Goal: Task Accomplishment & Management: Contribute content

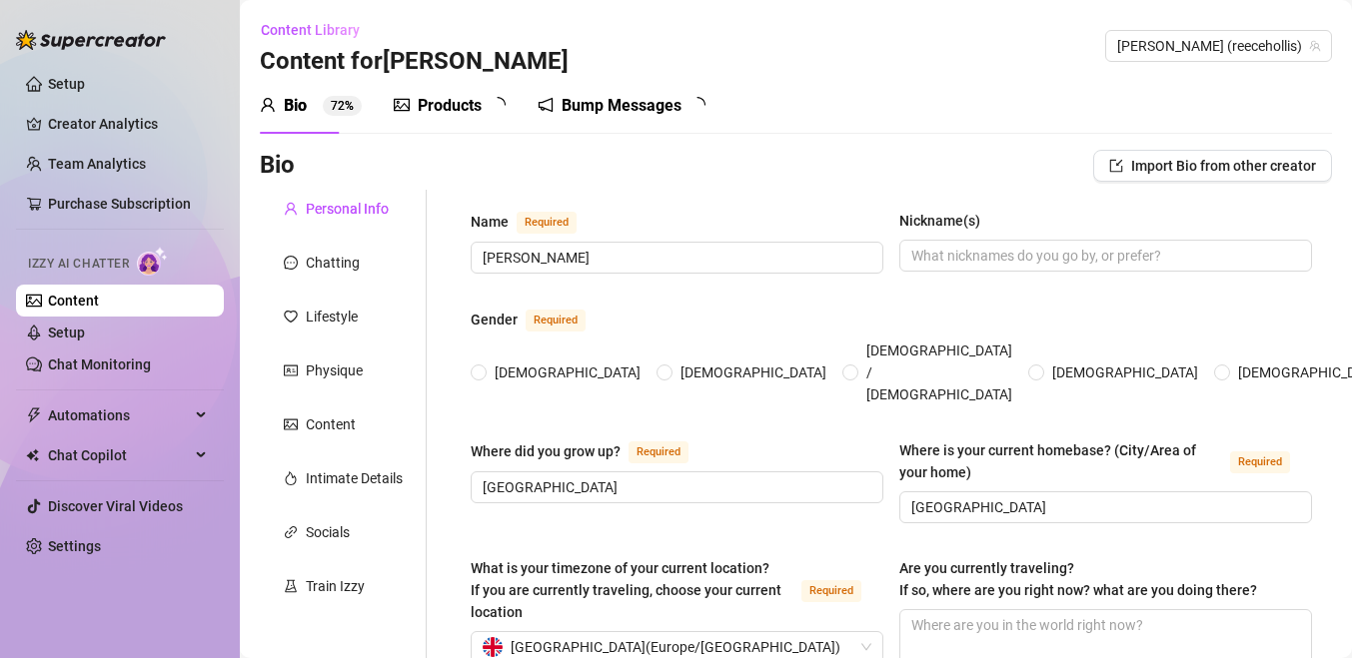
radio input "true"
type input "[DATE]"
click at [480, 107] on div "Products" at bounding box center [450, 106] width 64 height 24
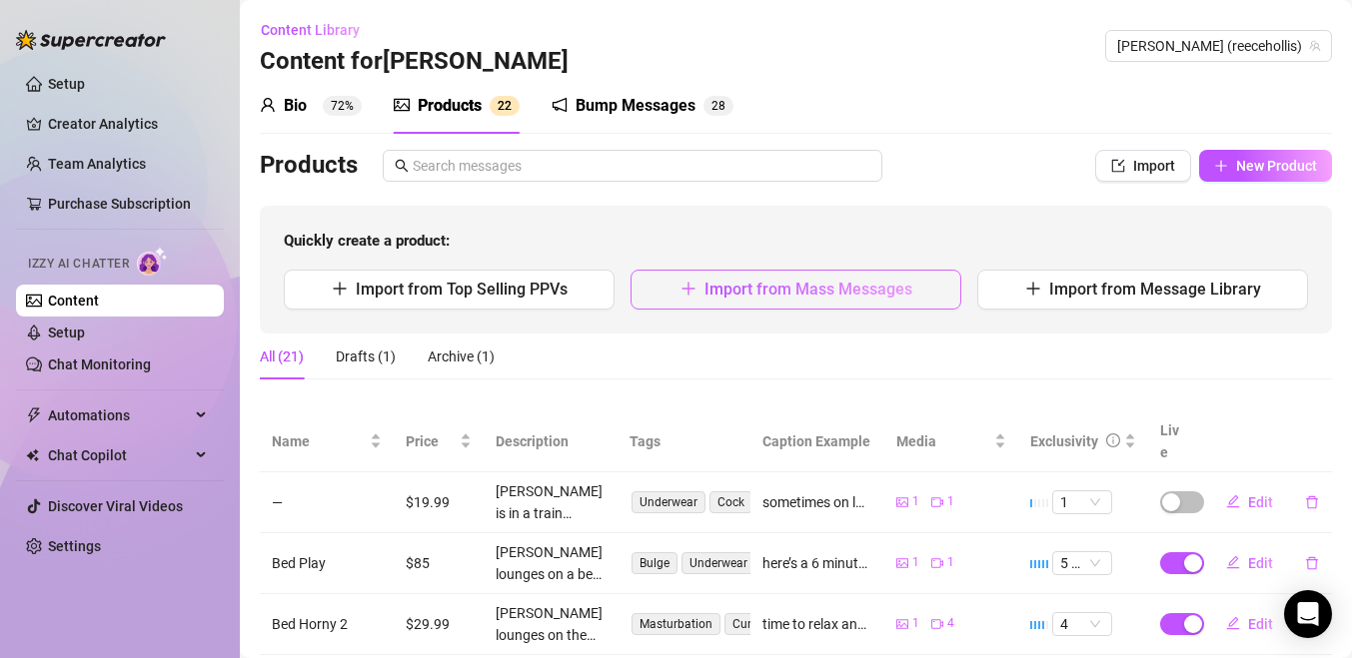
click at [701, 302] on button "Import from Mass Messages" at bounding box center [795, 290] width 331 height 40
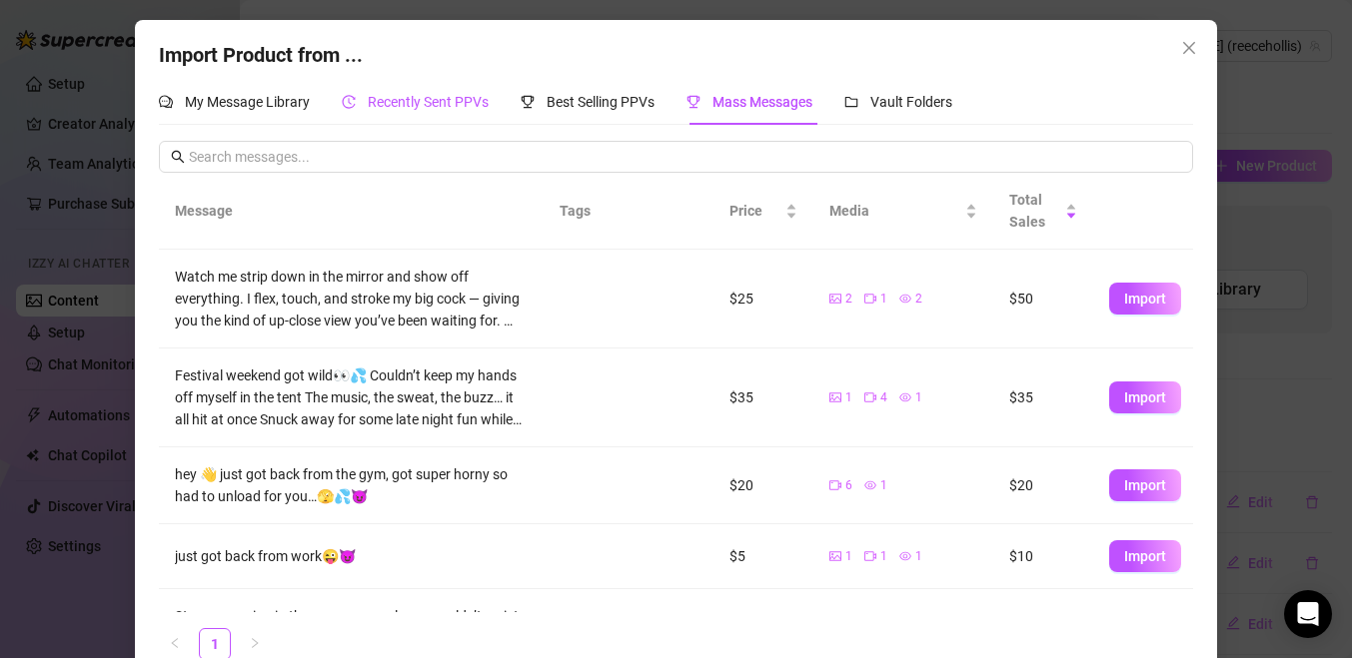
click at [471, 106] on span "Recently Sent PPVs" at bounding box center [428, 102] width 121 height 16
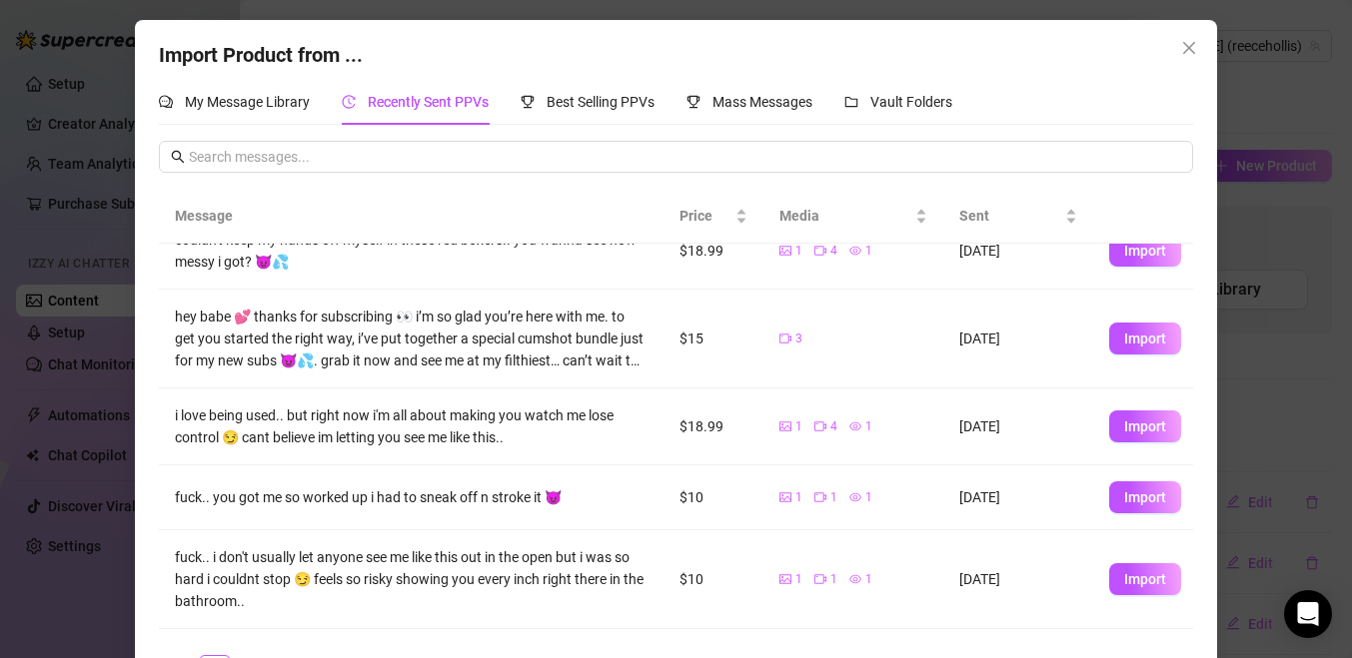
scroll to position [117, 0]
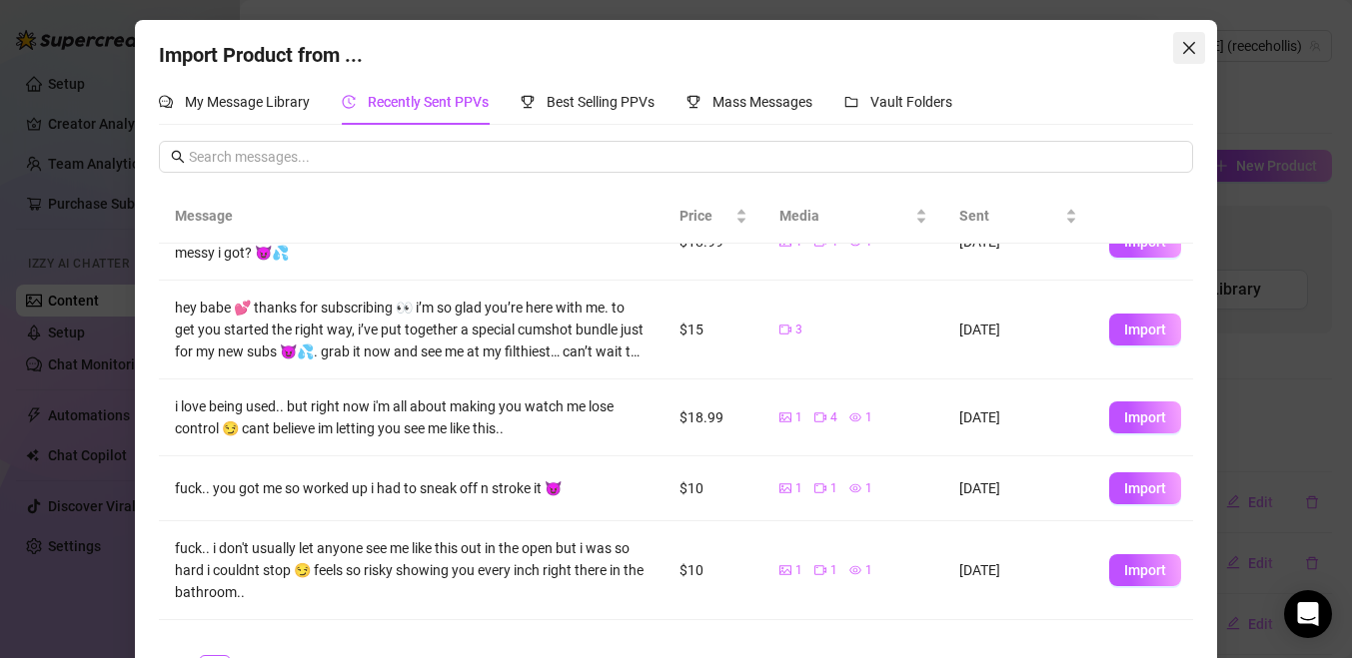
click at [1192, 43] on icon "close" at bounding box center [1189, 48] width 12 height 12
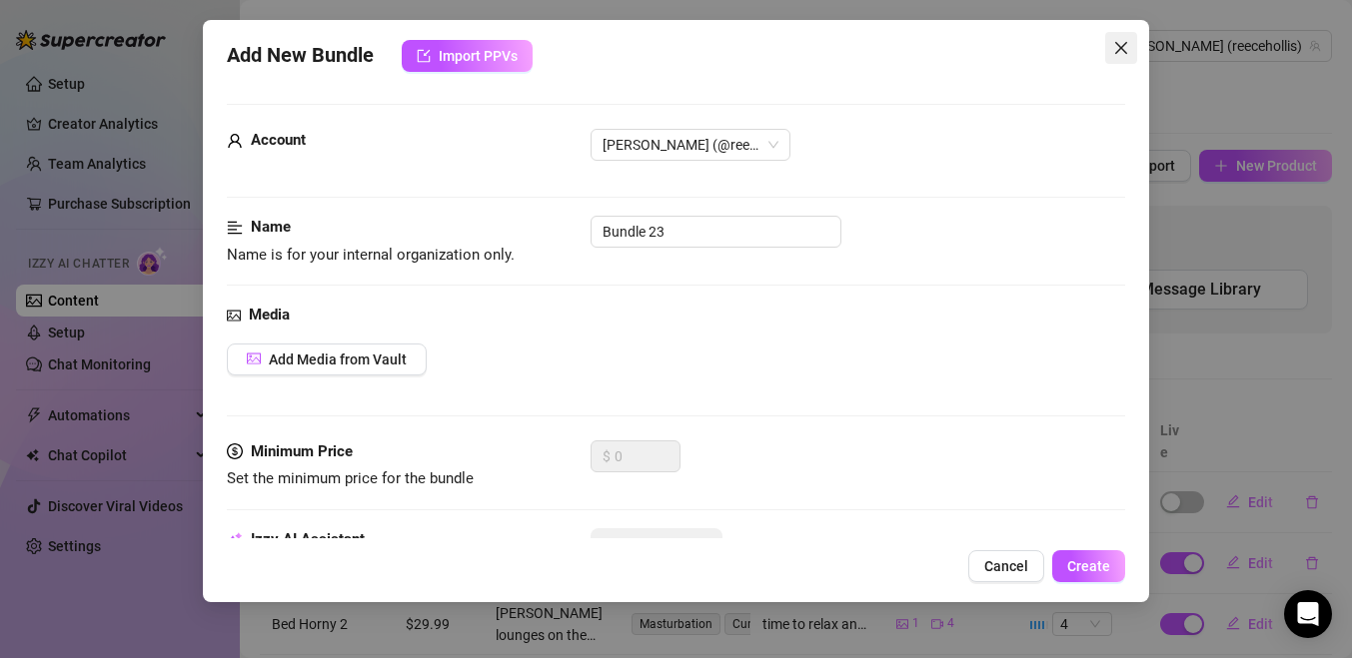
click at [1124, 51] on icon "close" at bounding box center [1121, 48] width 12 height 12
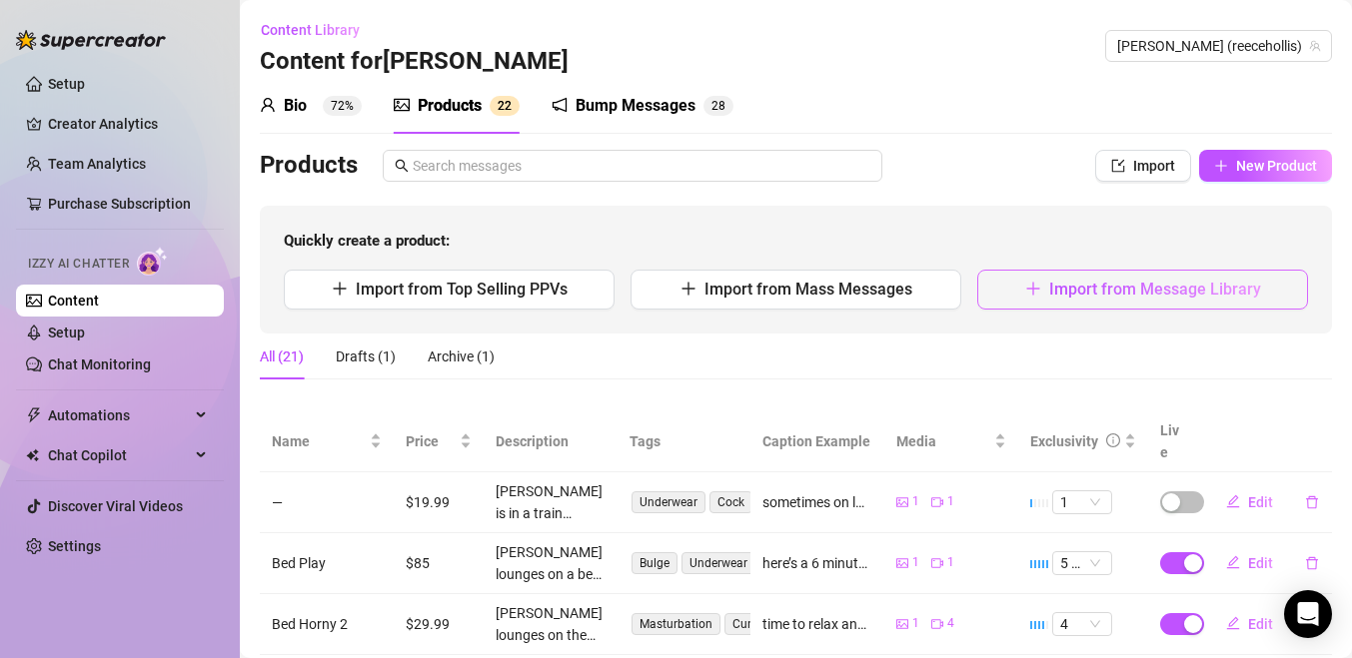
click at [1064, 301] on button "Import from Message Library" at bounding box center [1142, 290] width 331 height 40
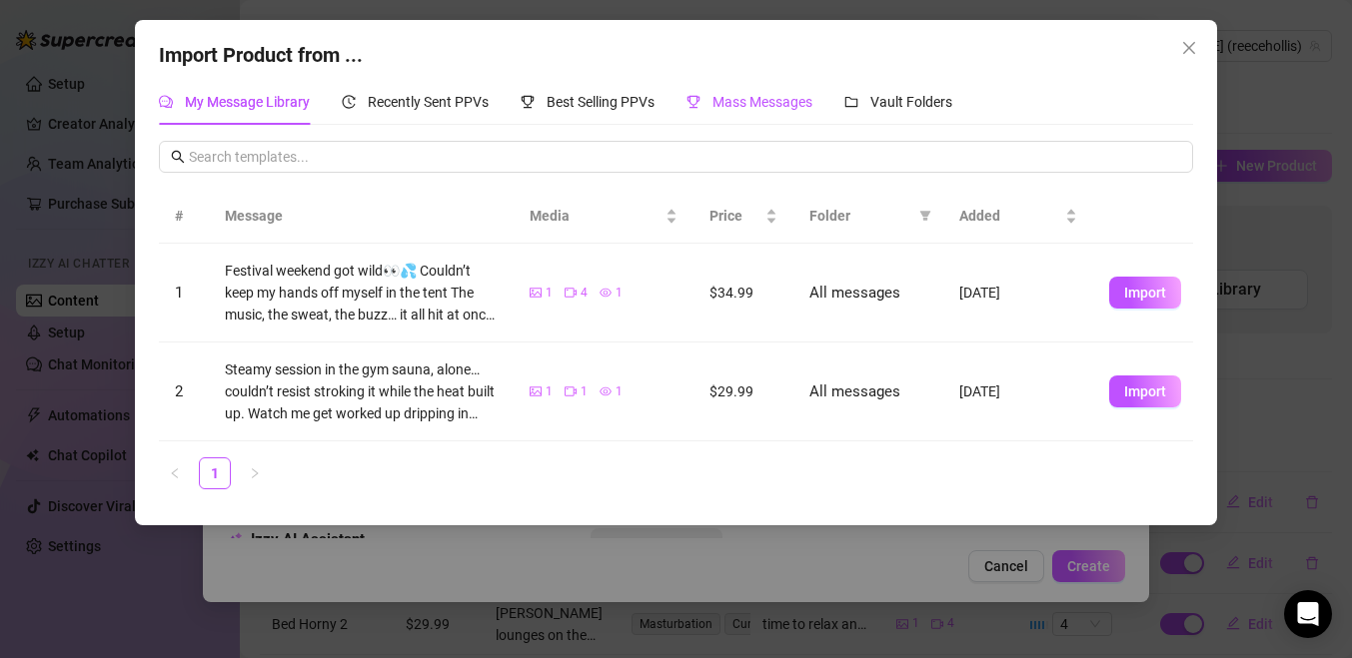
click at [761, 109] on span "Mass Messages" at bounding box center [762, 102] width 100 height 16
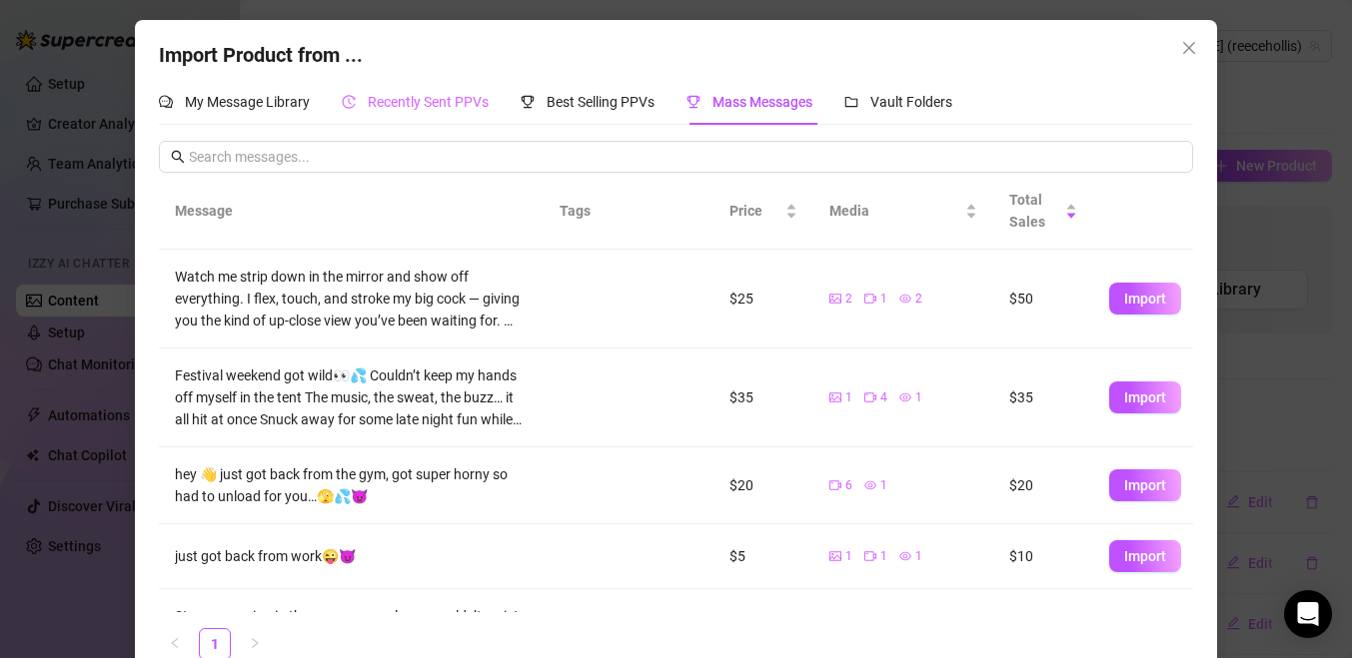
click at [487, 115] on div "Recently Sent PPVs" at bounding box center [415, 102] width 147 height 46
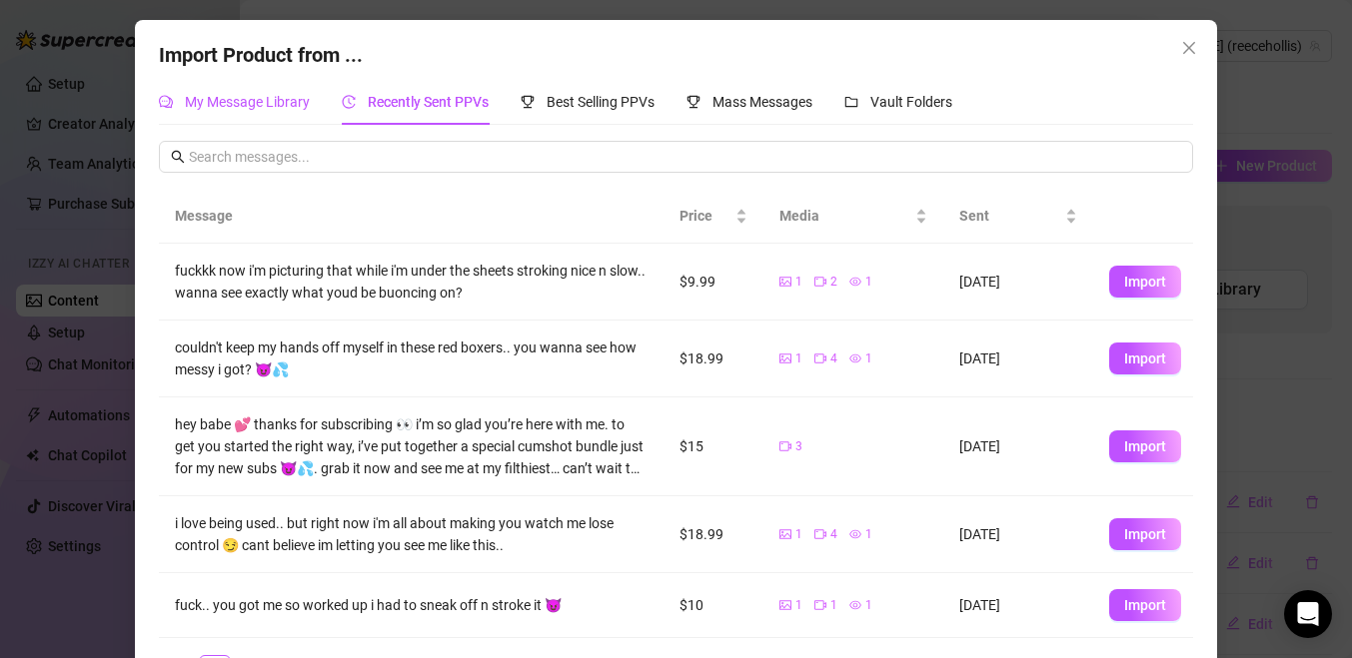
click at [189, 106] on span "My Message Library" at bounding box center [247, 102] width 125 height 16
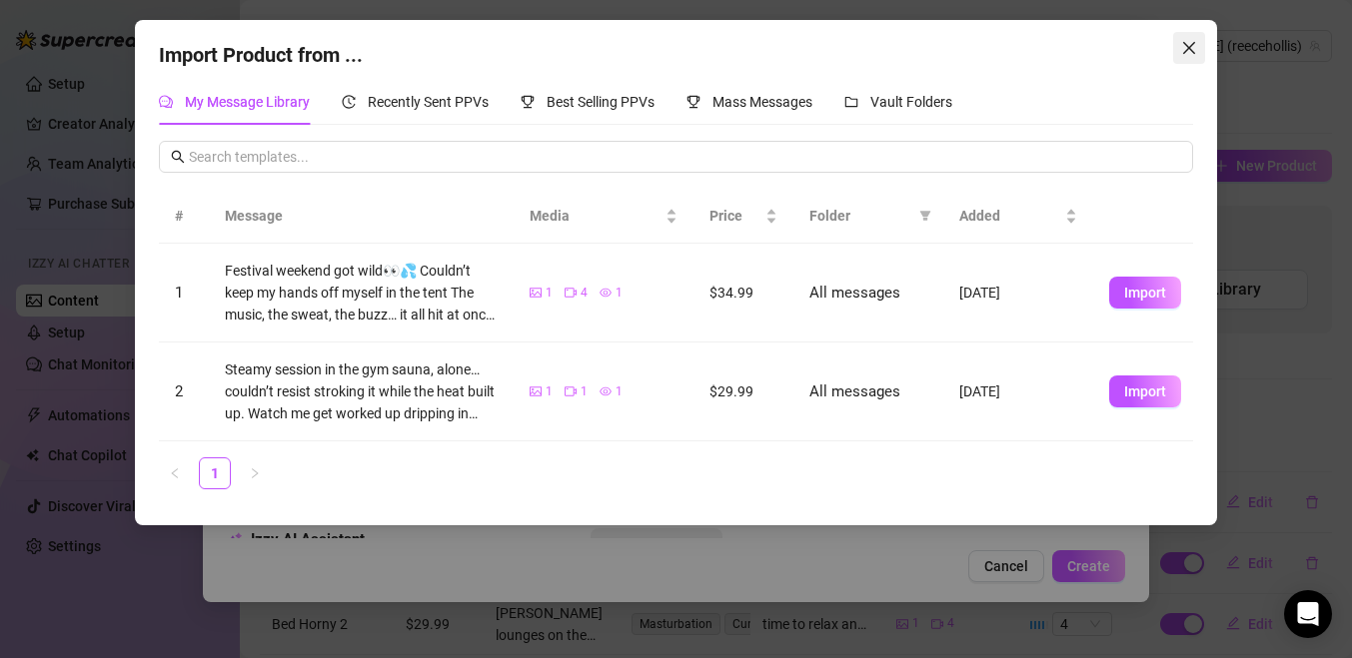
click at [1197, 50] on span "Close" at bounding box center [1189, 48] width 32 height 16
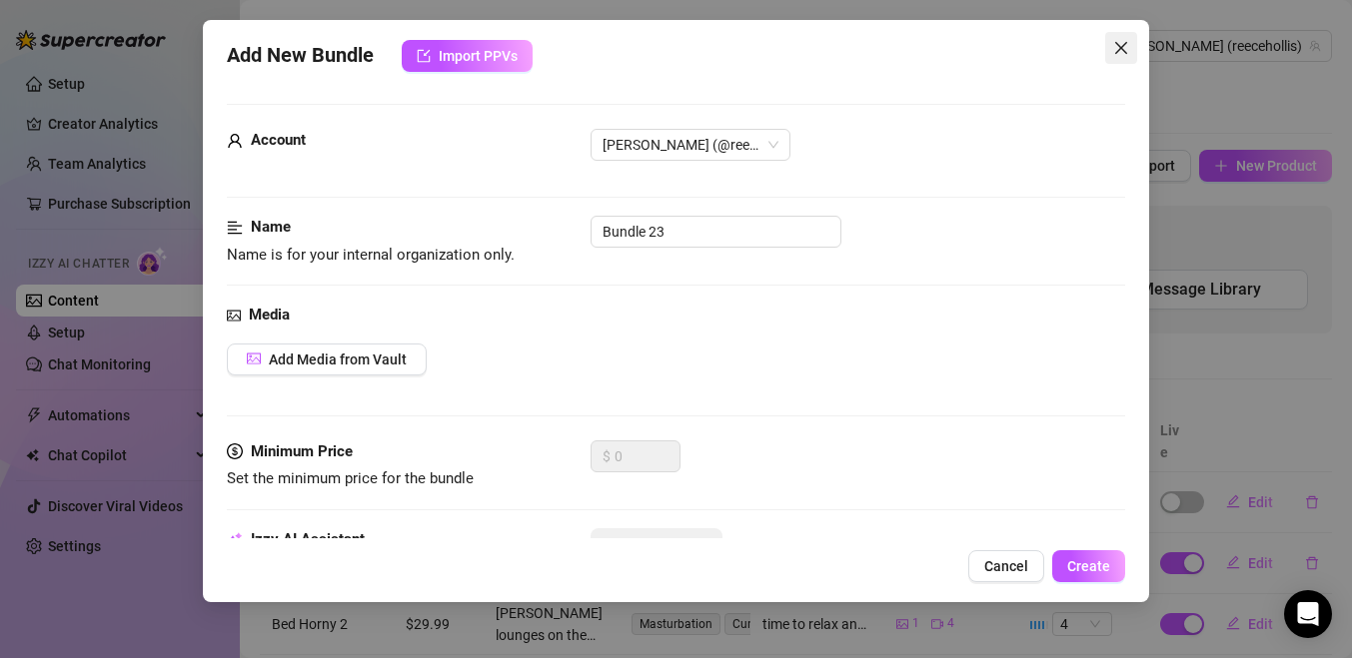
click at [1122, 53] on icon "close" at bounding box center [1121, 48] width 16 height 16
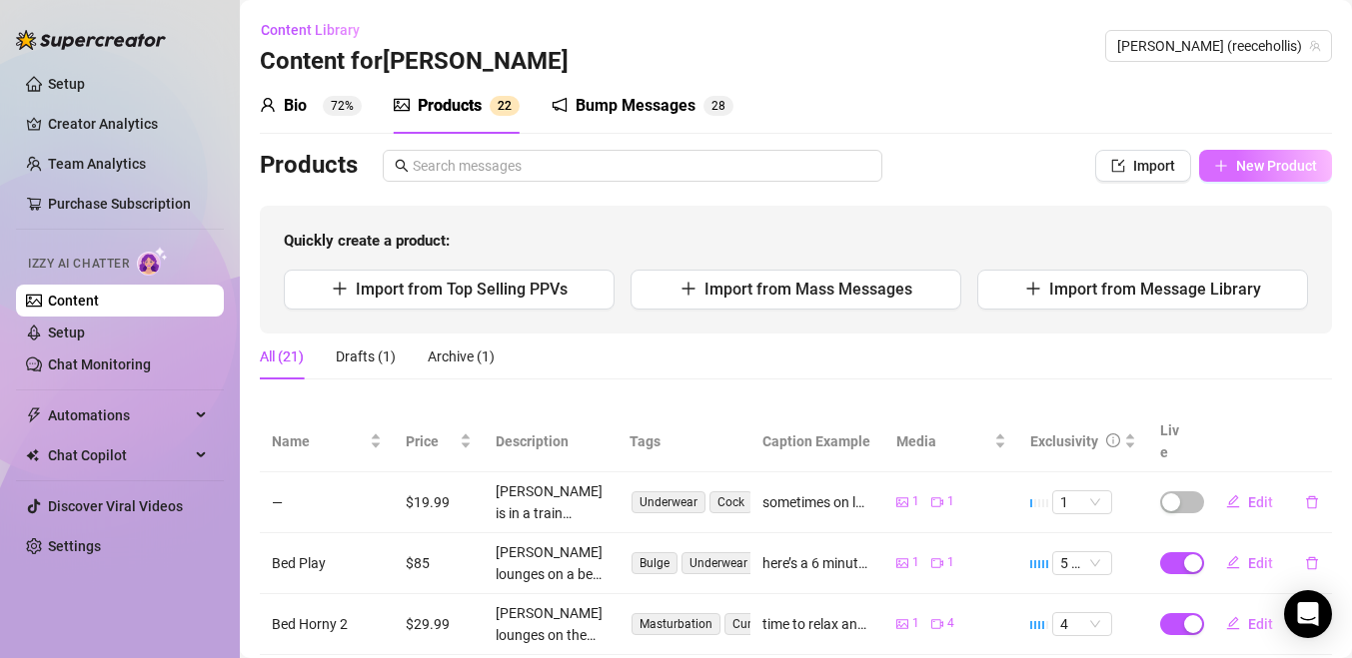
click at [1221, 177] on button "New Product" at bounding box center [1265, 166] width 133 height 32
type textarea "Type your message here..."
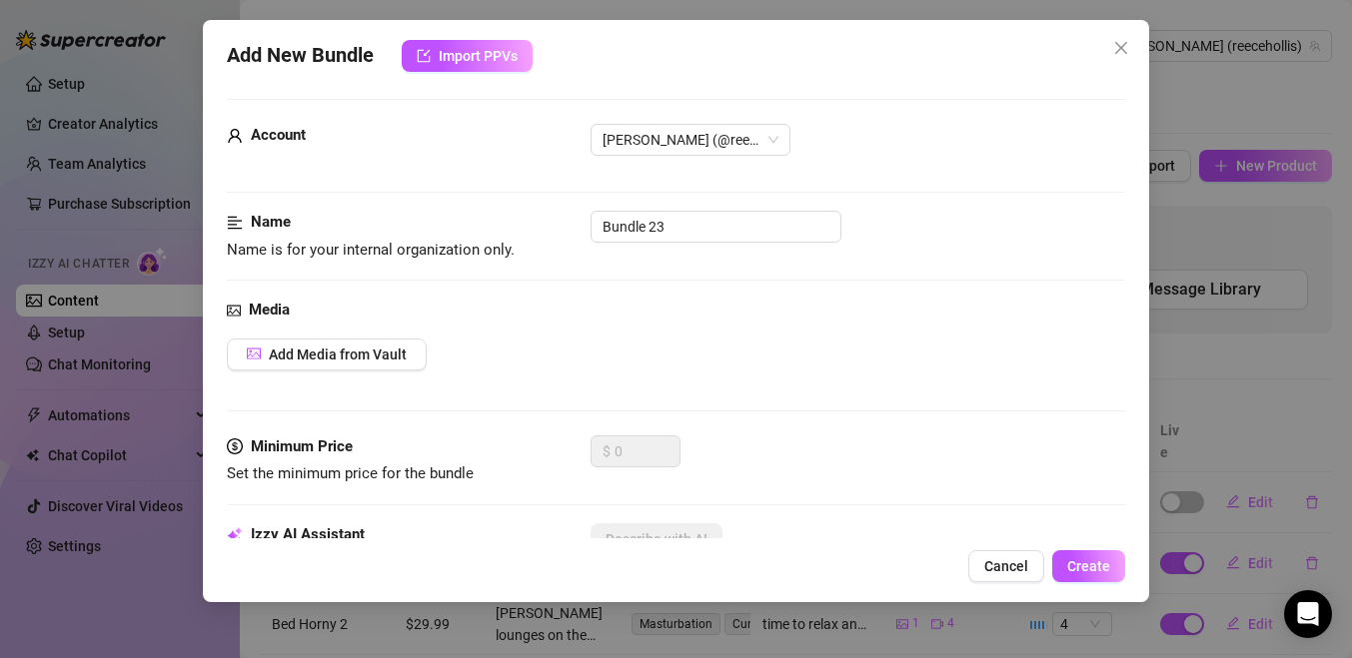
scroll to position [13, 0]
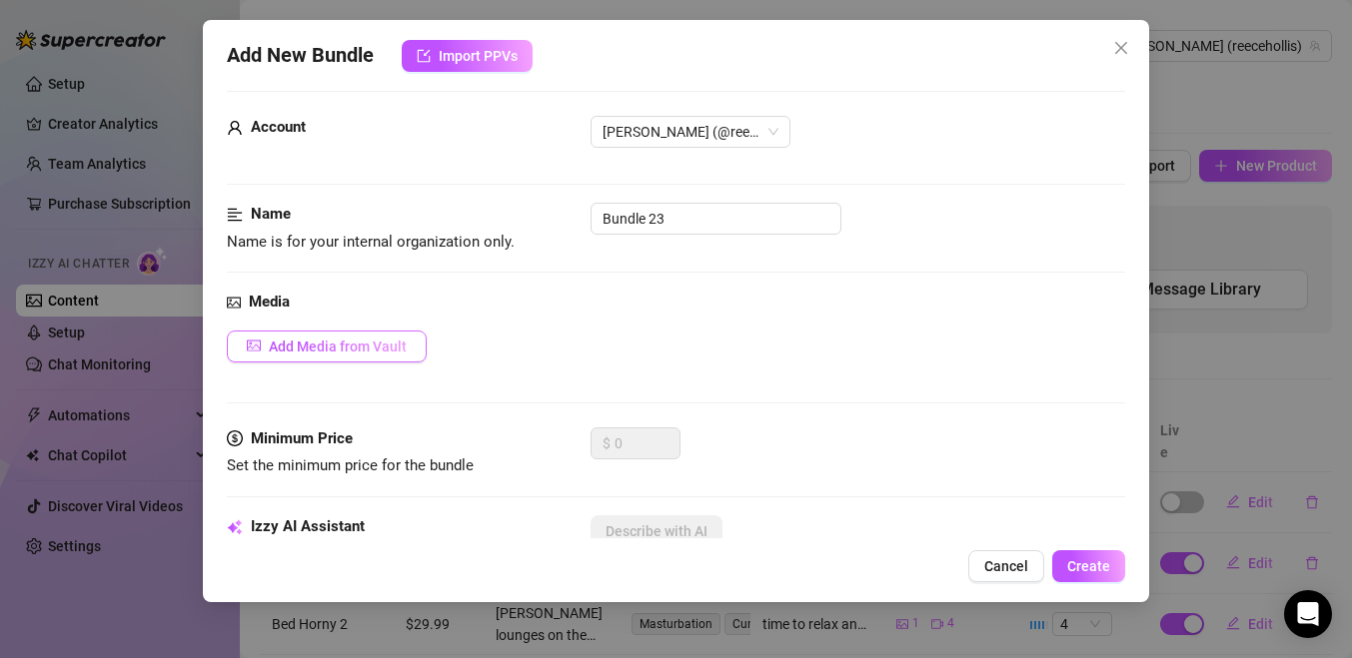
click at [389, 347] on span "Add Media from Vault" at bounding box center [338, 347] width 138 height 16
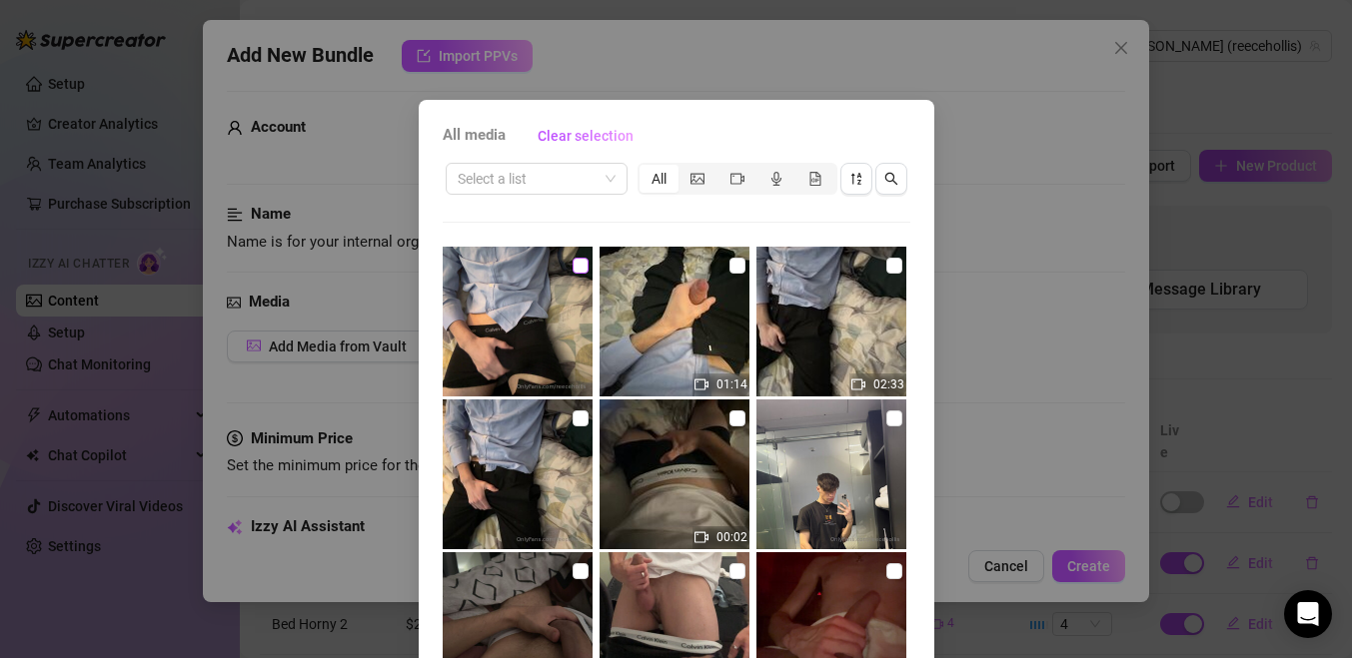
click at [580, 274] on label at bounding box center [580, 266] width 16 height 22
click at [580, 274] on input "checkbox" at bounding box center [580, 266] width 16 height 16
checkbox input "true"
click at [884, 271] on img at bounding box center [831, 322] width 150 height 150
click at [893, 270] on input "checkbox" at bounding box center [894, 266] width 16 height 16
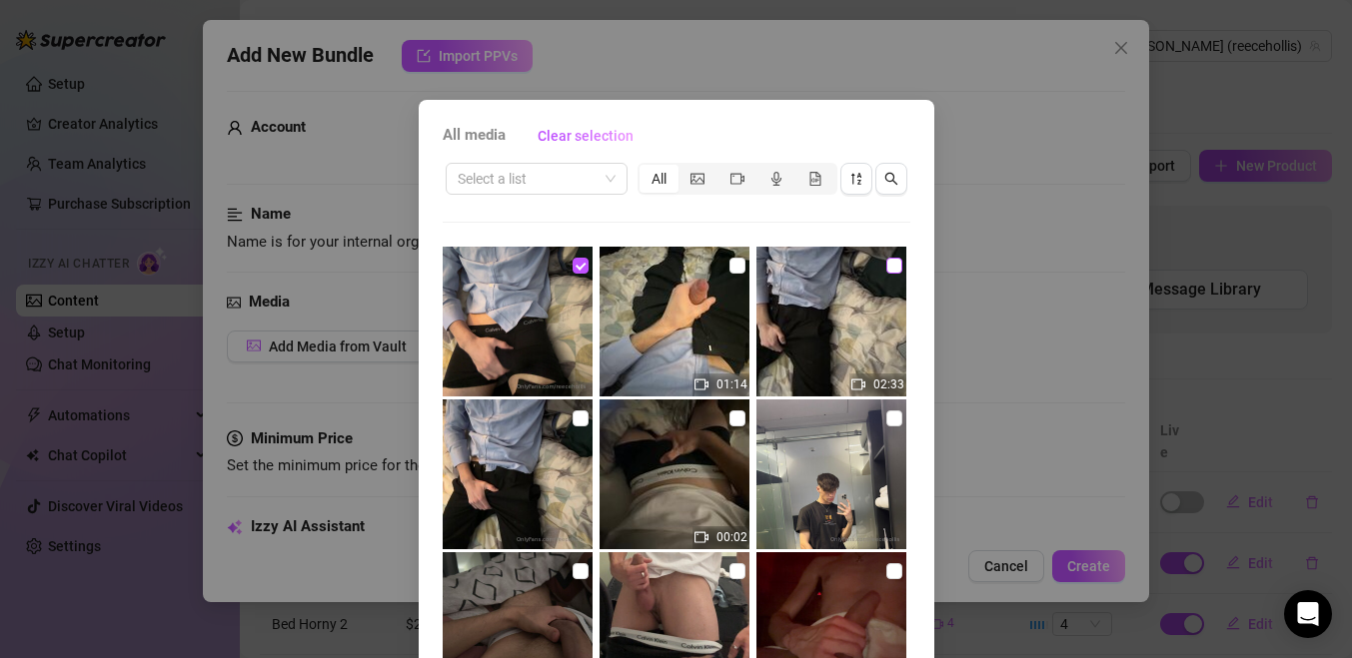
checkbox input "true"
click at [725, 255] on img at bounding box center [674, 322] width 150 height 150
click at [734, 274] on label at bounding box center [737, 266] width 16 height 22
click at [734, 274] on input "checkbox" at bounding box center [737, 266] width 16 height 16
checkbox input "true"
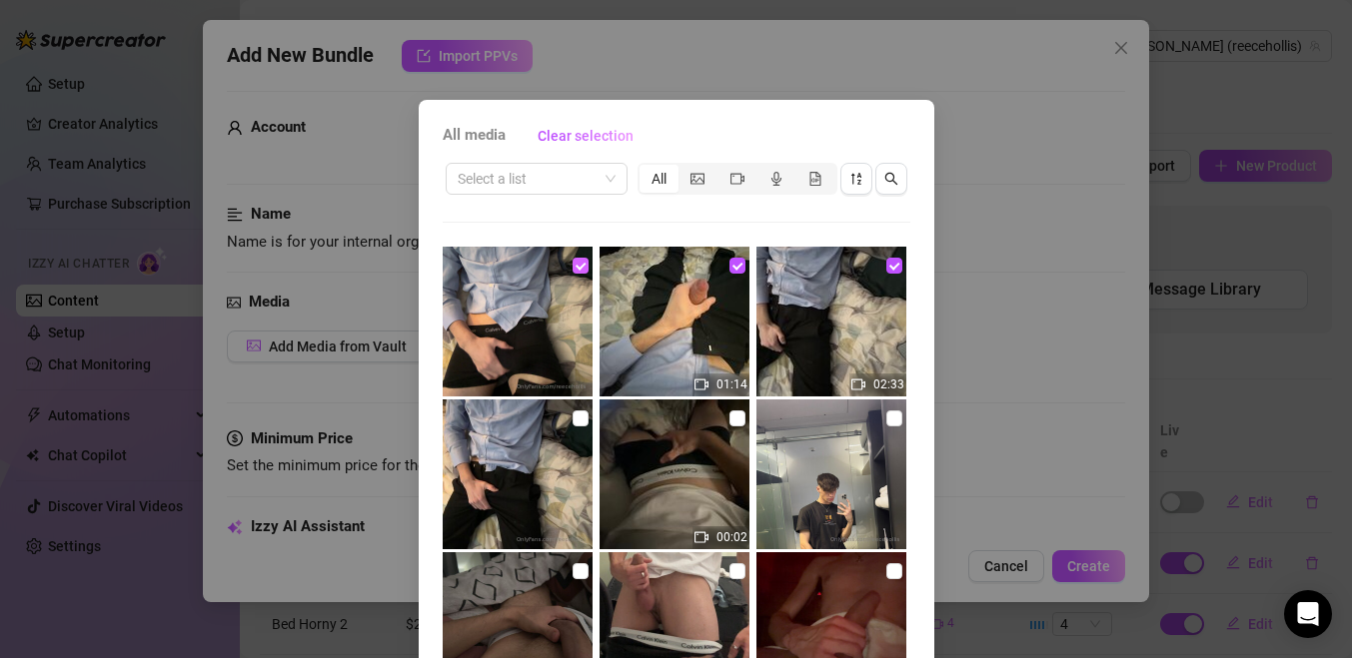
click at [572, 271] on input "checkbox" at bounding box center [580, 266] width 16 height 16
checkbox input "false"
click at [582, 419] on input "checkbox" at bounding box center [580, 419] width 16 height 16
checkbox input "true"
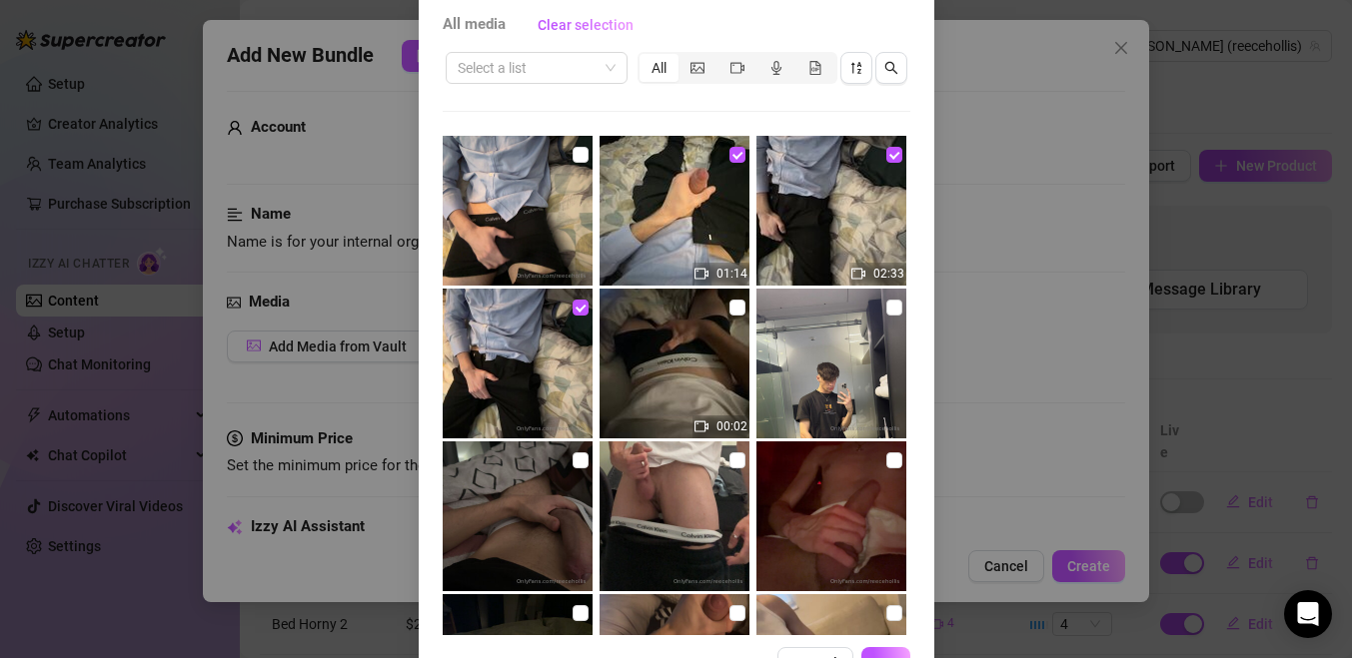
scroll to position [141, 0]
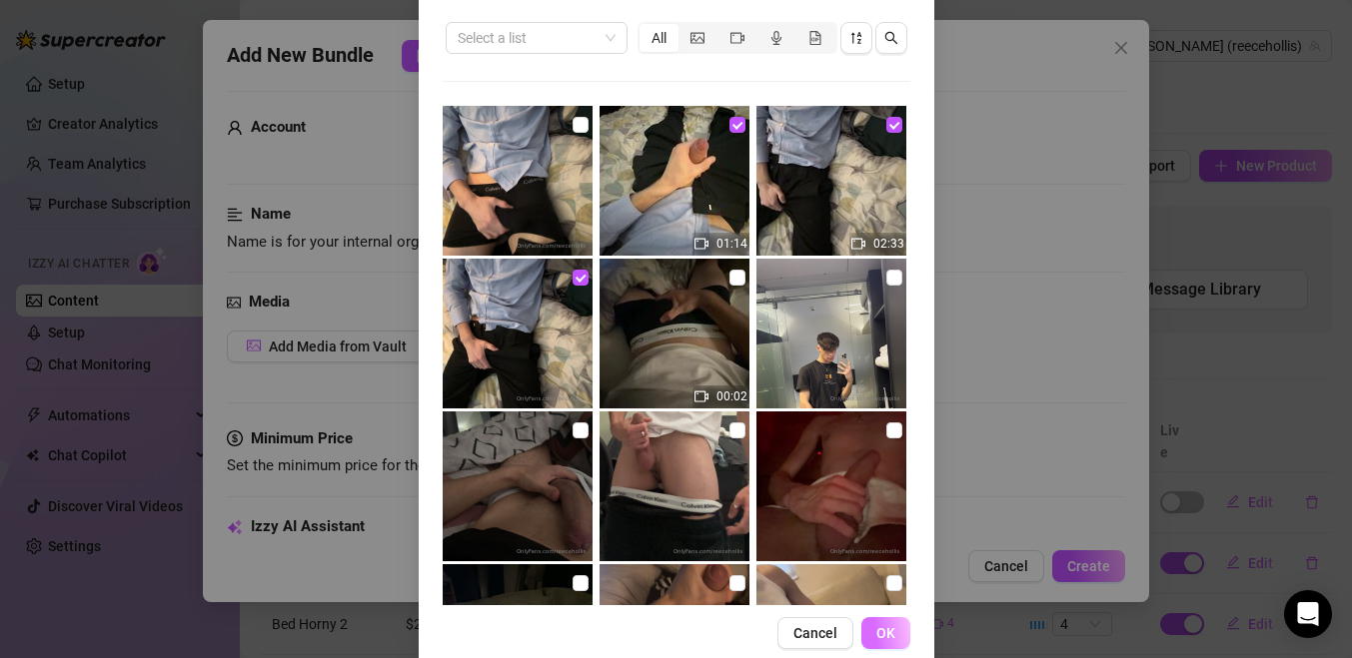
click at [874, 636] on button "OK" at bounding box center [885, 633] width 49 height 32
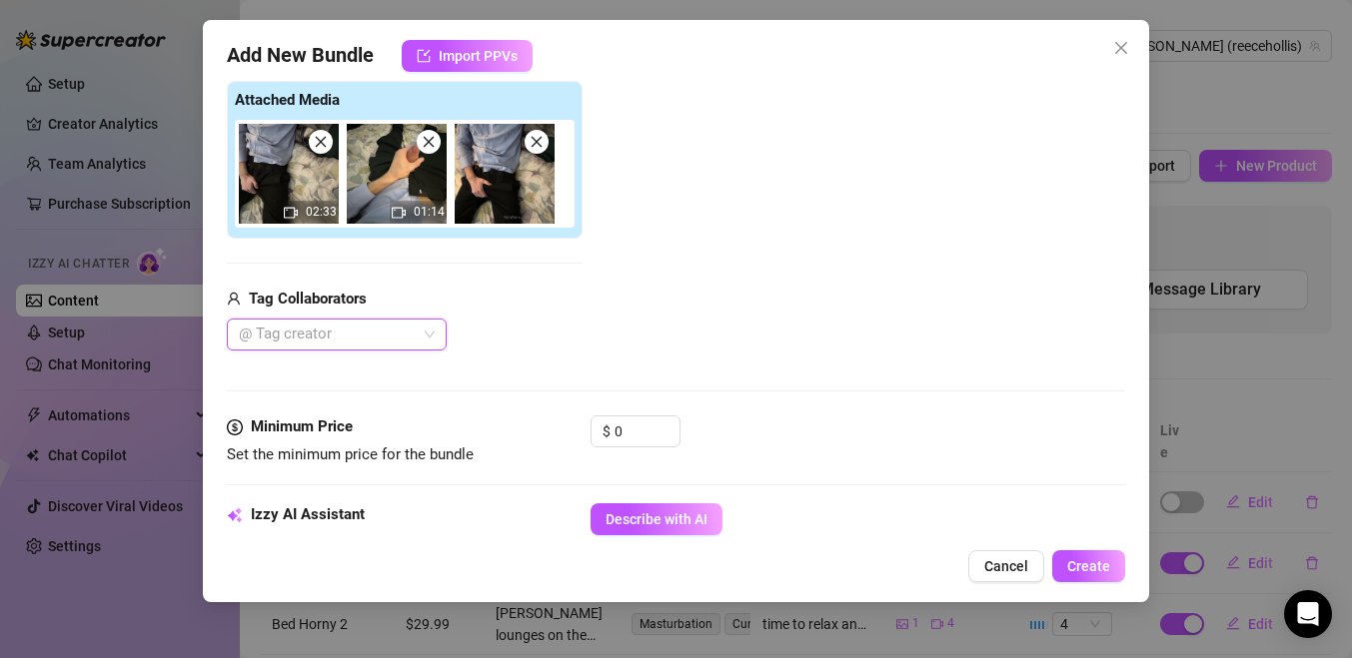
scroll to position [309, 0]
click at [625, 443] on input "0" at bounding box center [646, 433] width 65 height 30
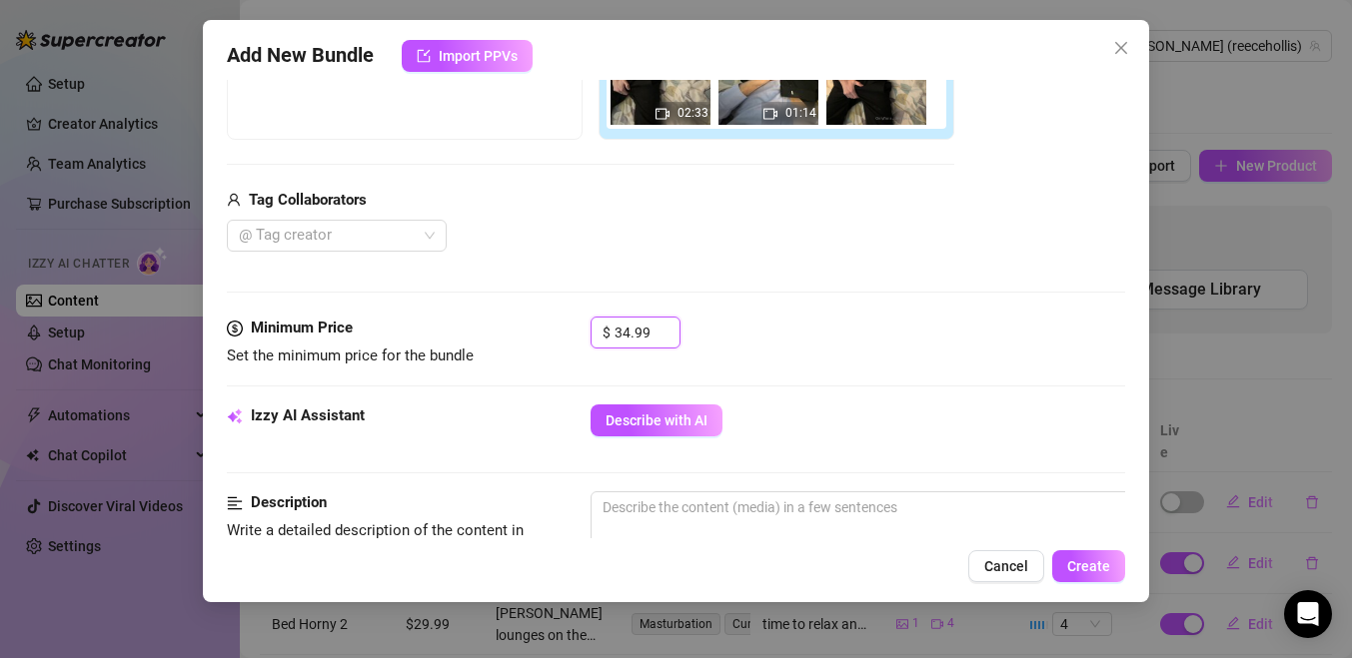
scroll to position [412, 0]
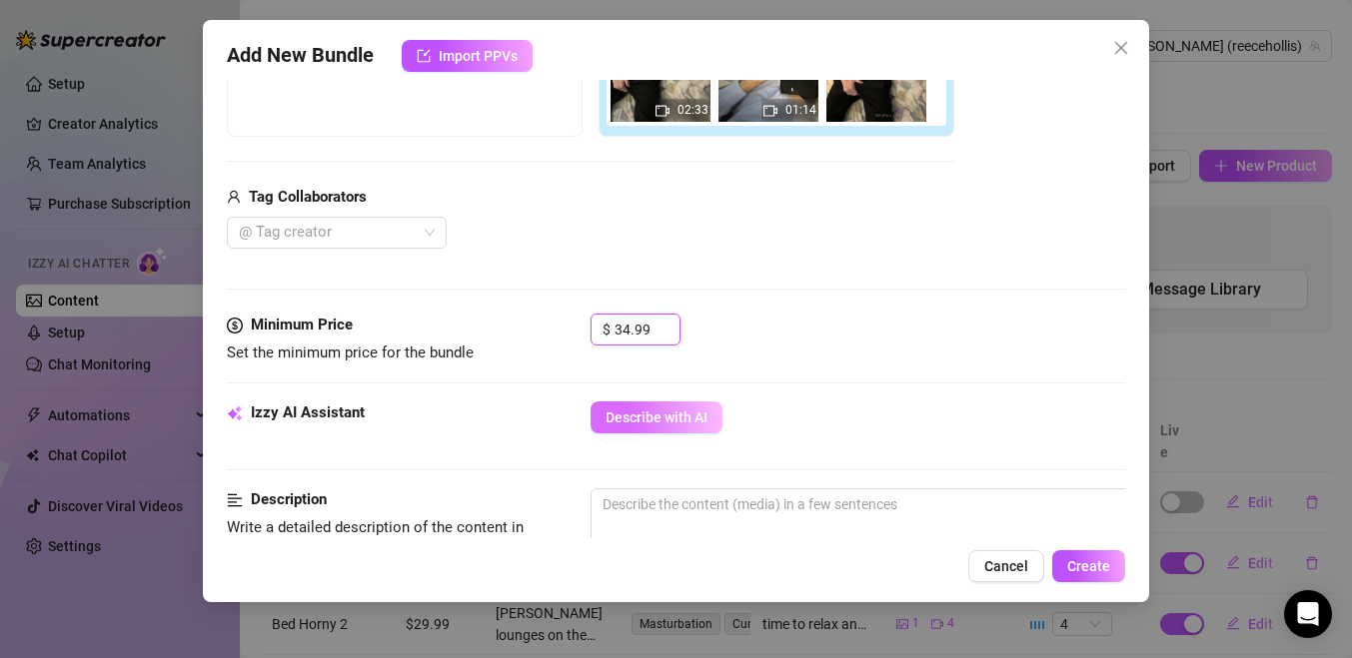
type input "34.99"
click at [609, 433] on button "Describe with AI" at bounding box center [656, 418] width 132 height 32
type textarea "[PERSON_NAME]"
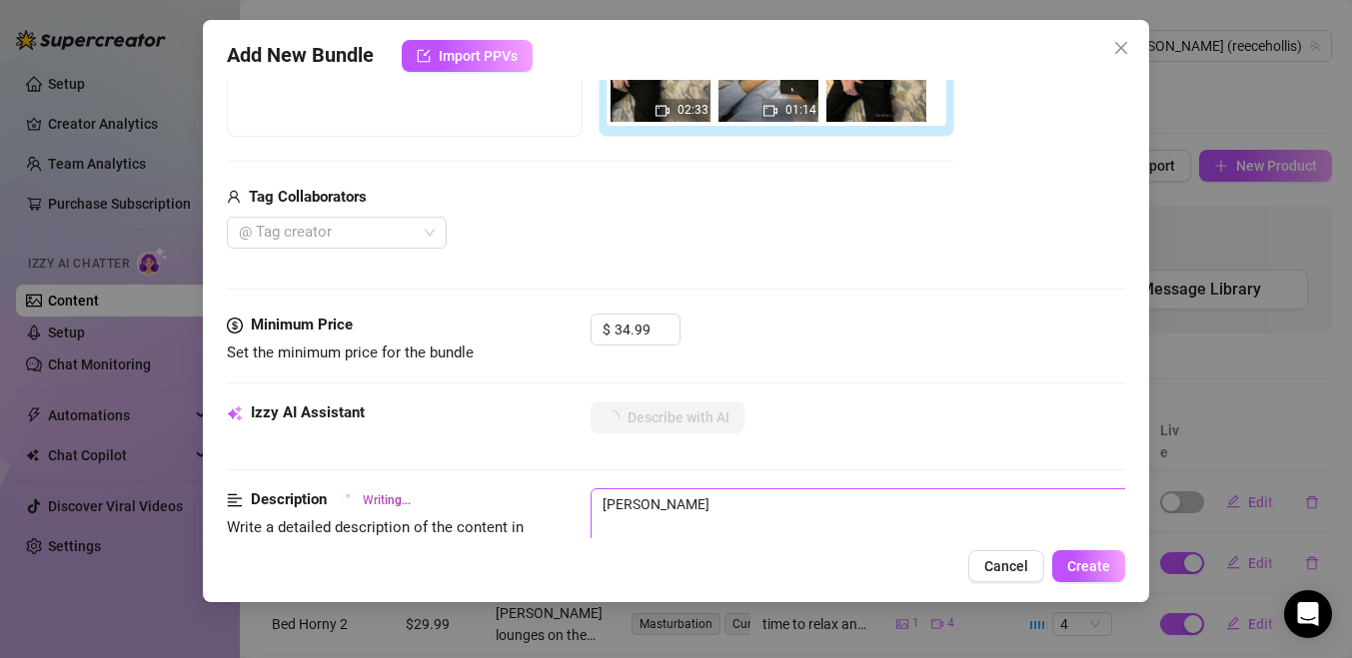
type textarea "[PERSON_NAME] teases"
type textarea "[PERSON_NAME] teases in"
type textarea "[PERSON_NAME] teases in a"
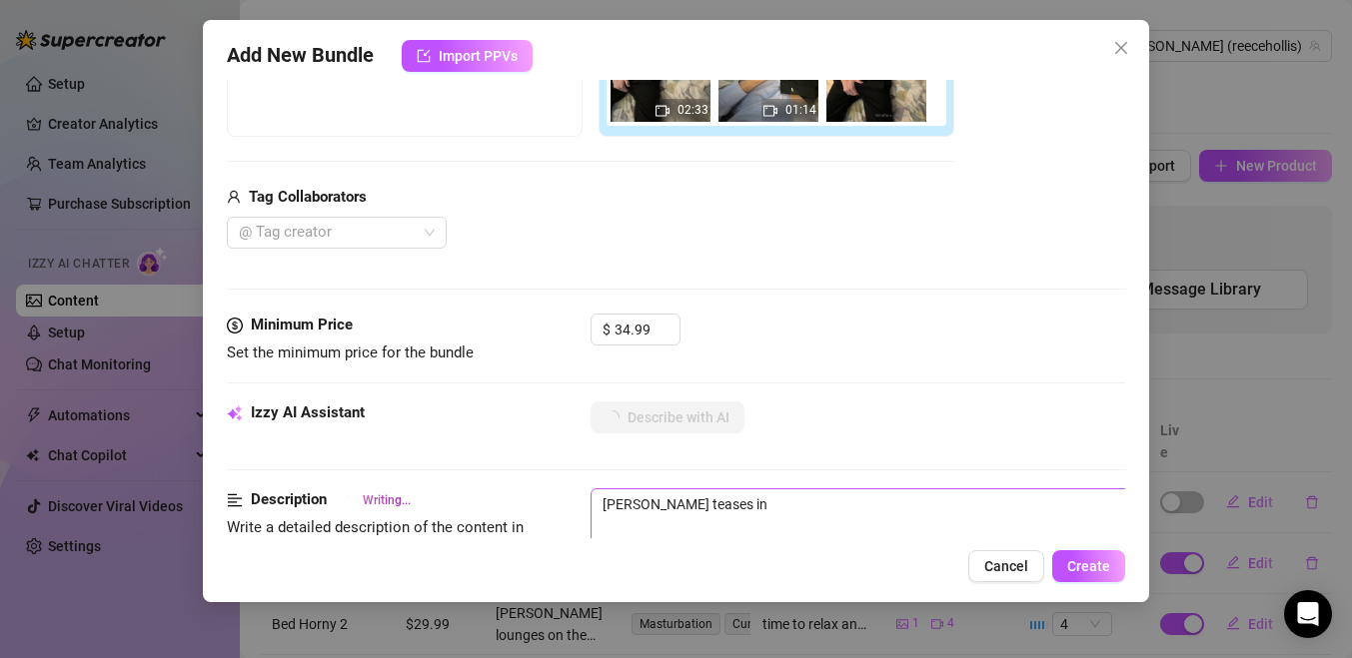
type textarea "[PERSON_NAME] teases in a"
type textarea "[PERSON_NAME] teases in a light"
type textarea "[PERSON_NAME] teases in a light blue"
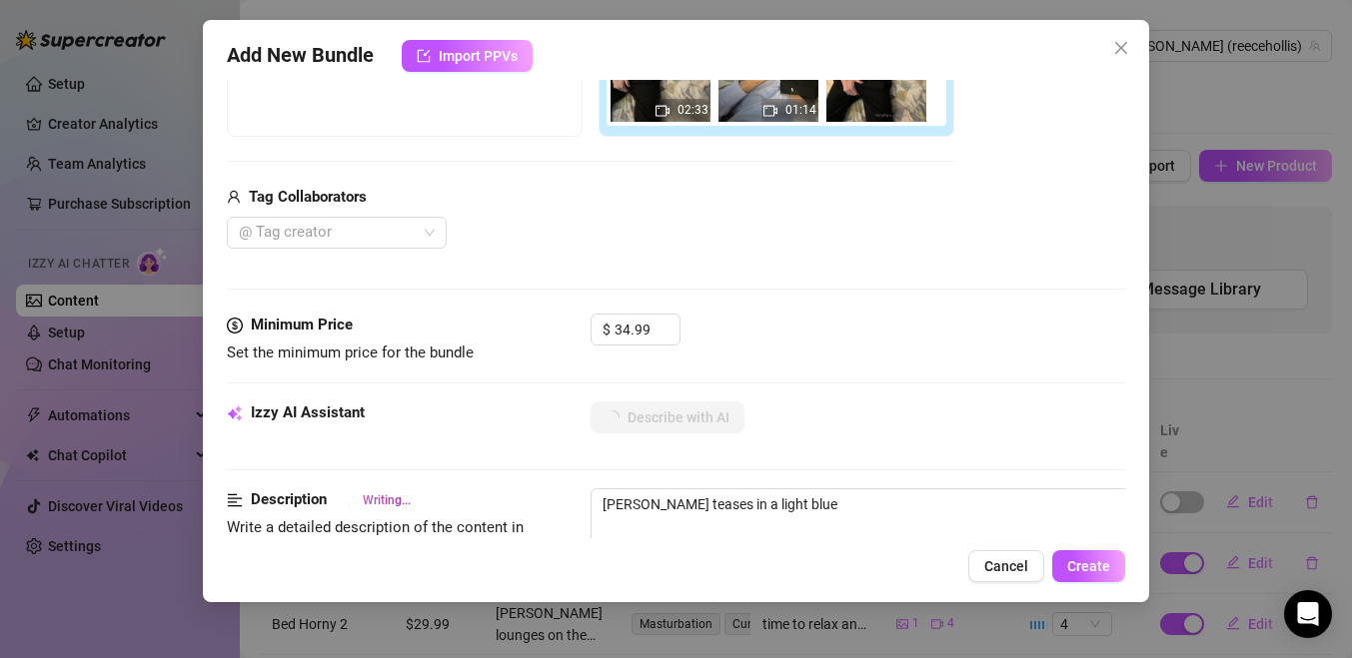
type textarea "[PERSON_NAME] teases in a light blue button-up"
type textarea "[PERSON_NAME] teases in a light blue button-up shirt"
type textarea "[PERSON_NAME] teases in a light blue button-up shirt and"
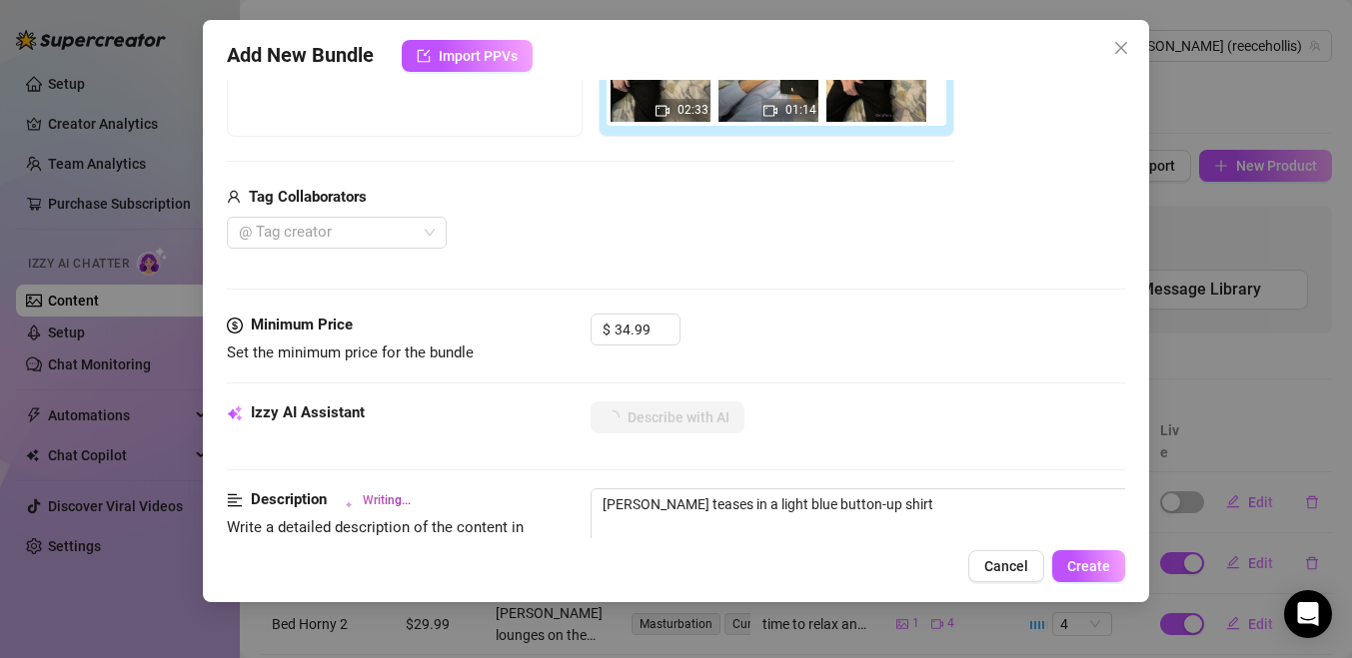
type textarea "[PERSON_NAME] teases in a light blue button-up shirt and"
type textarea "[PERSON_NAME] teases in a light blue button-up shirt and black"
type textarea "[PERSON_NAME] teases in a light blue button-up shirt and black pants,"
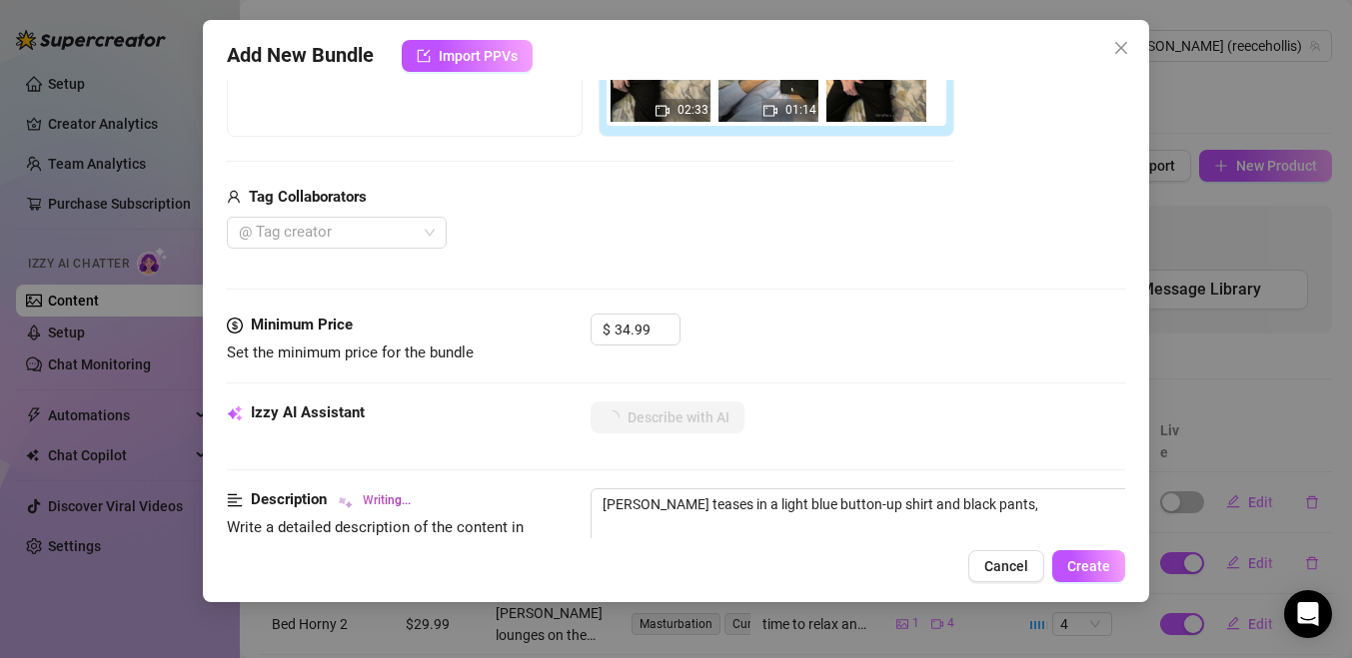
type textarea "[PERSON_NAME] teases in a light blue button-up shirt and black pants, rubbing"
type textarea "[PERSON_NAME] teases in a light blue button-up shirt and black pants, rubbing h…"
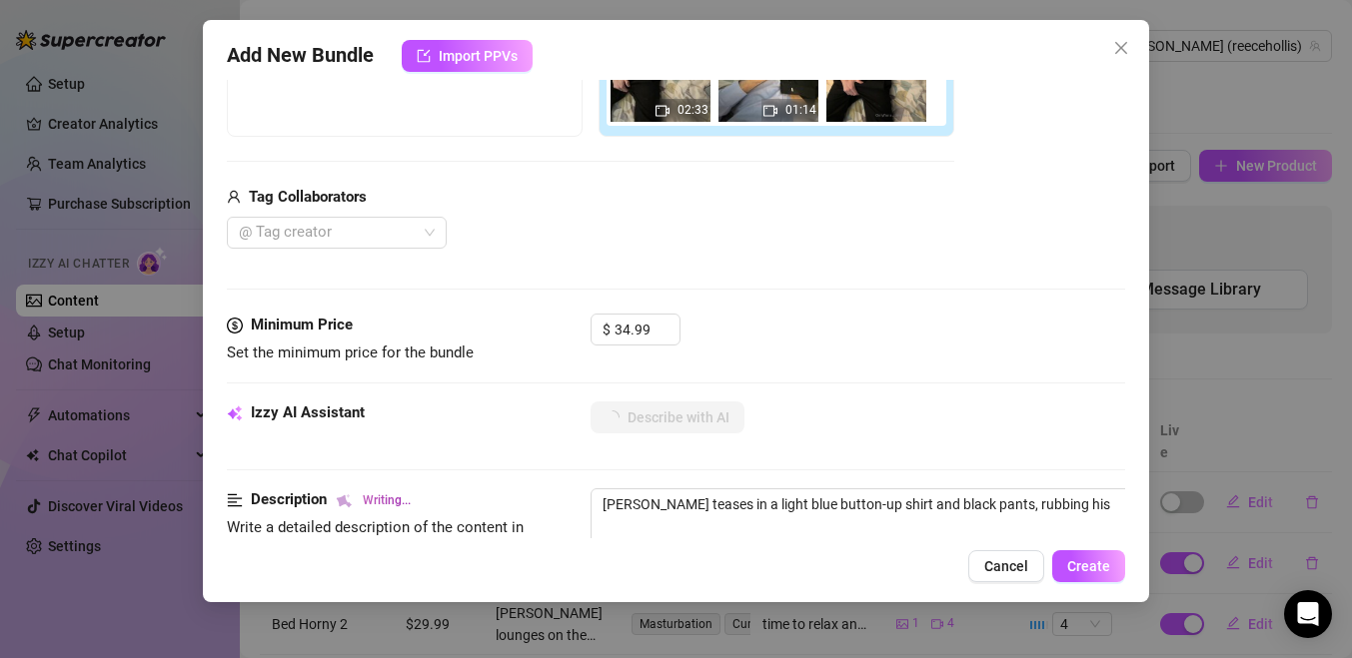
type textarea "[PERSON_NAME] teases in a light blue button-up shirt and black pants, rubbing h…"
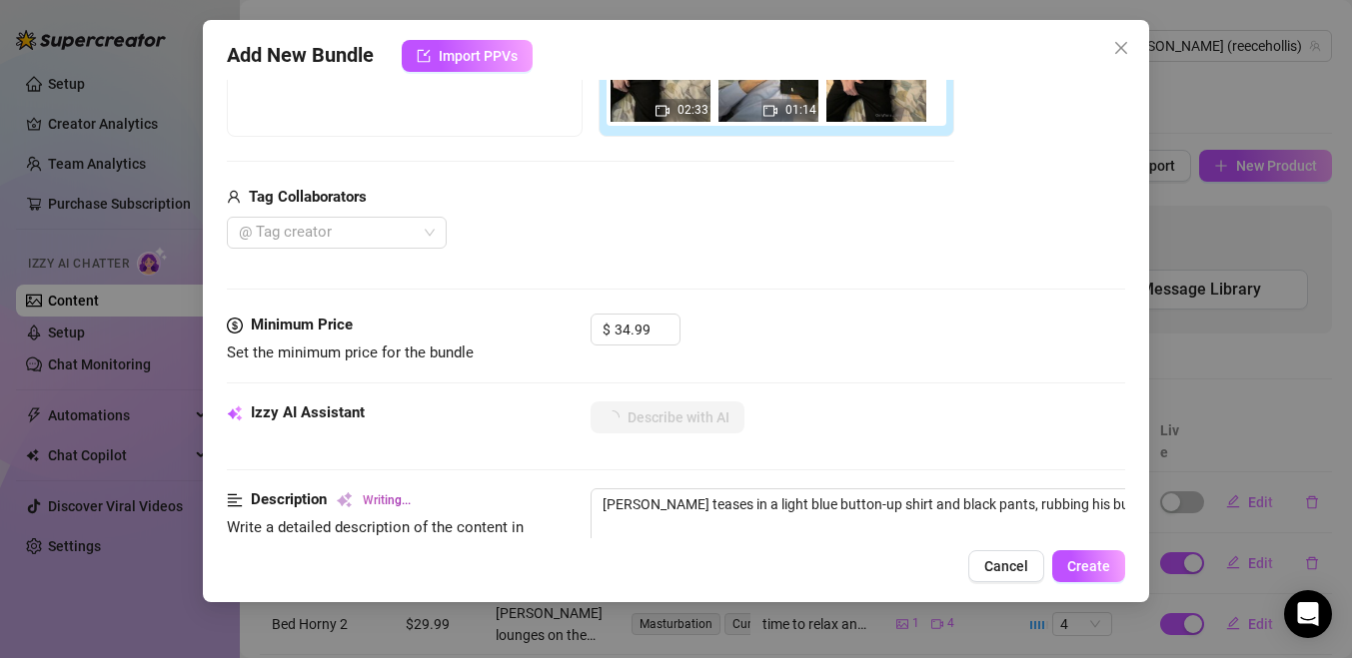
type textarea "[PERSON_NAME] teases in a light blue button-up shirt and black pants, rubbing h…"
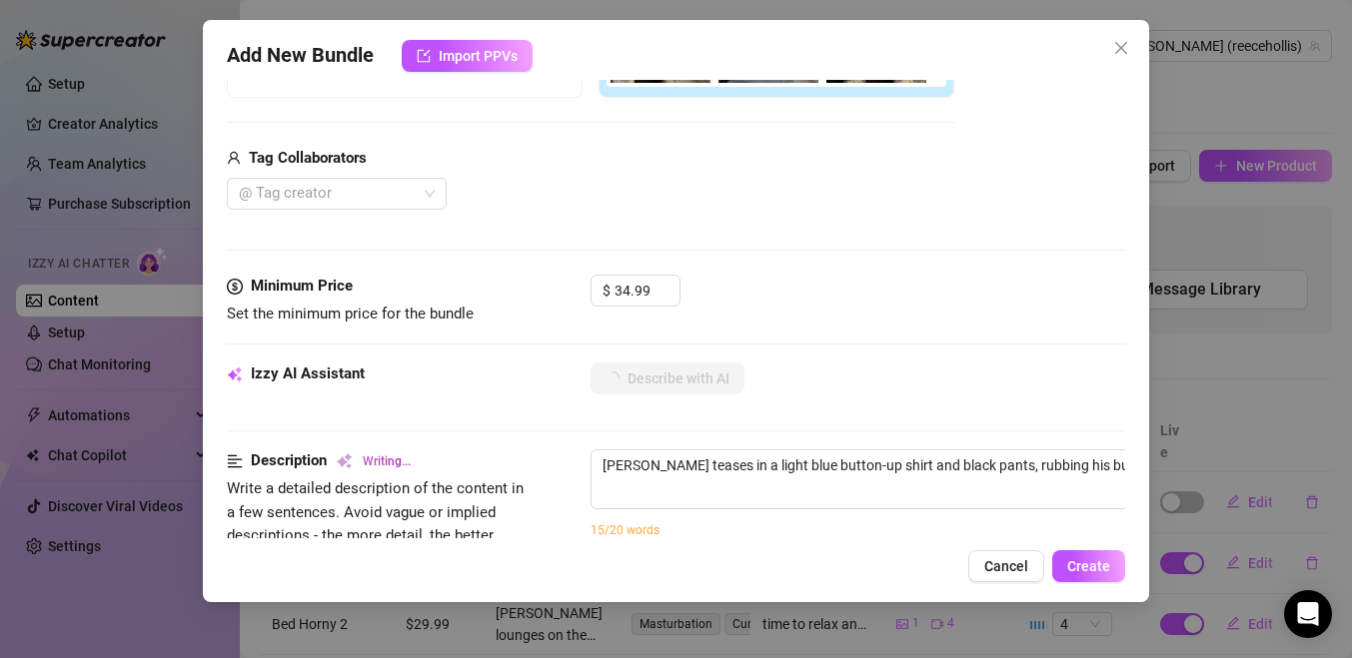
type textarea "[PERSON_NAME] teases in a light blue button-up shirt and black pants, rubbing h…"
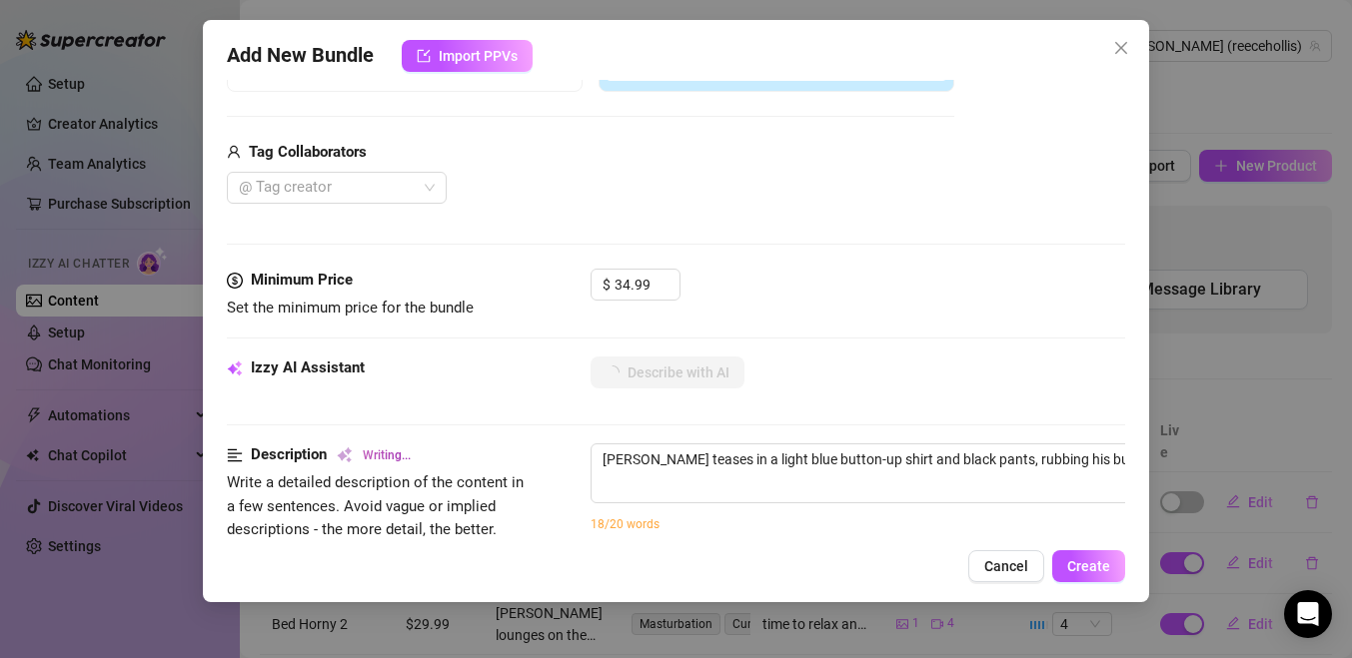
type textarea "[PERSON_NAME] teases in a light blue button-up shirt and black pants, rubbing h…"
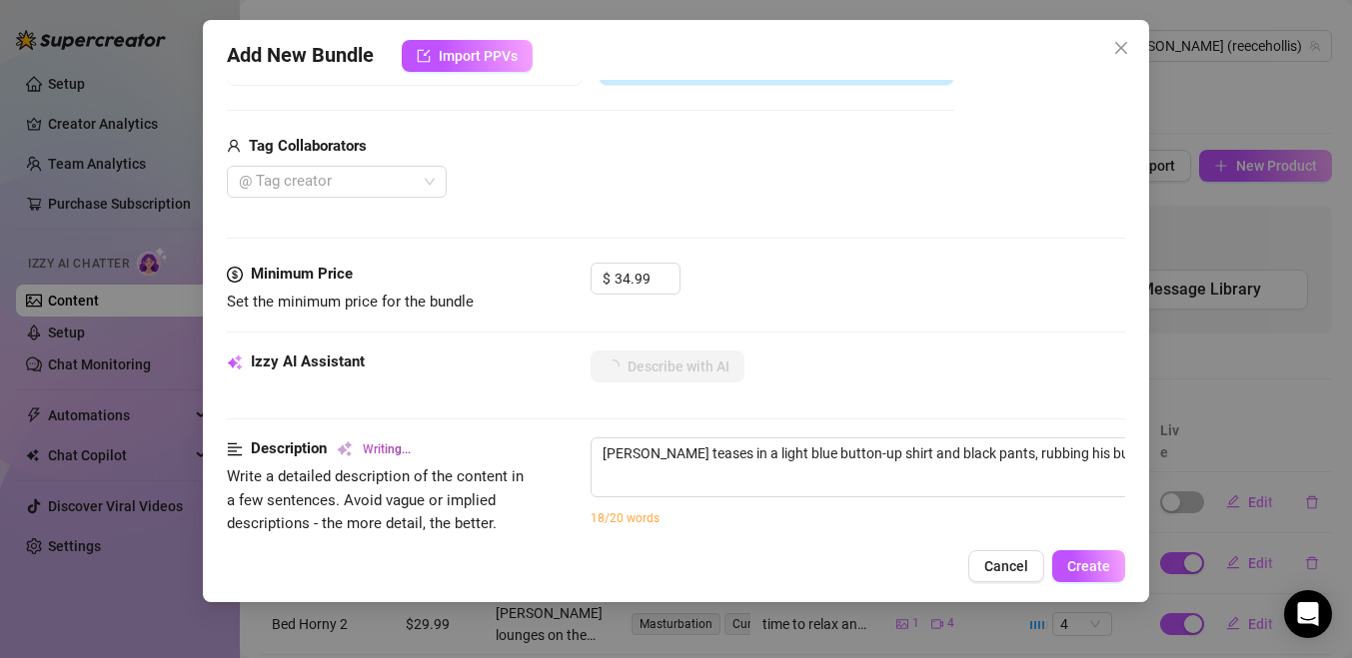
type textarea "[PERSON_NAME] teases in a light blue button-up shirt and black pants, rubbing h…"
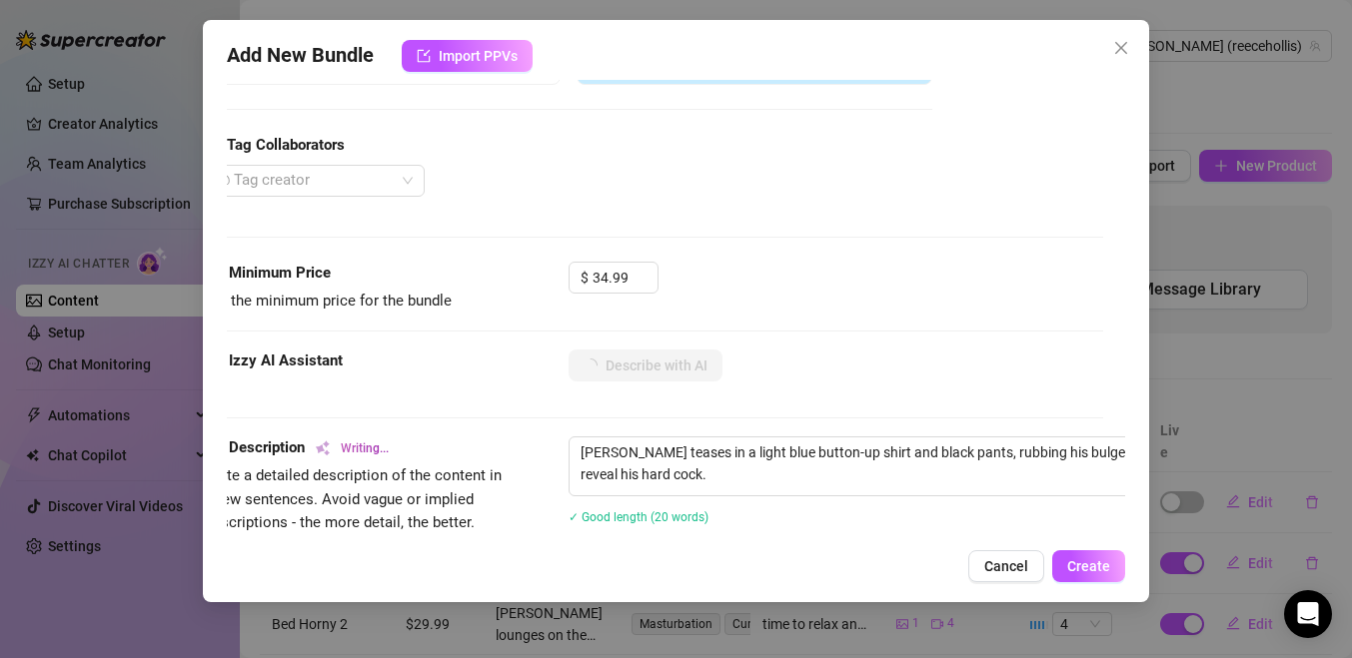
type textarea "[PERSON_NAME] teases in a light blue button-up shirt and black pants, rubbing h…"
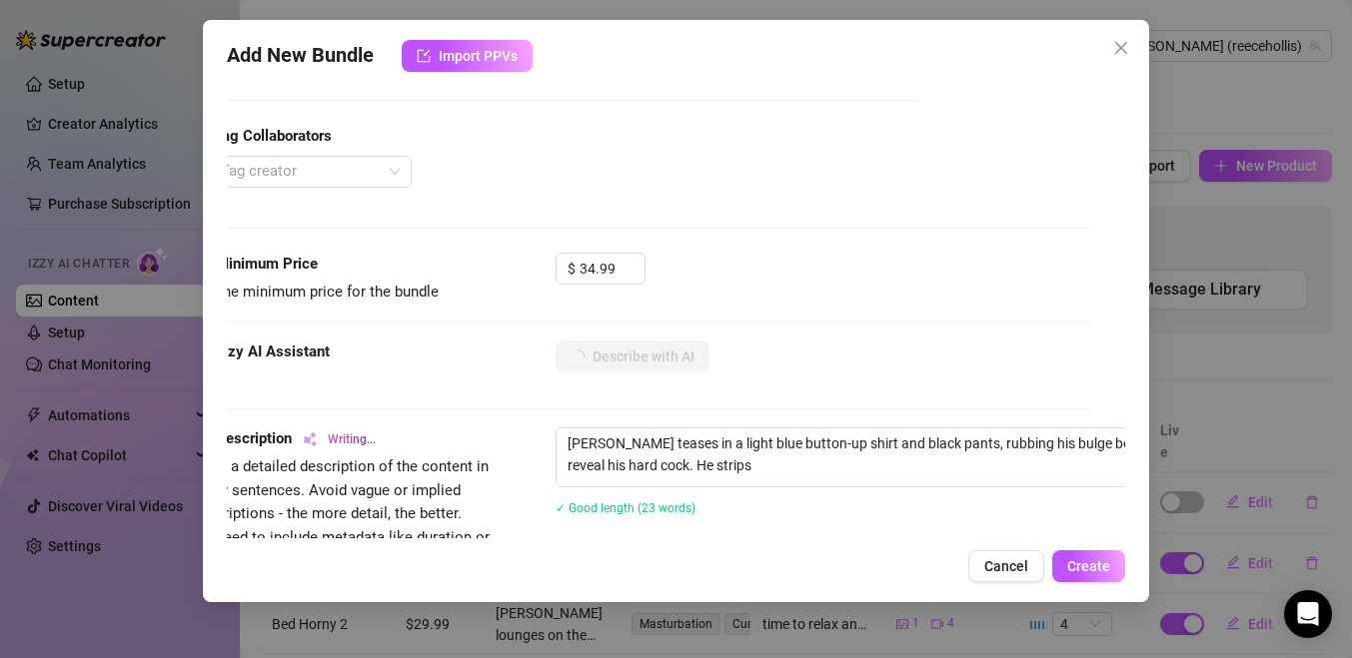
type textarea "[PERSON_NAME] teases in a light blue button-up shirt and black pants, rubbing h…"
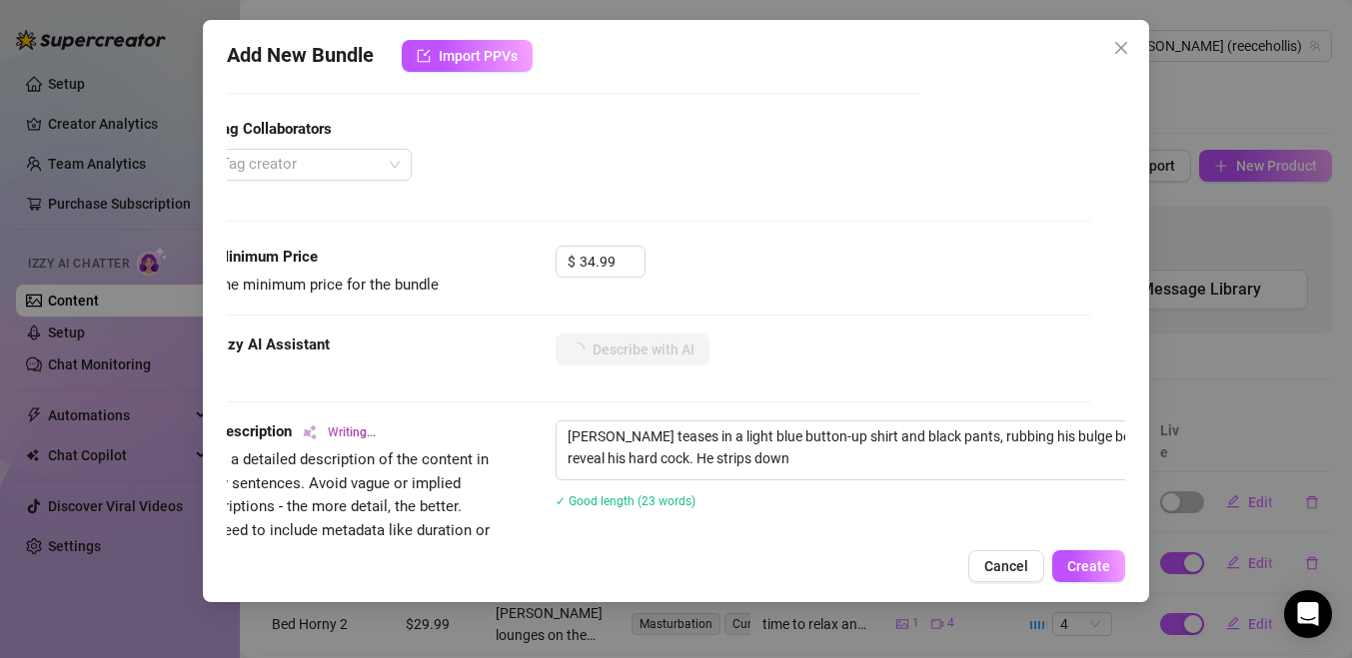
type textarea "[PERSON_NAME] teases in a light blue button-up shirt and black pants, rubbing h…"
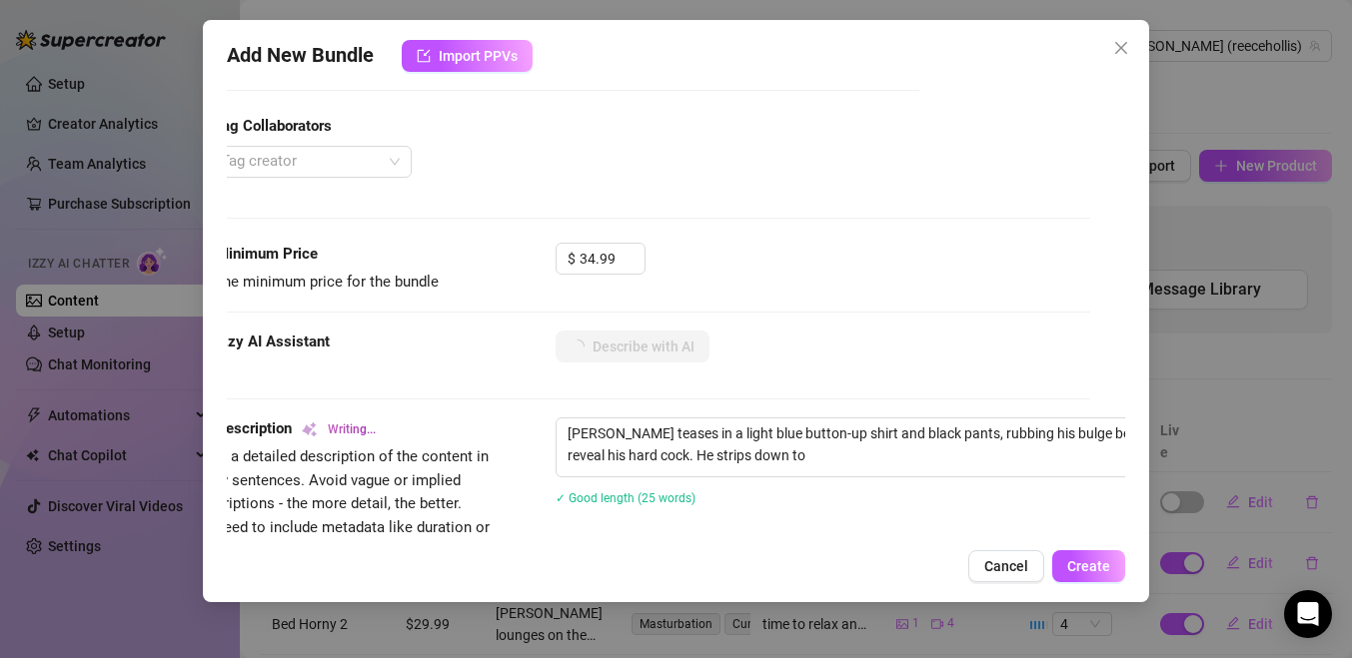
type textarea "[PERSON_NAME] teases in a light blue button-up shirt and black pants, rubbing h…"
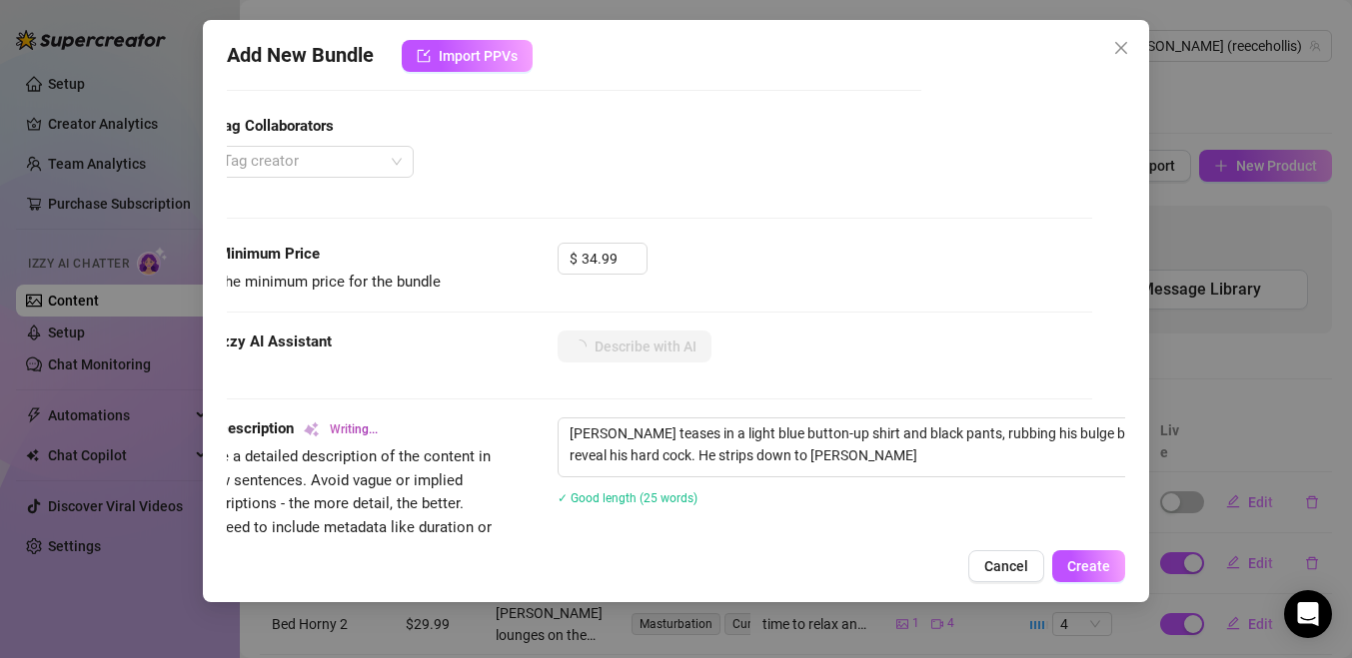
type textarea "[PERSON_NAME] teases in a light blue button-up shirt and black pants, rubbing h…"
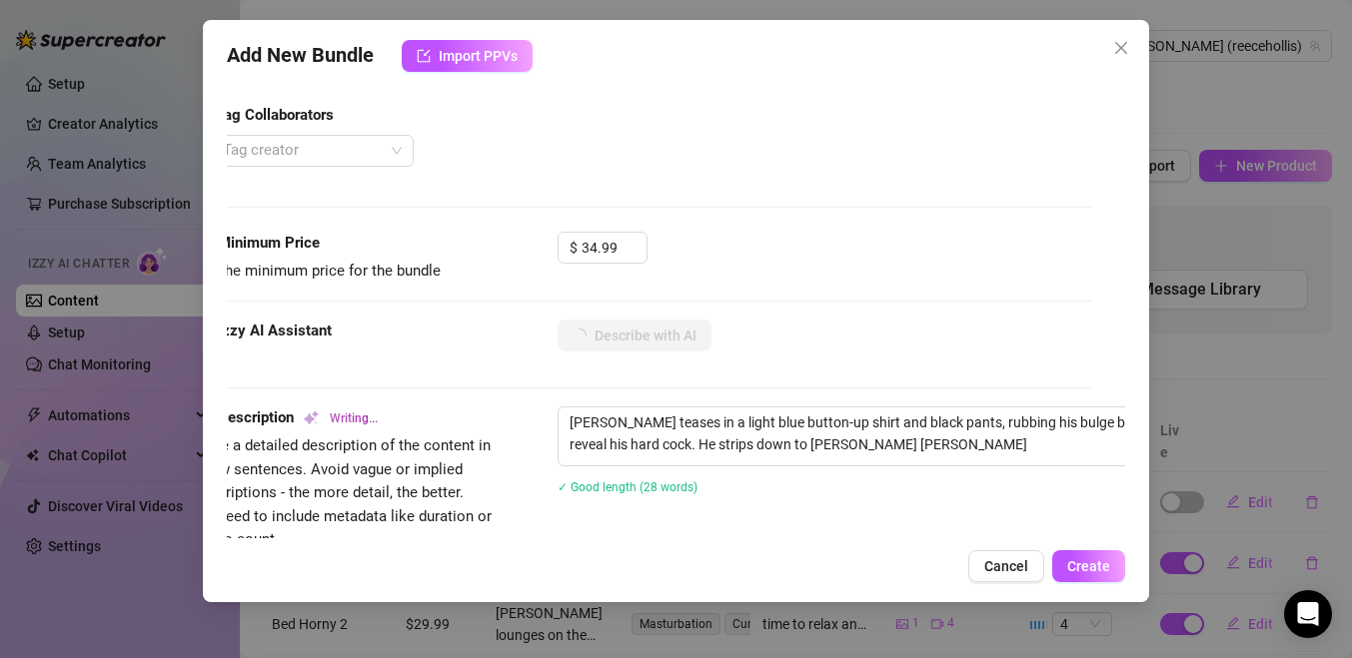
type textarea "[PERSON_NAME] teases in a light blue button-up shirt and black pants, rubbing h…"
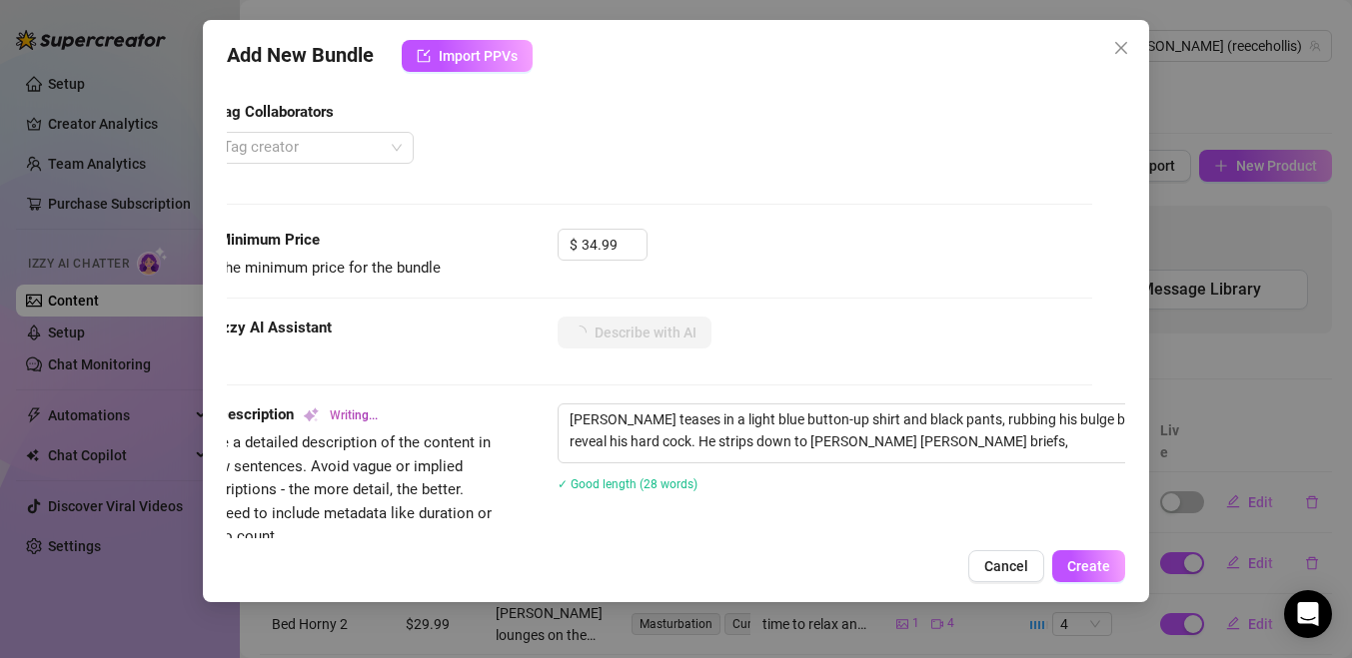
type textarea "[PERSON_NAME] teases in a light blue button-up shirt and black pants, rubbing h…"
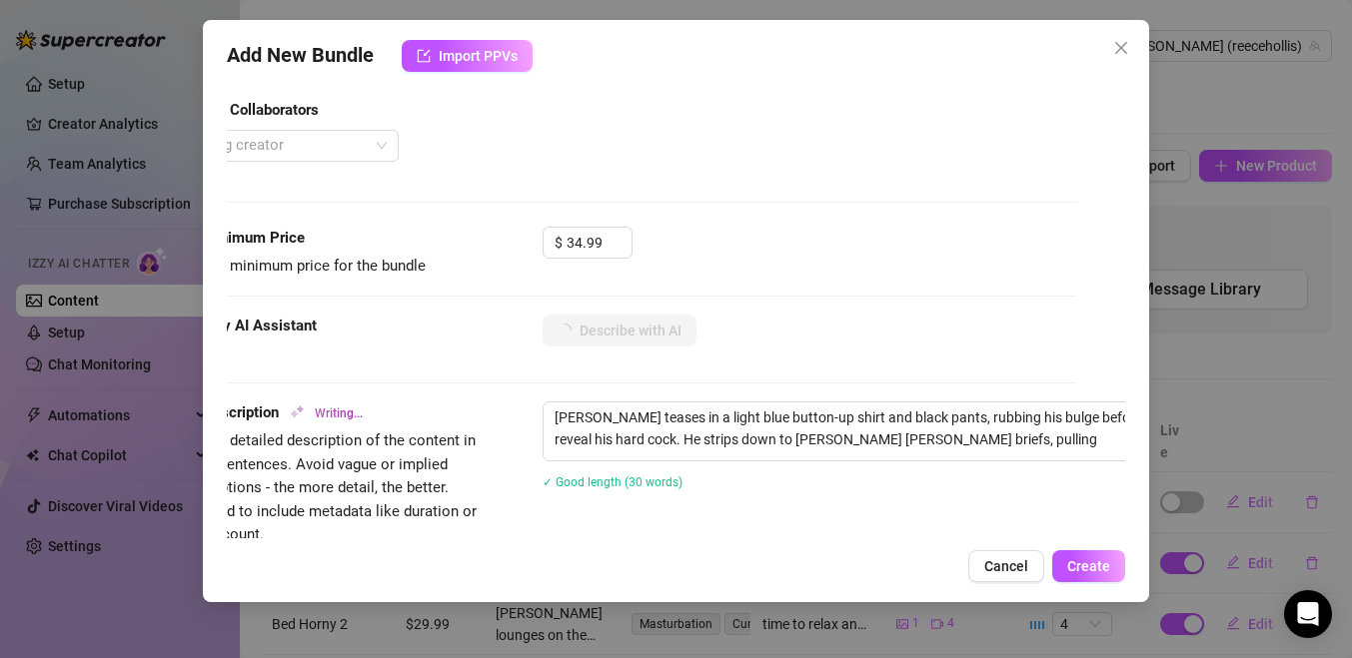
type textarea "[PERSON_NAME] teases in a light blue button-up shirt and black pants, rubbing h…"
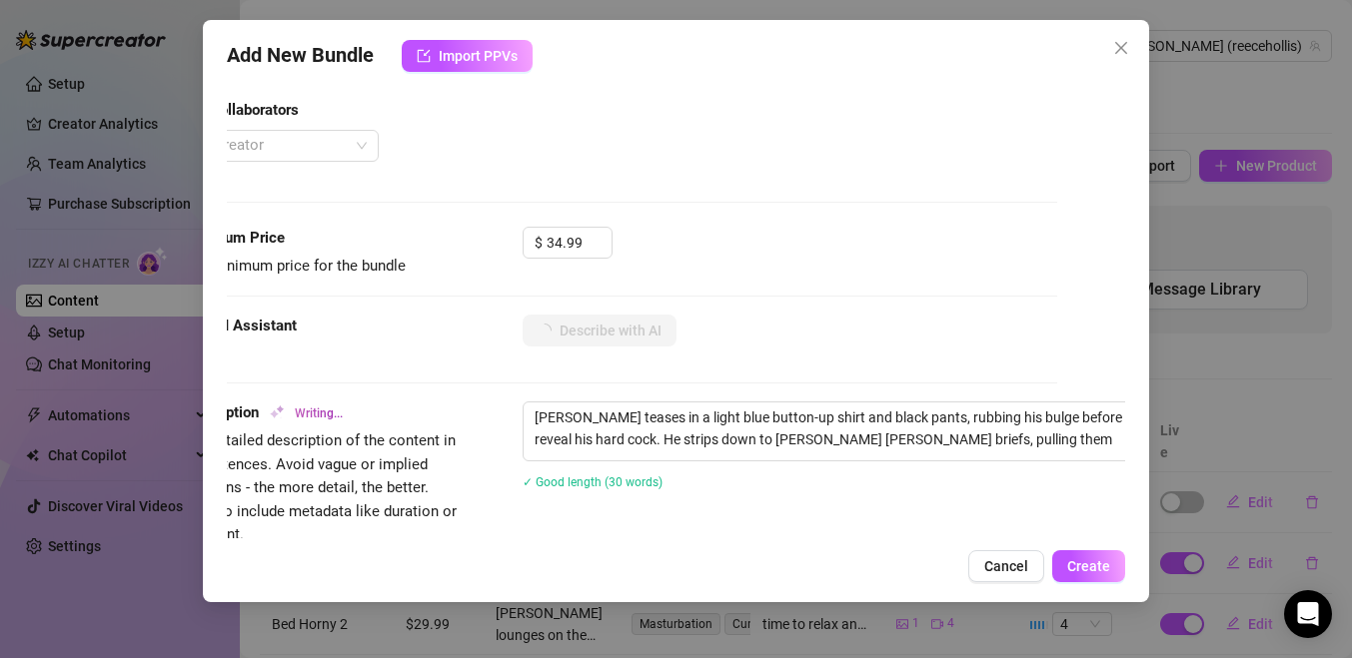
type textarea "[PERSON_NAME] teases in a light blue button-up shirt and black pants, rubbing h…"
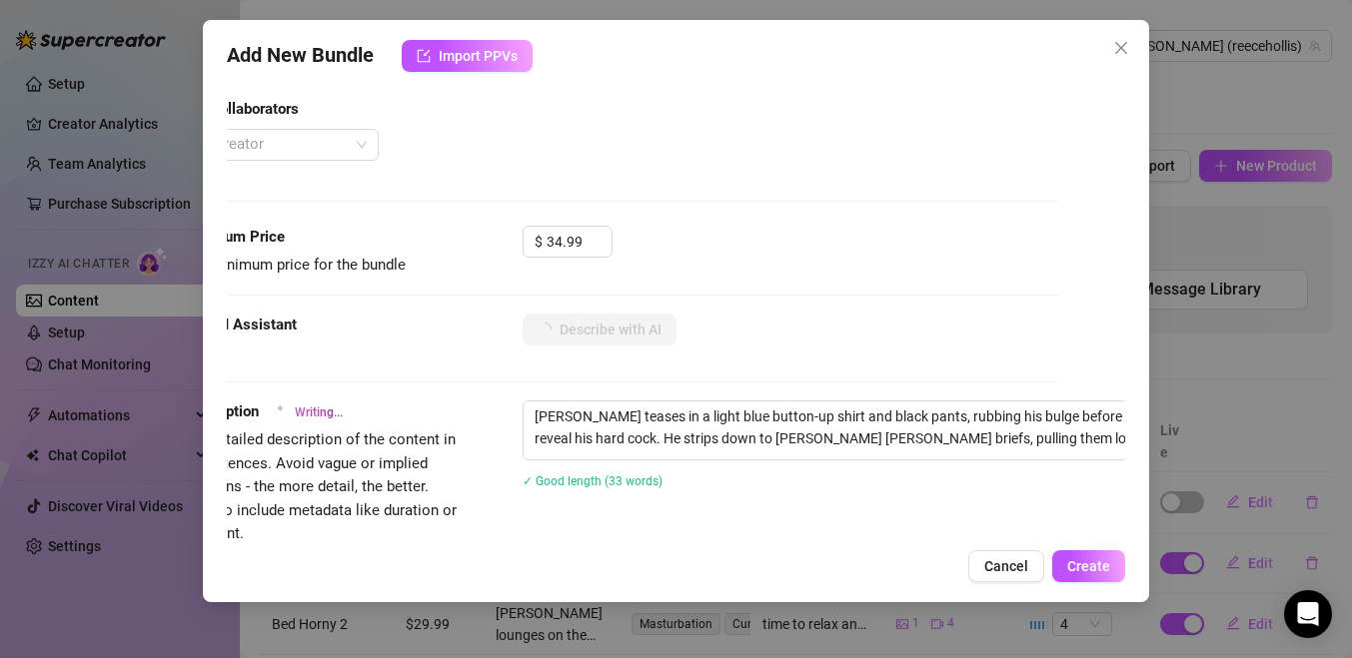
type textarea "[PERSON_NAME] teases in a light blue button-up shirt and black pants, rubbing h…"
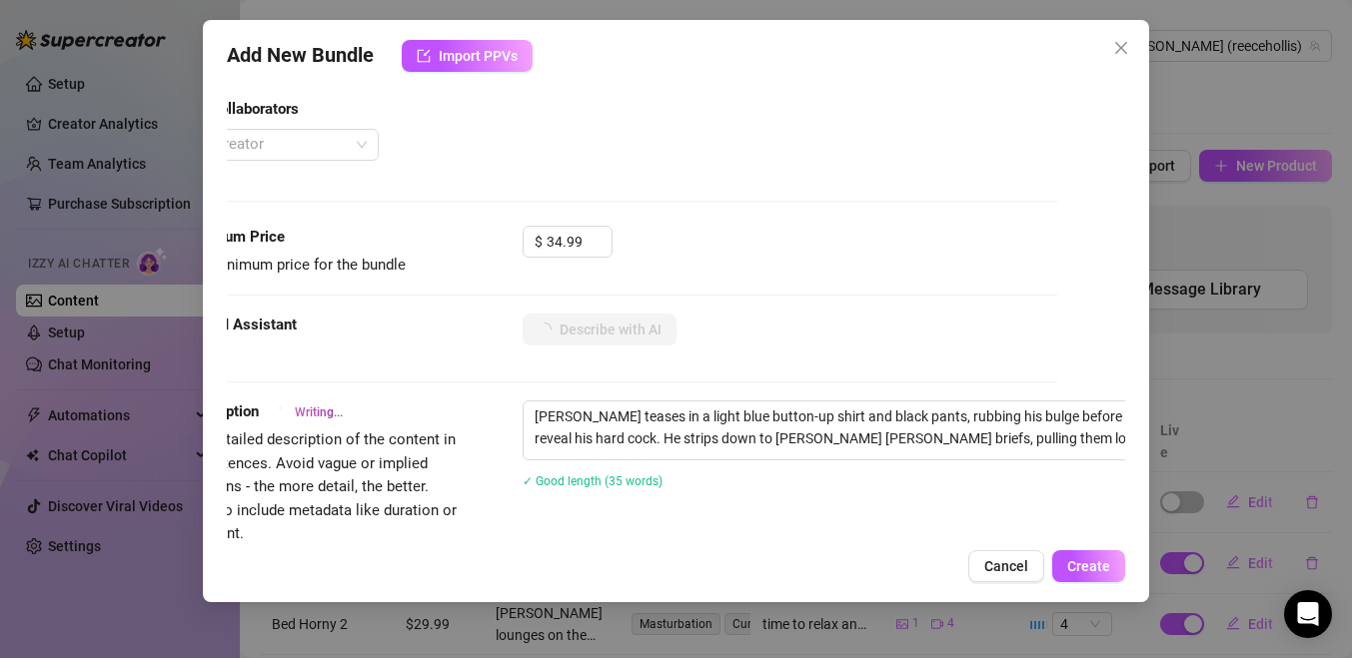
type textarea "[PERSON_NAME] teases in a light blue button-up shirt and black pants, rubbing h…"
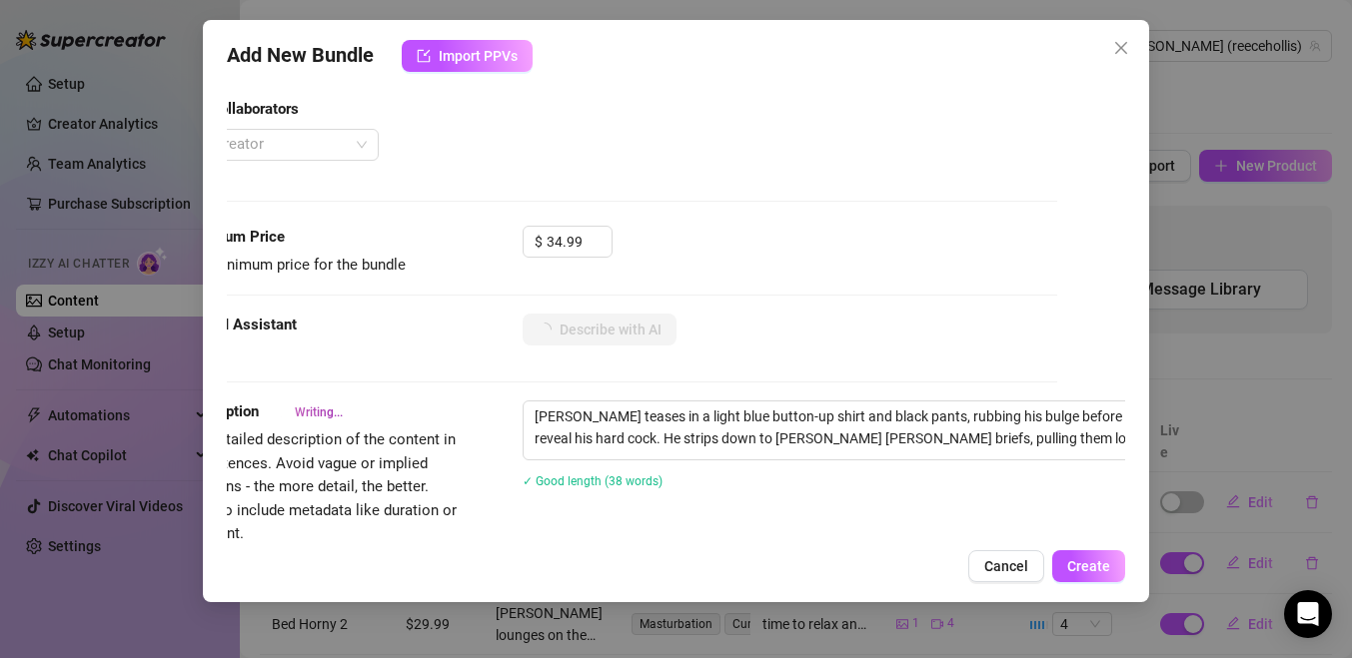
type textarea "[PERSON_NAME] teases in a light blue button-up shirt and black pants, rubbing h…"
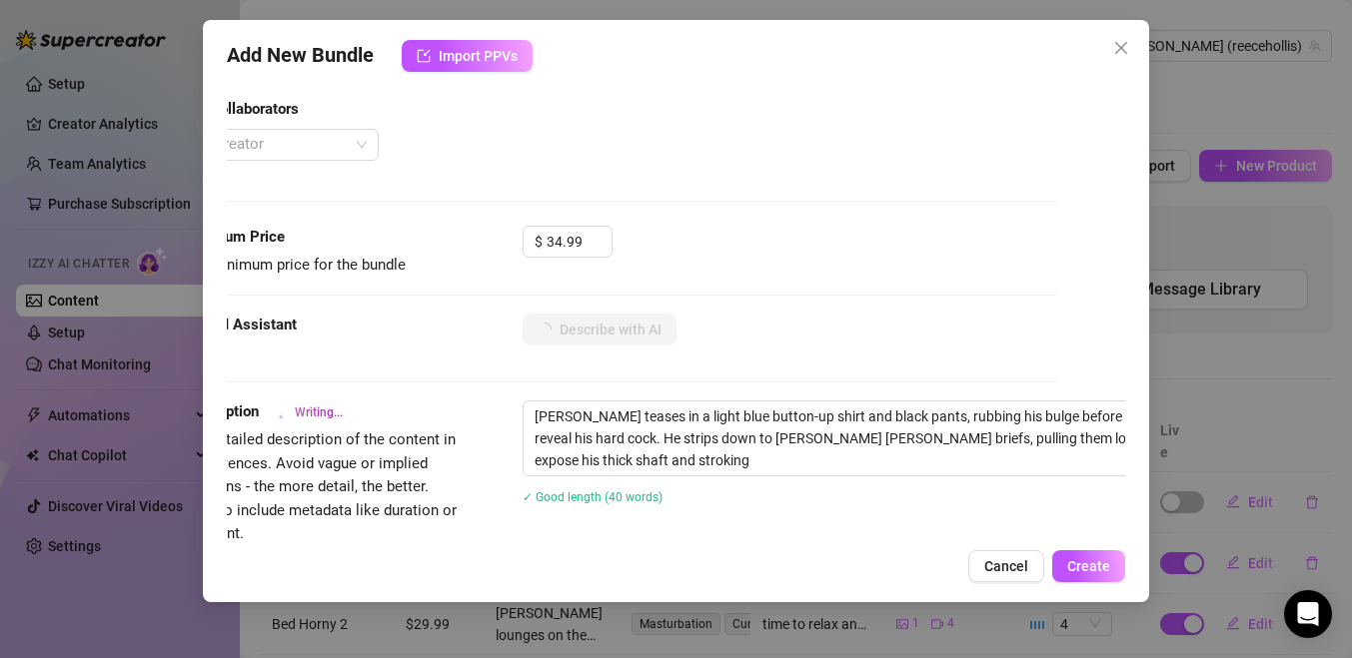
type textarea "[PERSON_NAME] teases in a light blue button-up shirt and black pants, rubbing h…"
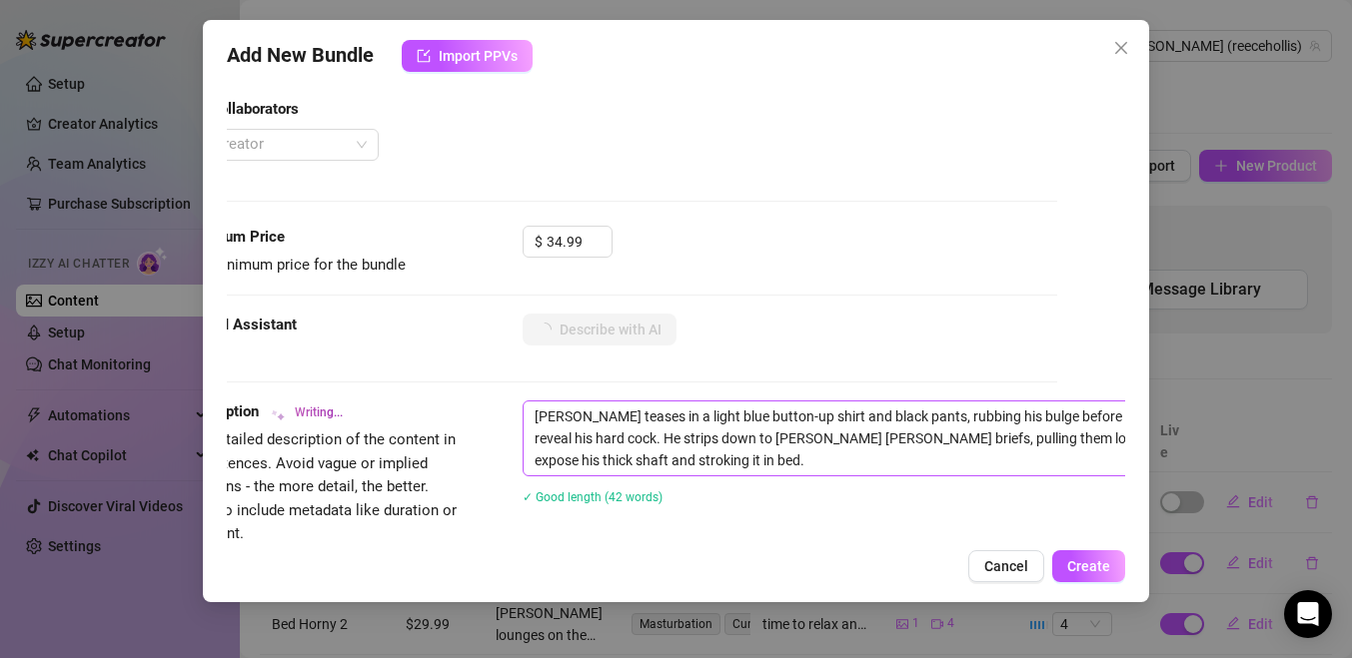
type textarea "[PERSON_NAME] teases in a light blue button-up shirt and black pants, rubbing h…"
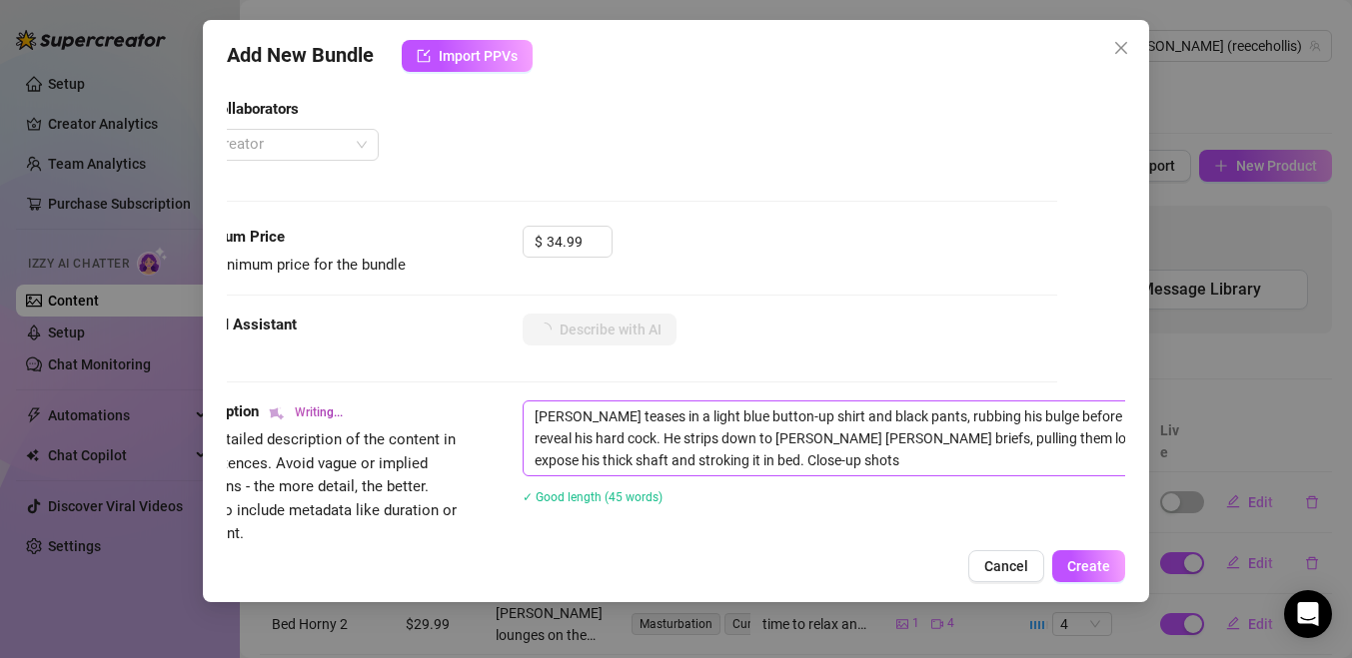
type textarea "[PERSON_NAME] teases in a light blue button-up shirt and black pants, rubbing h…"
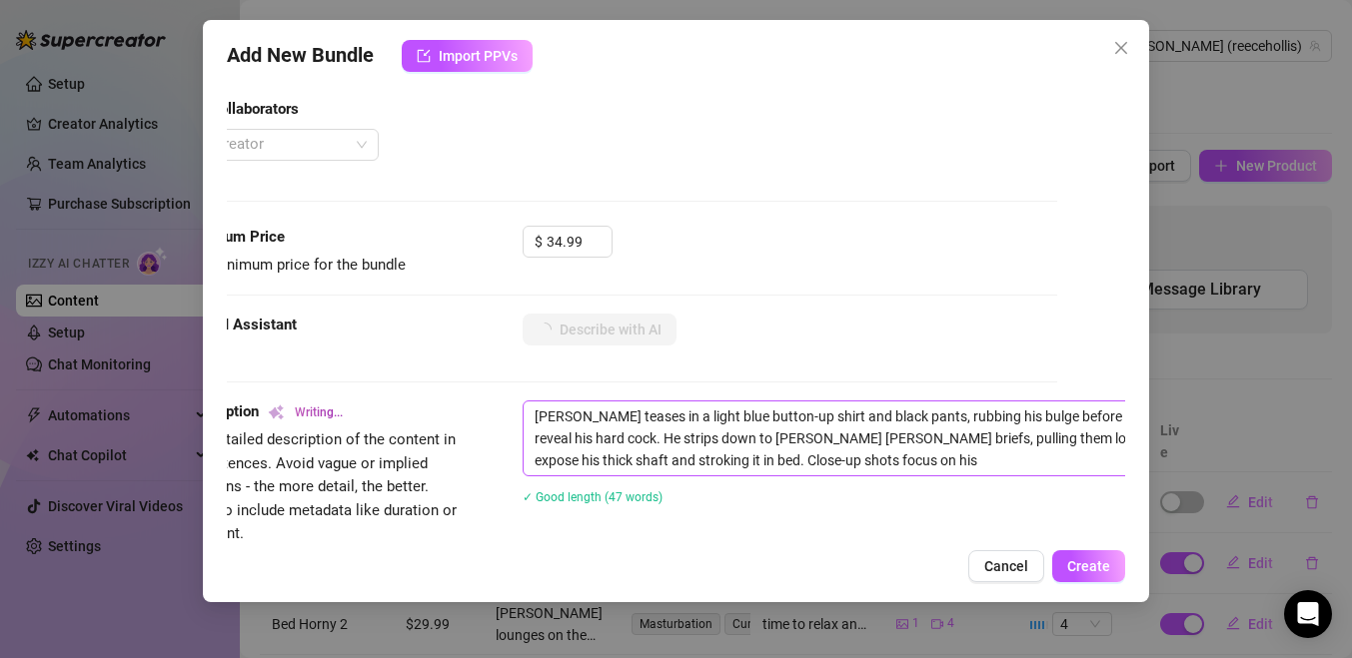
type textarea "[PERSON_NAME] teases in a light blue button-up shirt and black pants, rubbing h…"
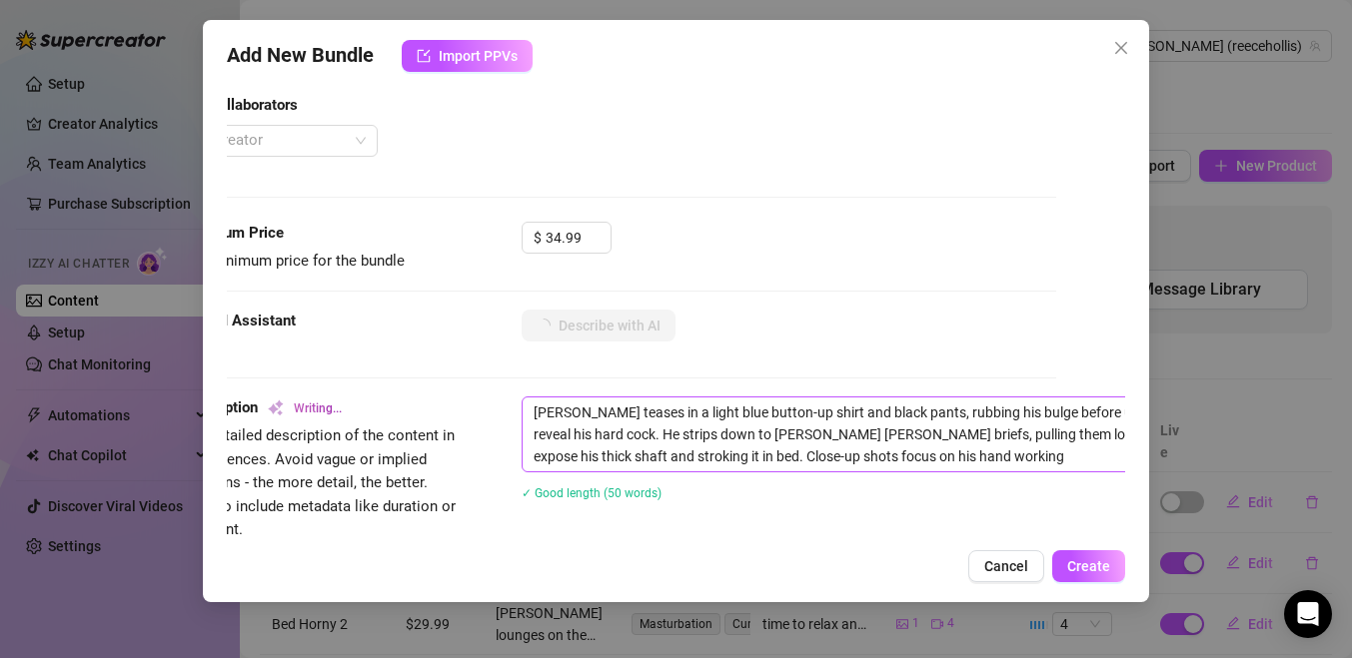
type textarea "[PERSON_NAME] teases in a light blue button-up shirt and black pants, rubbing h…"
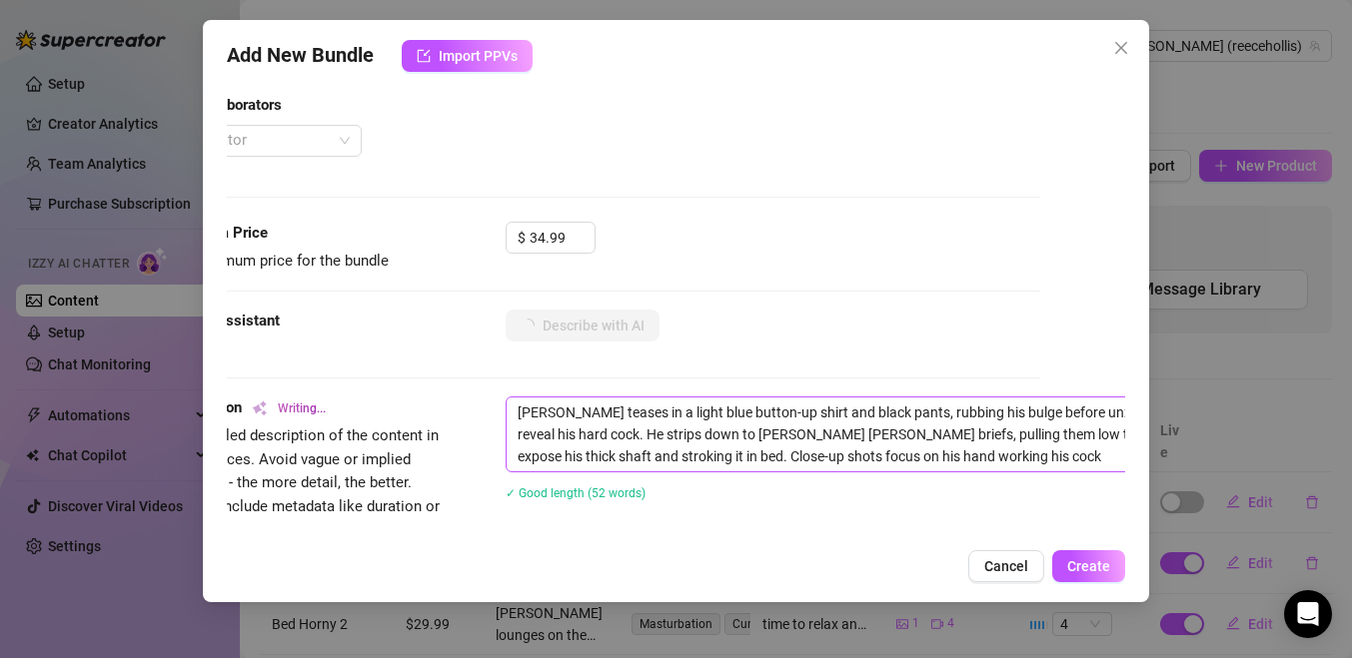
type textarea "[PERSON_NAME] teases in a light blue button-up shirt and black pants, rubbing h…"
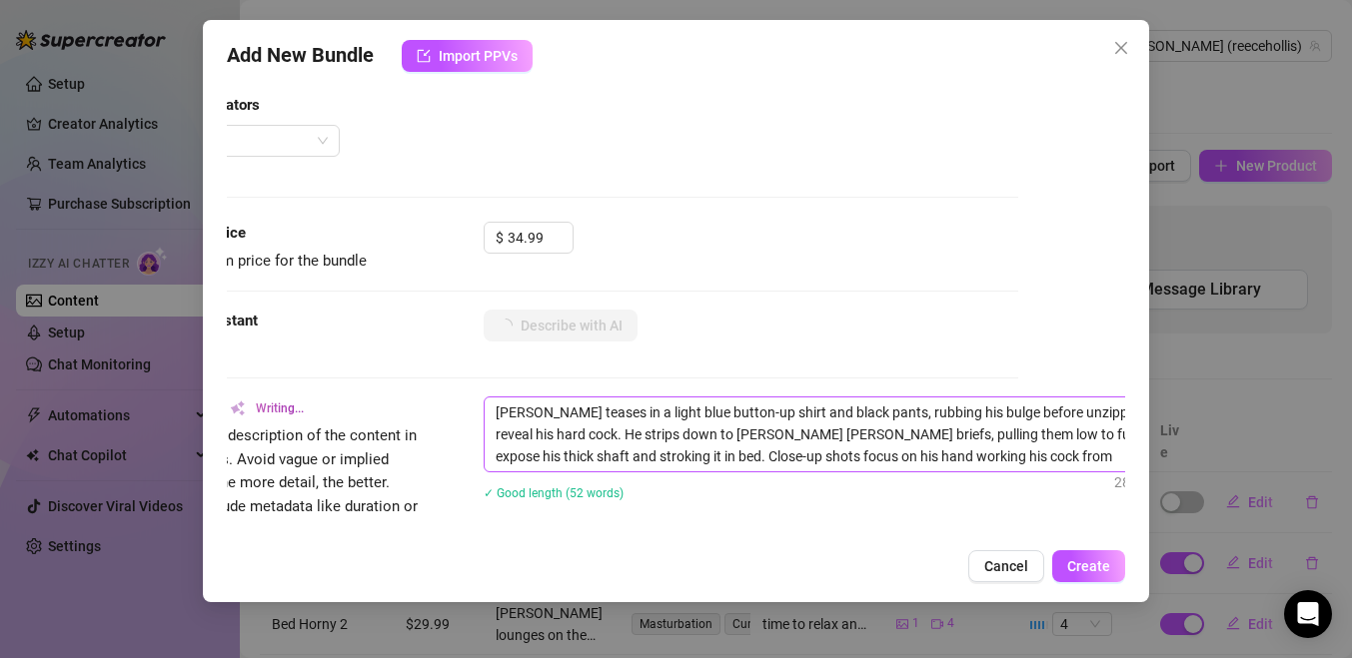
type textarea "[PERSON_NAME] teases in a light blue button-up shirt and black pants, rubbing h…"
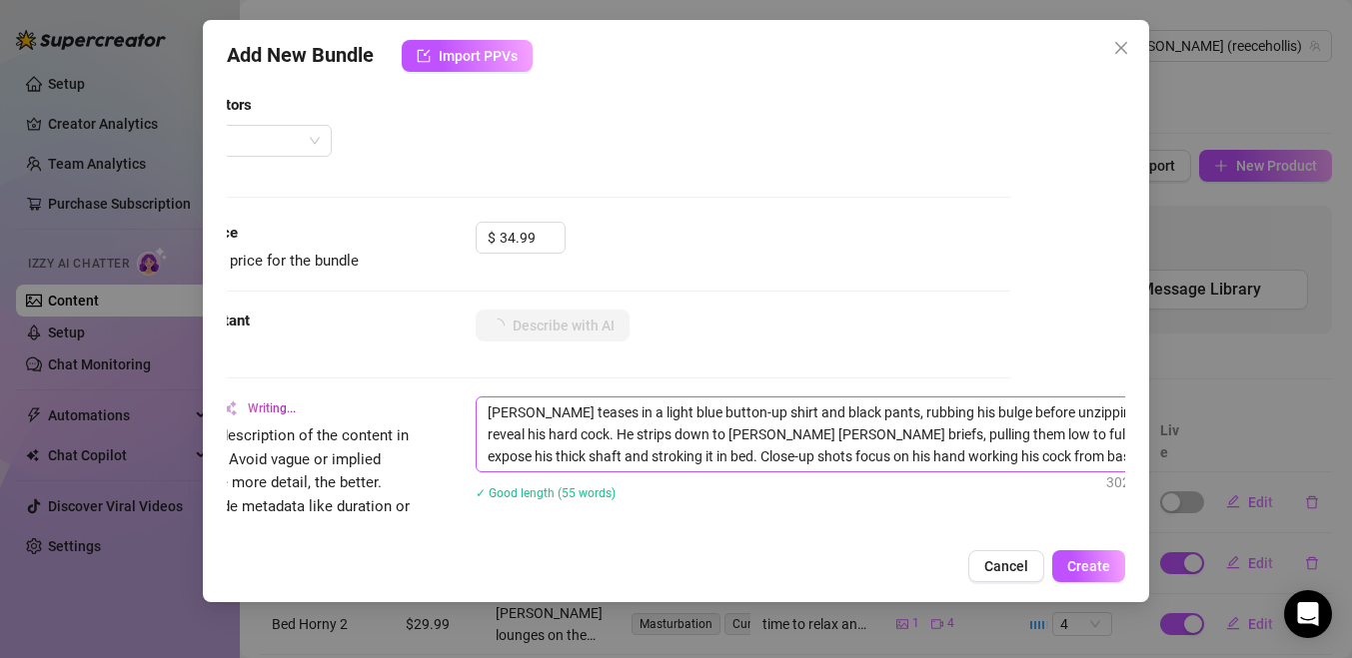
type textarea "[PERSON_NAME] teases in a light blue button-up shirt and black pants, rubbing h…"
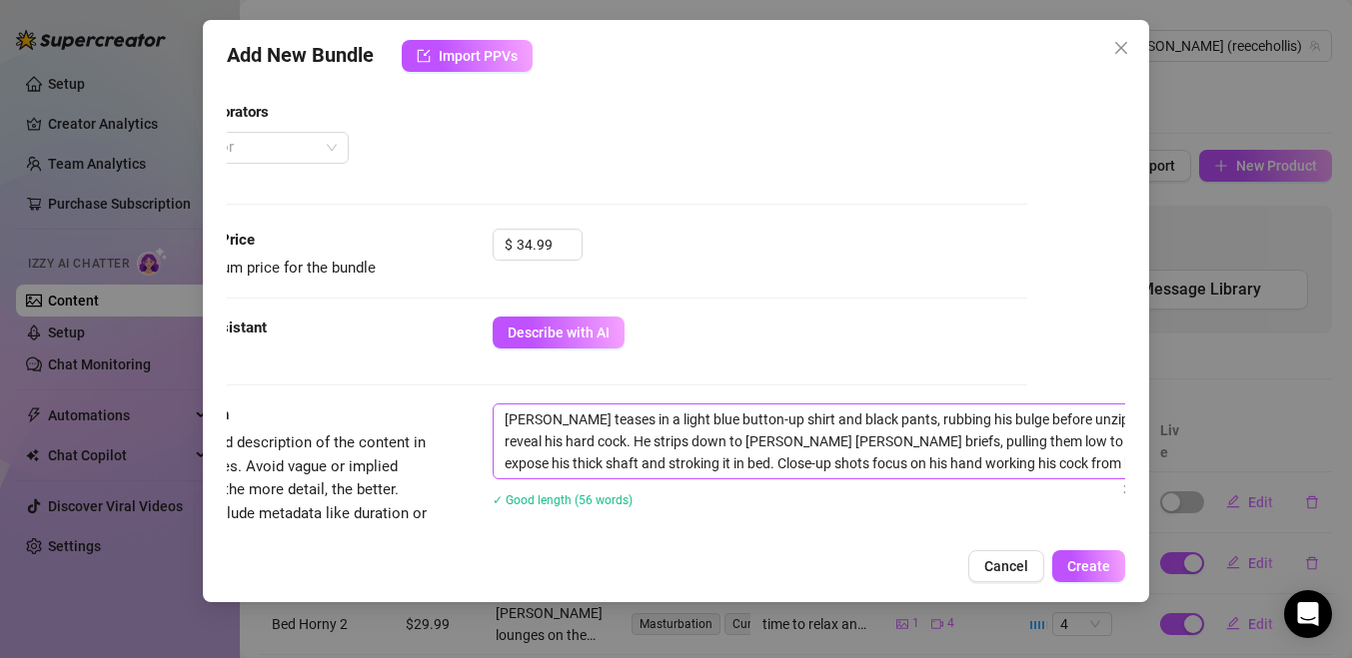
scroll to position [496, 165]
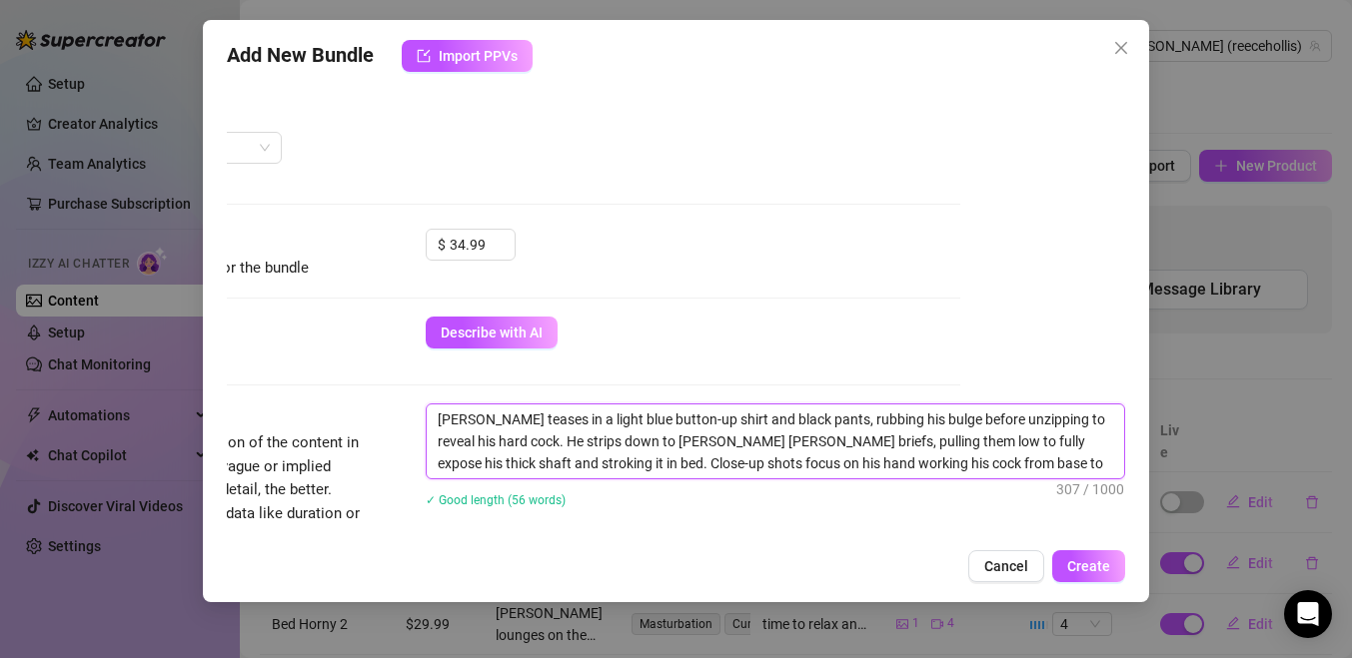
click at [1064, 471] on textarea "[PERSON_NAME] teases in a light blue button-up shirt and black pants, rubbing h…" at bounding box center [775, 442] width 697 height 74
type textarea "[PERSON_NAME] teases in a light blue button-up shirt and black pants, rubbing h…"
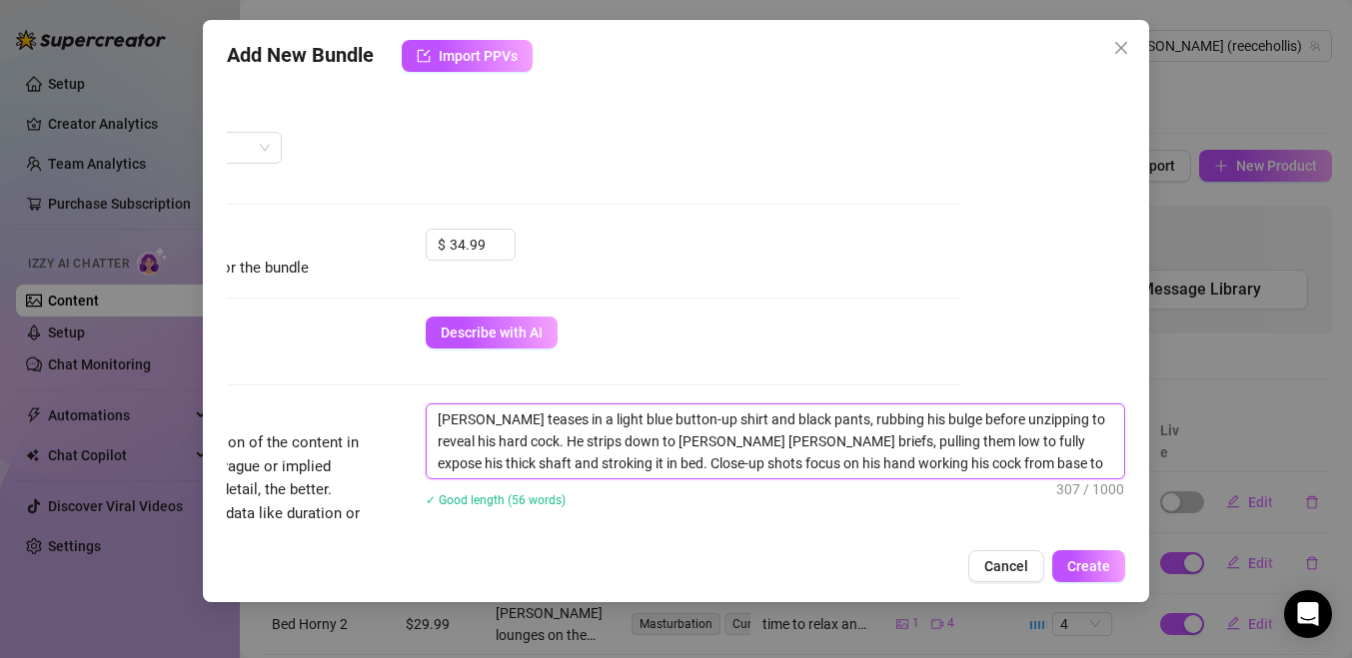
type textarea "[PERSON_NAME] teases in a light blue button-up shirt and black pants, rubbing h…"
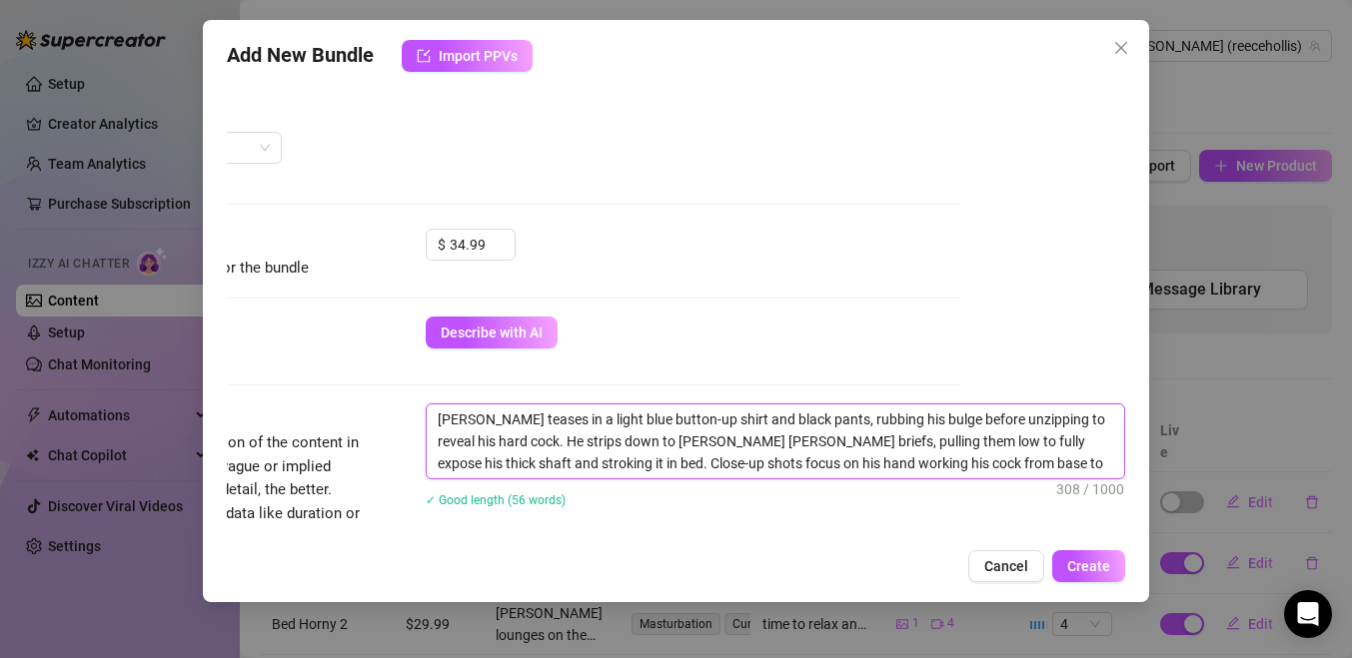
type textarea "[PERSON_NAME] teases in a light blue button-up shirt and black pants, rubbing h…"
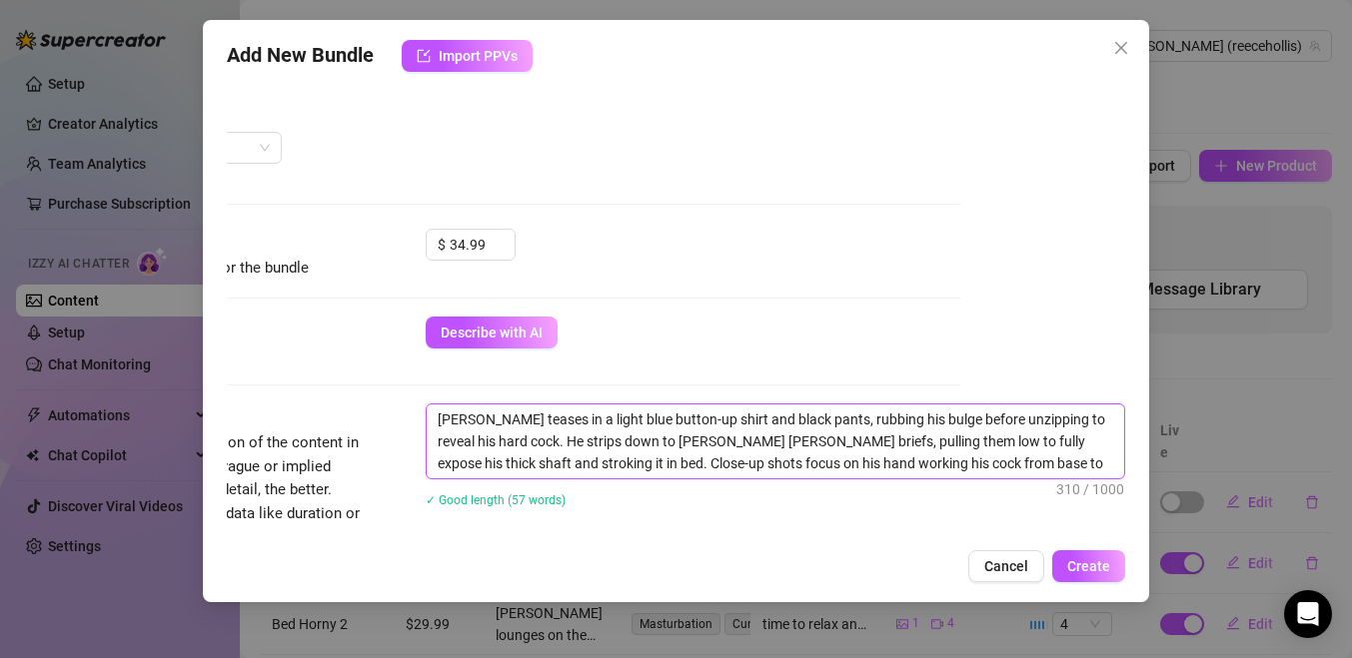
type textarea "[PERSON_NAME] teases in a light blue button-up shirt and black pants, rubbing h…"
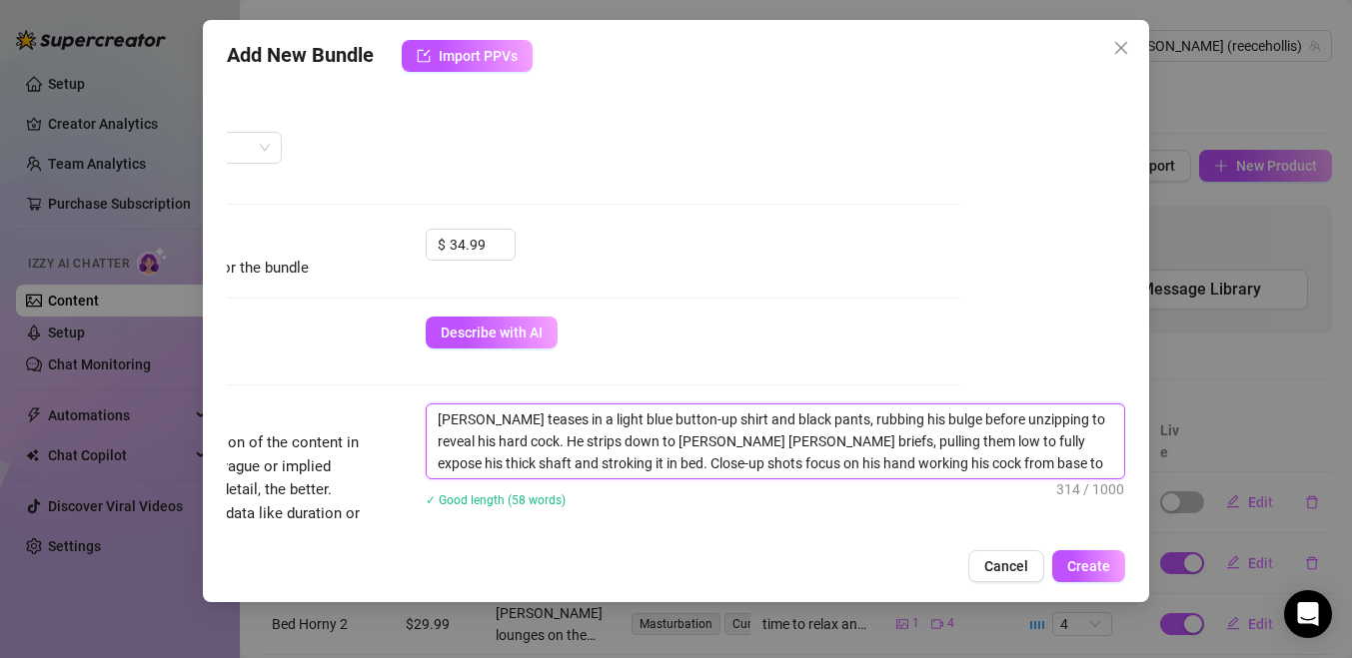
type textarea "[PERSON_NAME] teases in a light blue button-up shirt and black pants, rubbing h…"
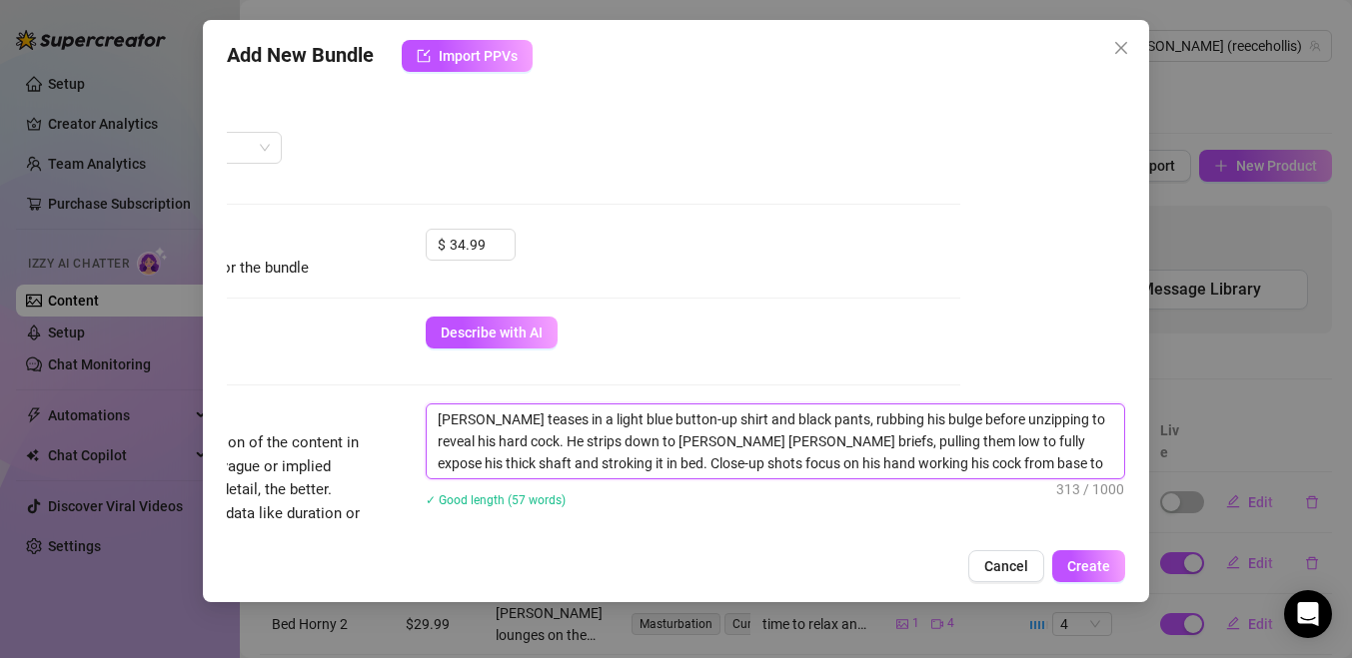
type textarea "[PERSON_NAME] teases in a light blue button-up shirt and black pants, rubbing h…"
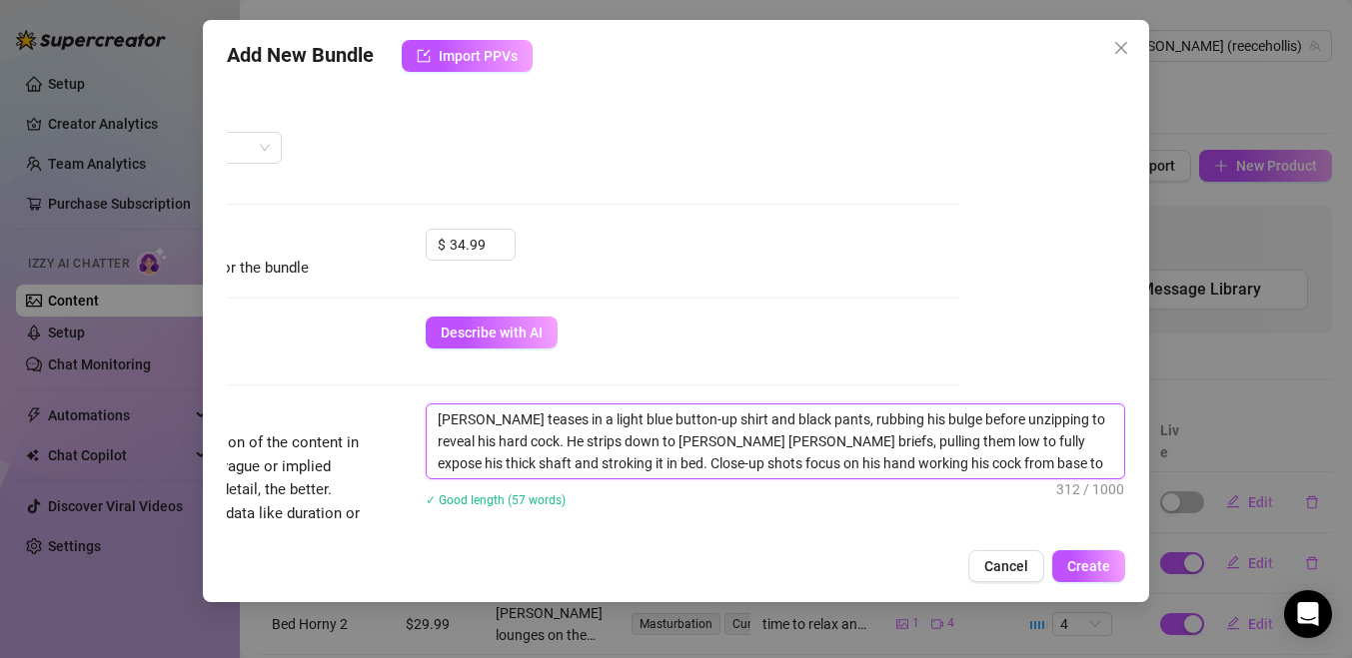
type textarea "[PERSON_NAME] teases in a light blue button-up shirt and black pants, rubbing h…"
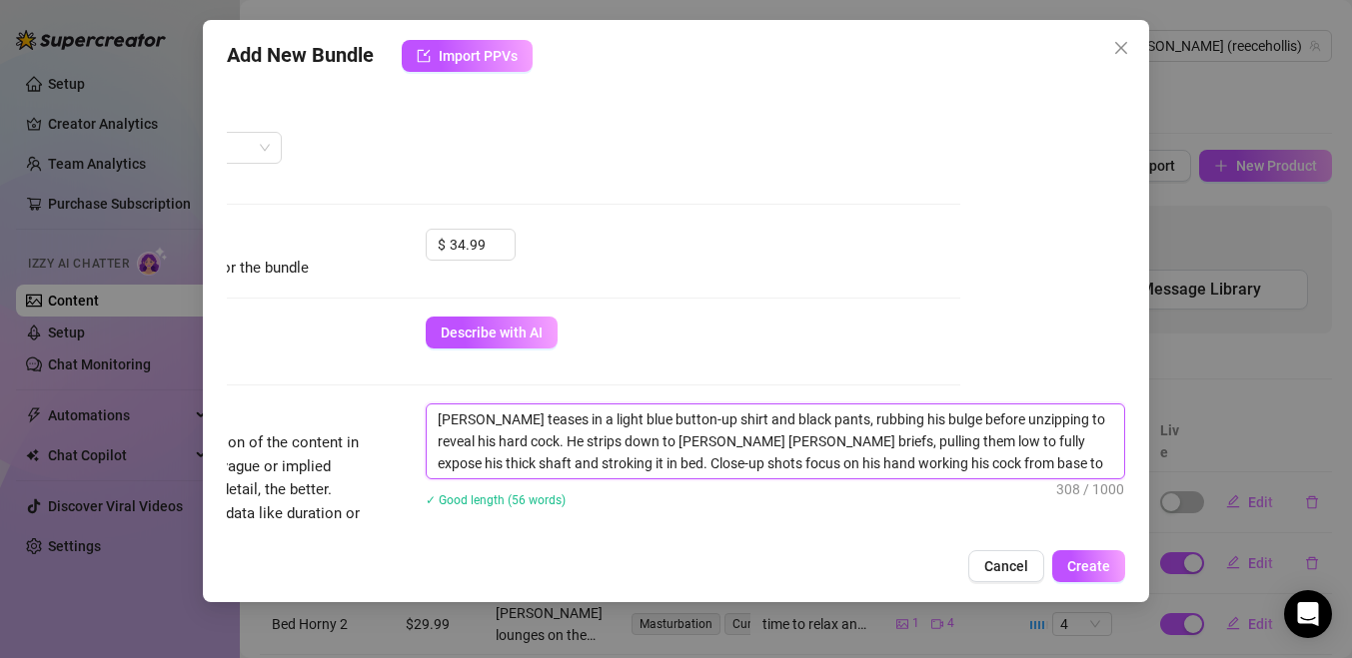
type textarea "[PERSON_NAME] teases in a light blue button-up shirt and black pants, rubbing h…"
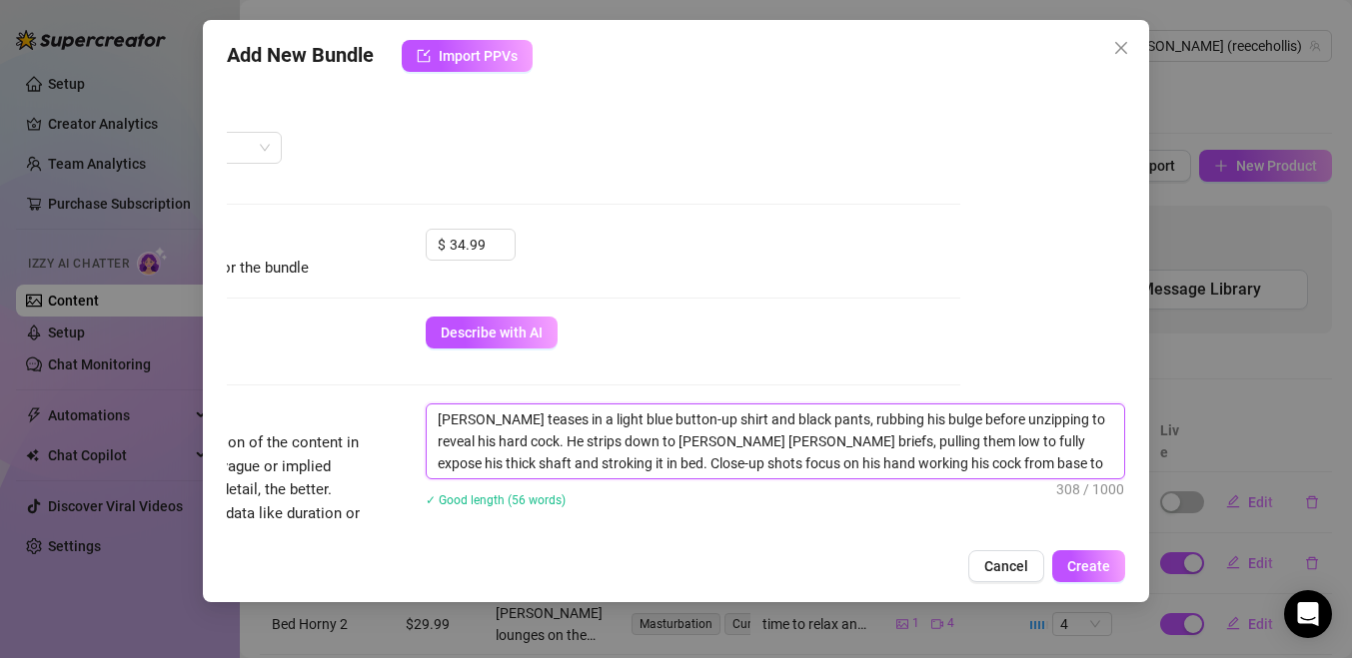
type textarea "[PERSON_NAME] teases in a light blue button-up shirt and black pants, rubbing h…"
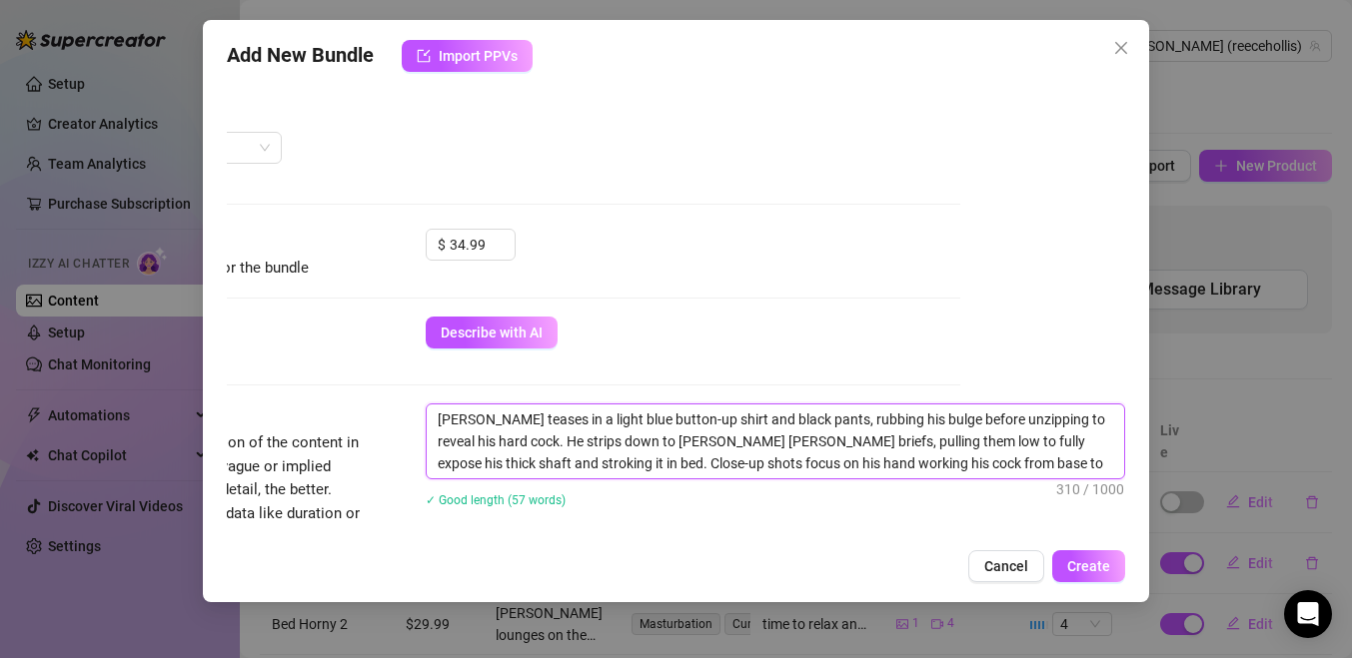
type textarea "[PERSON_NAME] teases in a light blue button-up shirt and black pants, rubbing h…"
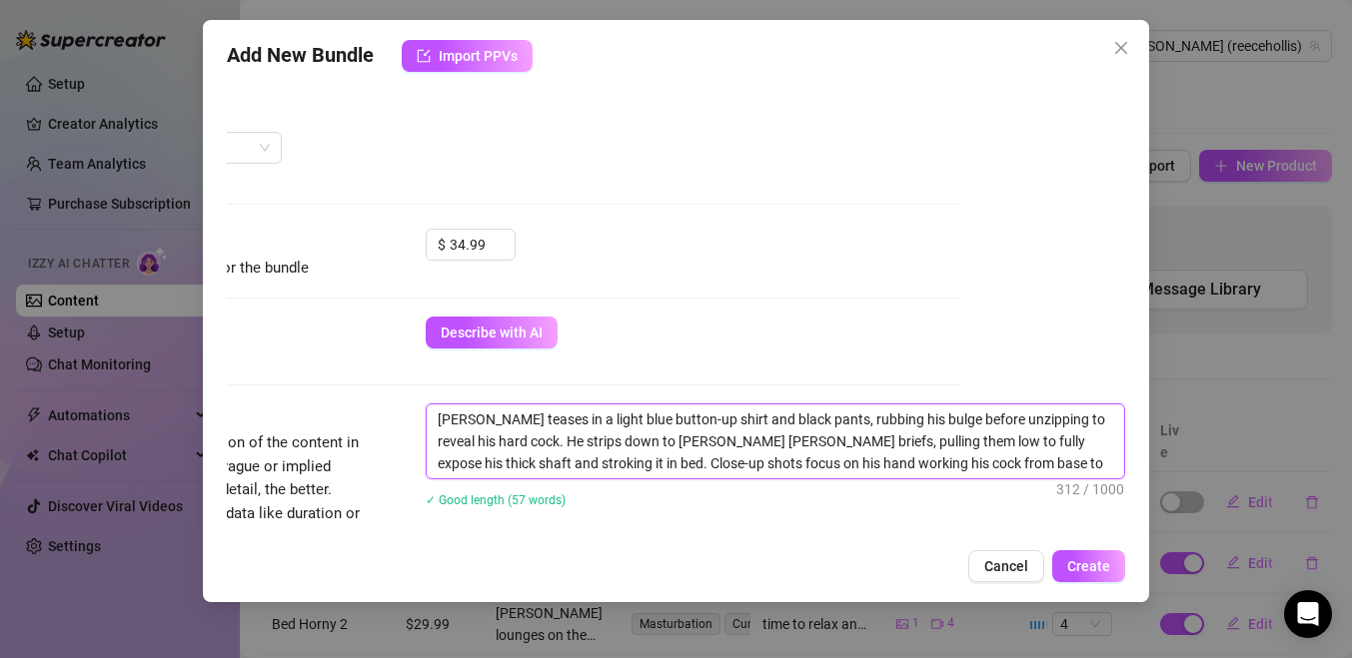
type textarea "[PERSON_NAME] teases in a light blue button-up shirt and black pants, rubbing h…"
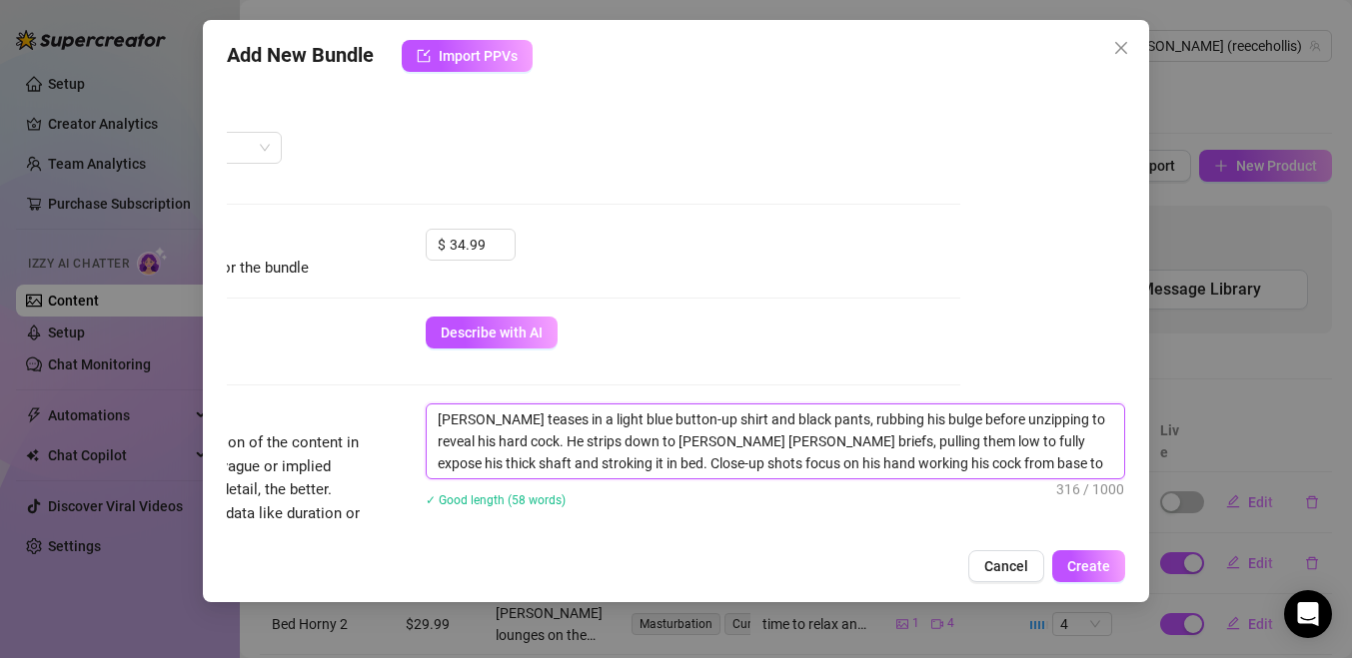
type textarea "[PERSON_NAME] teases in a light blue button-up shirt and black pants, rubbing h…"
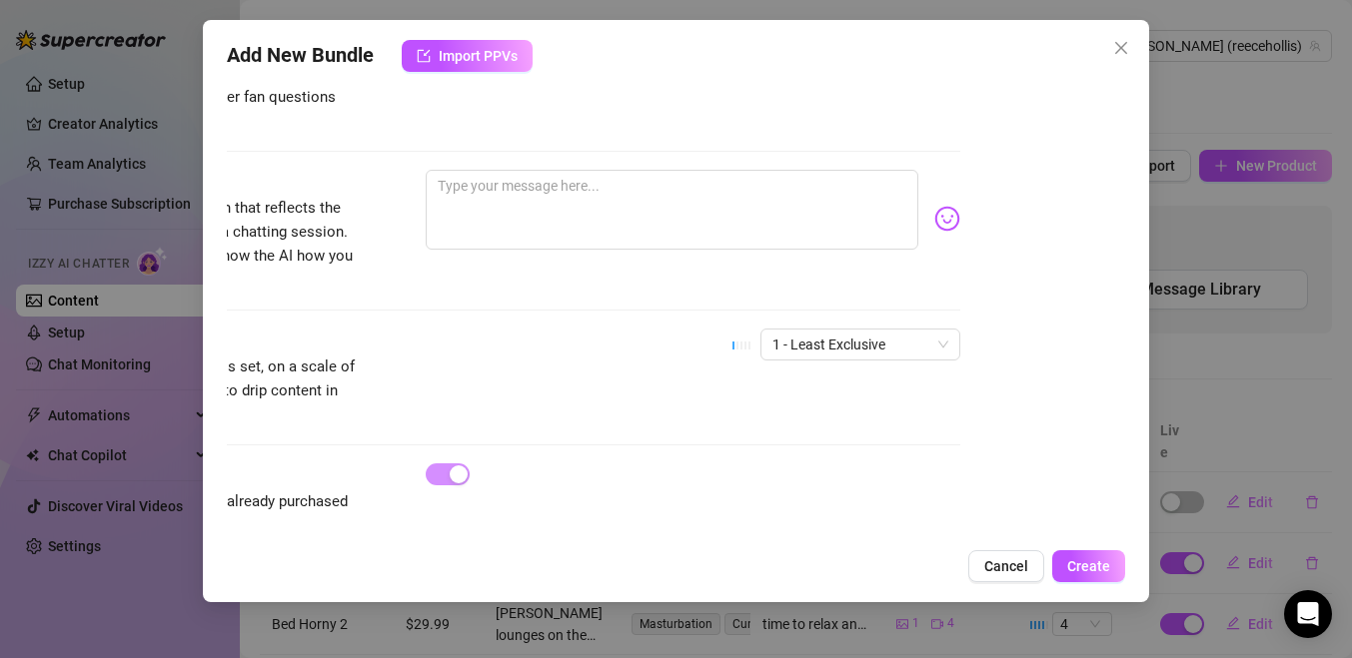
scroll to position [1208, 165]
click at [867, 329] on span "1 - Least Exclusive" at bounding box center [860, 344] width 176 height 30
type textarea "[PERSON_NAME] teases in a light blue button-up shirt and black pants, rubbing h…"
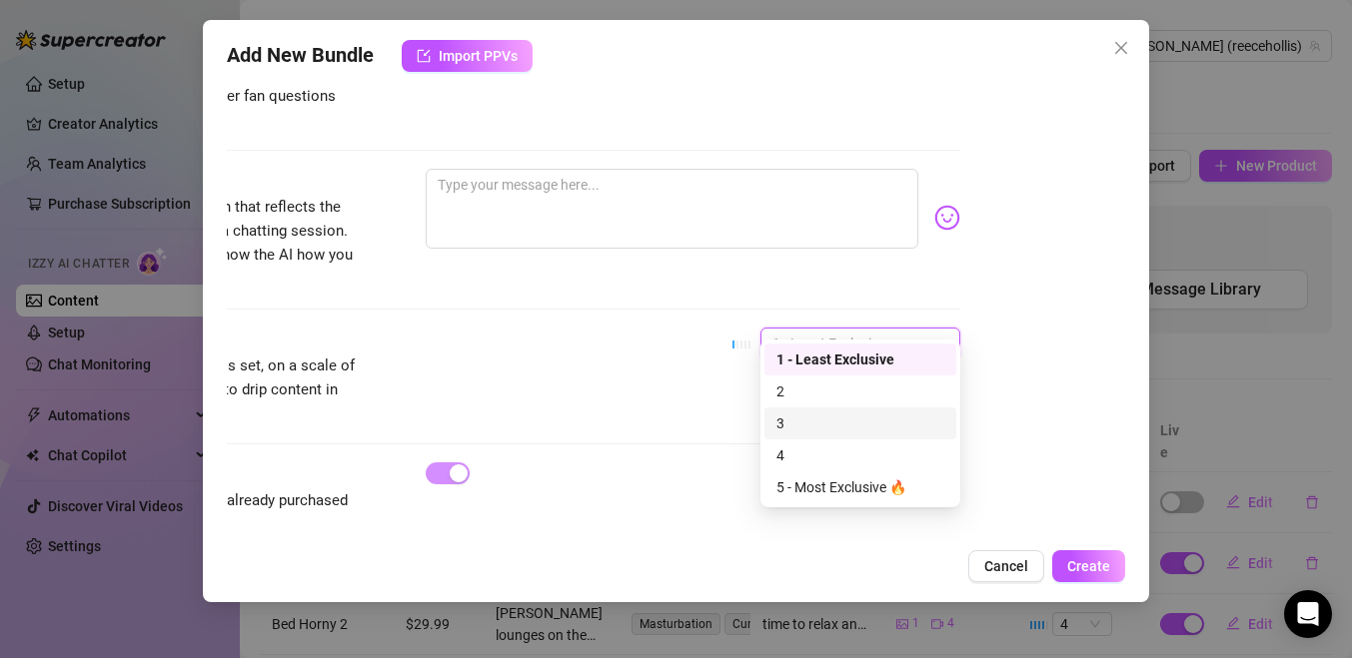
click at [844, 423] on div "3" at bounding box center [860, 424] width 168 height 22
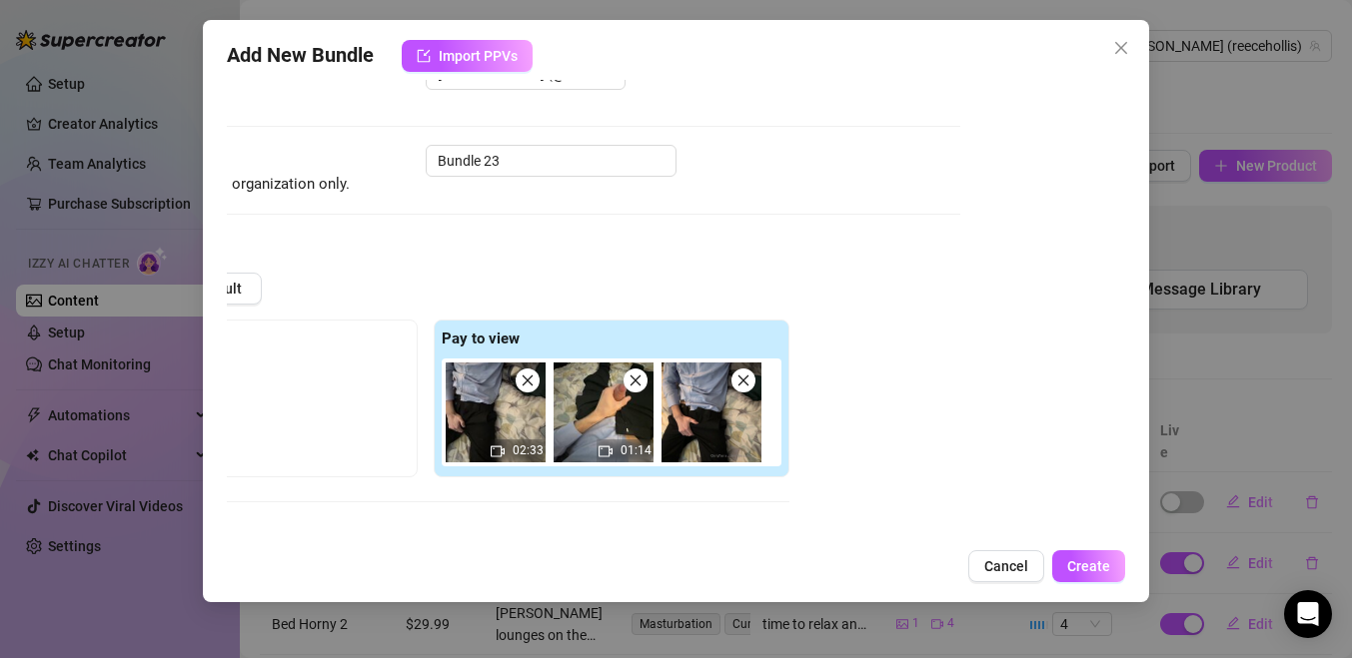
scroll to position [0, 165]
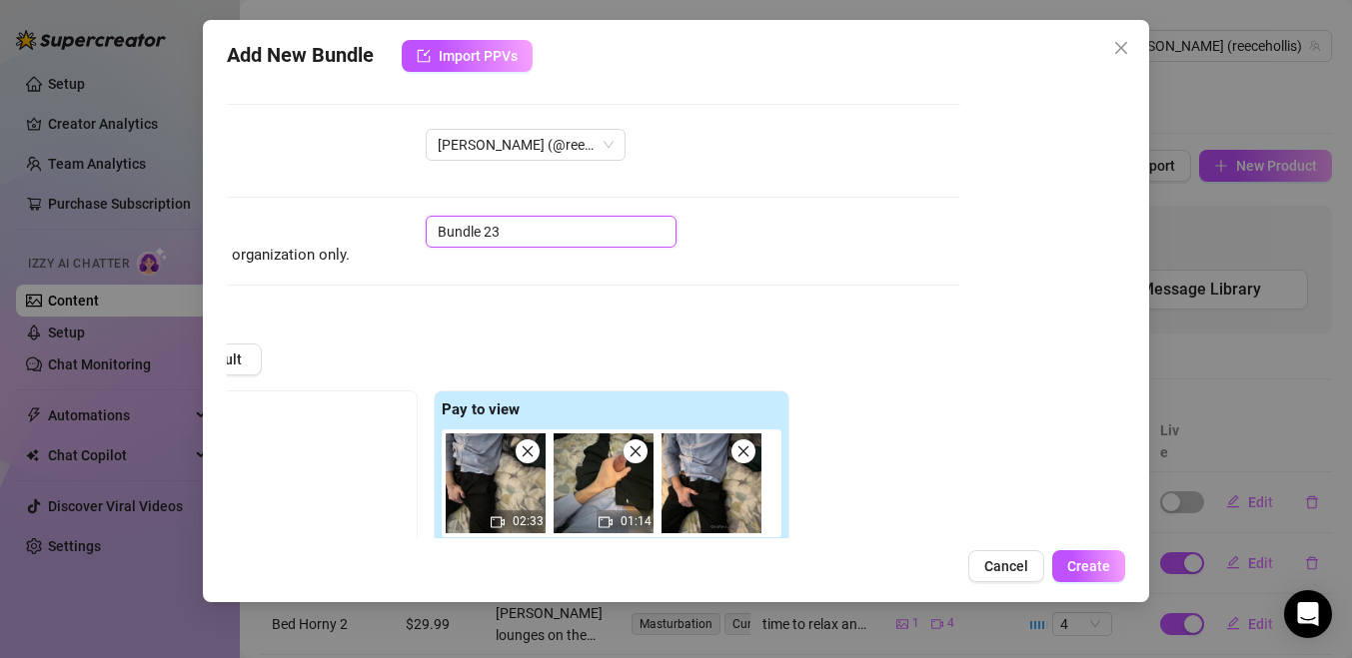
click at [570, 231] on input "Bundle 23" at bounding box center [551, 232] width 251 height 32
type input "Bundle 23Af"
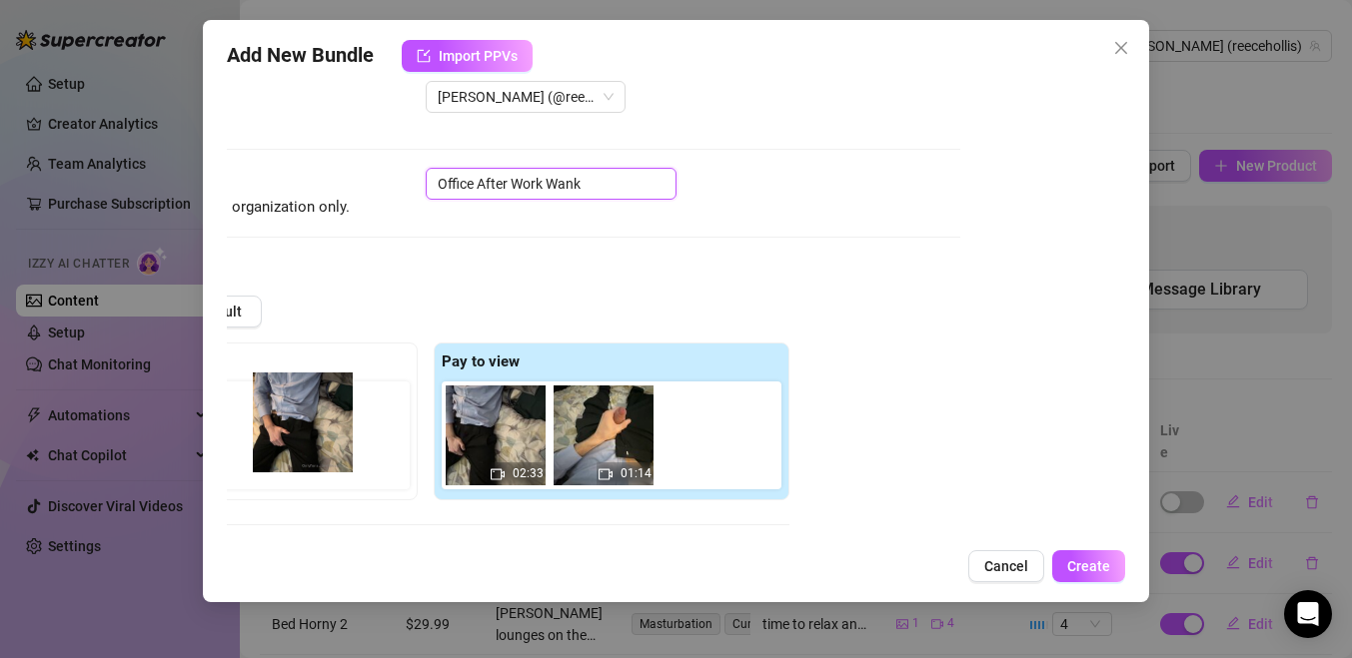
drag, startPoint x: 695, startPoint y: 425, endPoint x: 260, endPoint y: 414, distance: 435.7
click at [260, 414] on div "Free preview Pay to view 02:33 01:14" at bounding box center [425, 422] width 727 height 158
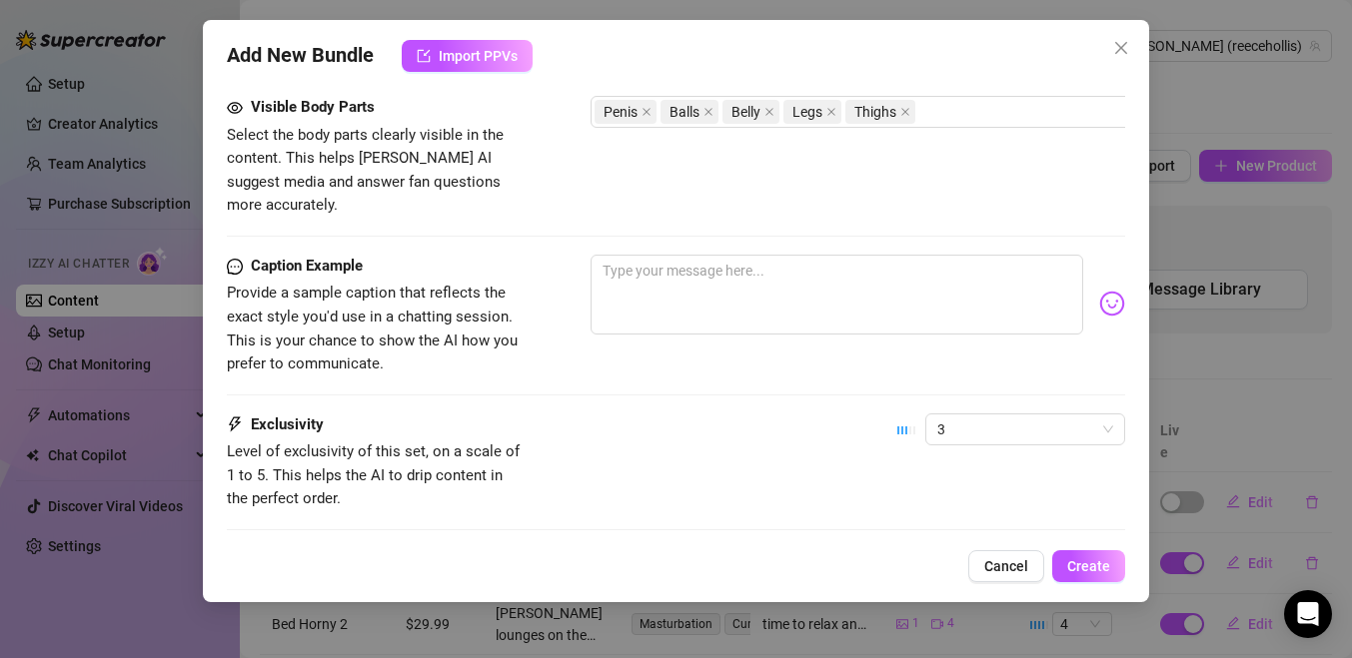
scroll to position [1122, 0]
type input "Office After Work Wank"
click at [674, 259] on textarea at bounding box center [836, 295] width 492 height 80
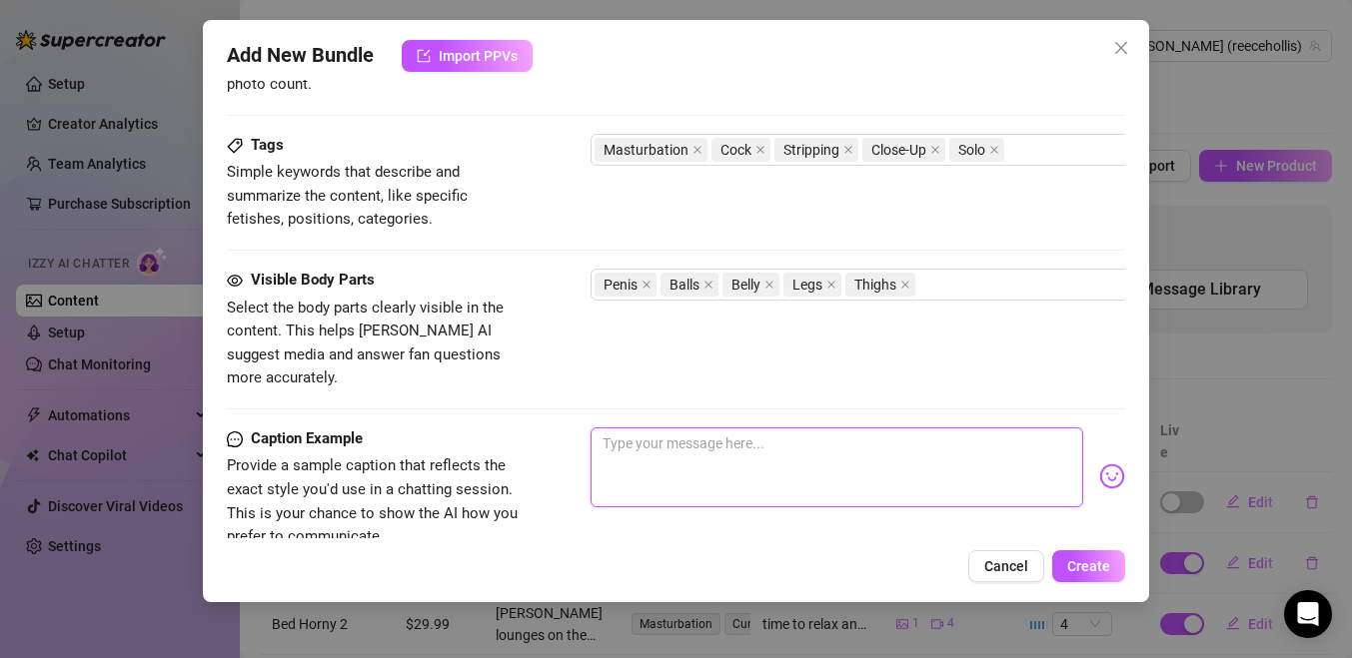
scroll to position [0, 0]
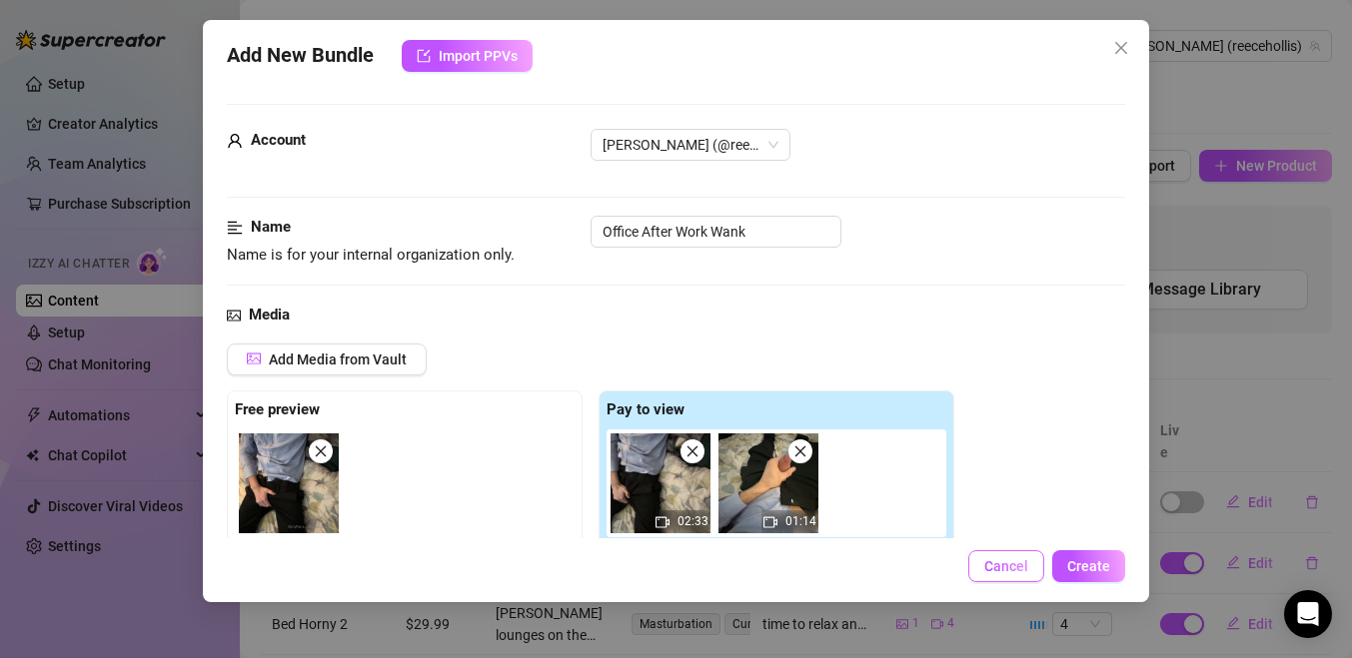
click at [1004, 571] on span "Cancel" at bounding box center [1006, 566] width 44 height 16
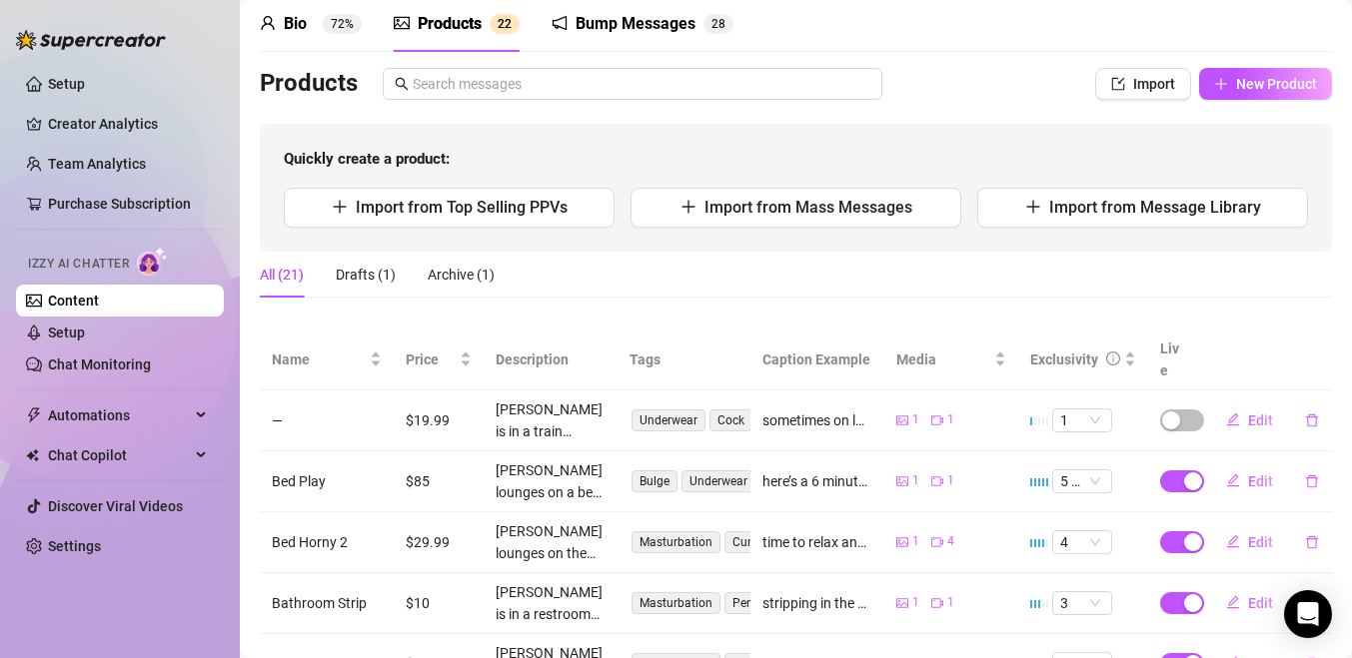
scroll to position [83, 0]
click at [773, 134] on div "Quickly create a product: Import from Top Selling PPVs Import from Mass Message…" at bounding box center [796, 187] width 1072 height 128
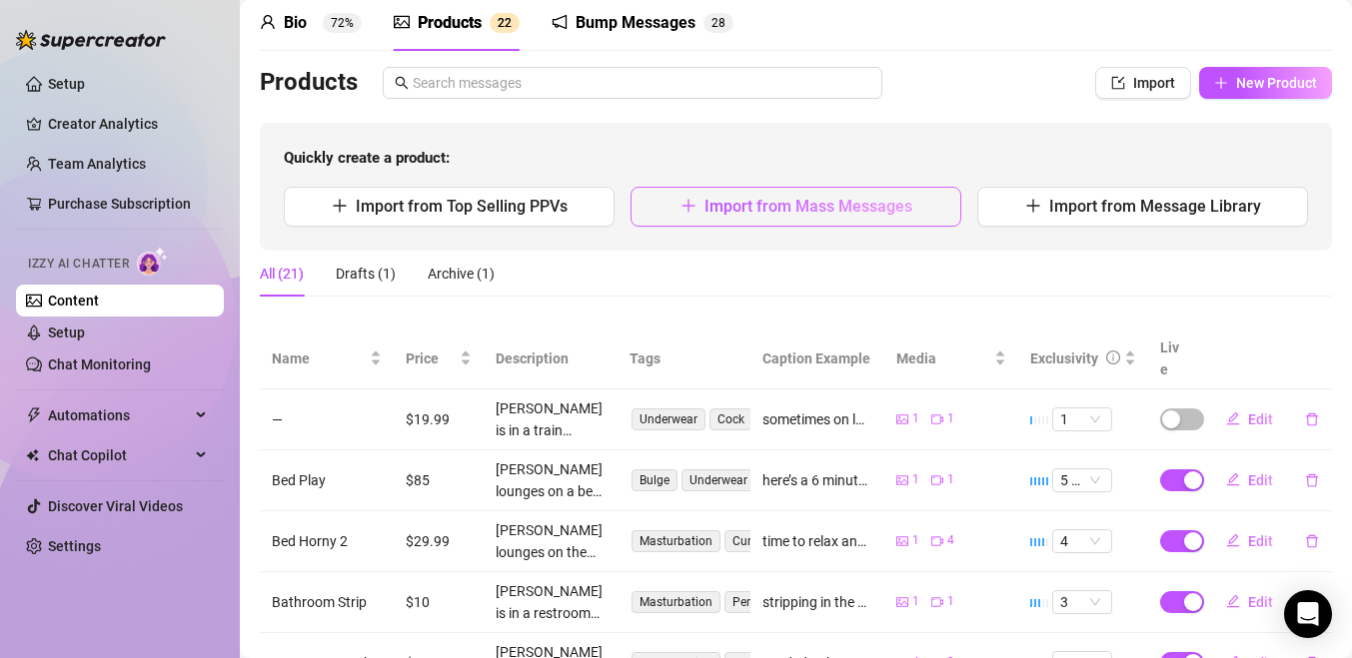
click at [872, 193] on button "Import from Mass Messages" at bounding box center [795, 207] width 331 height 40
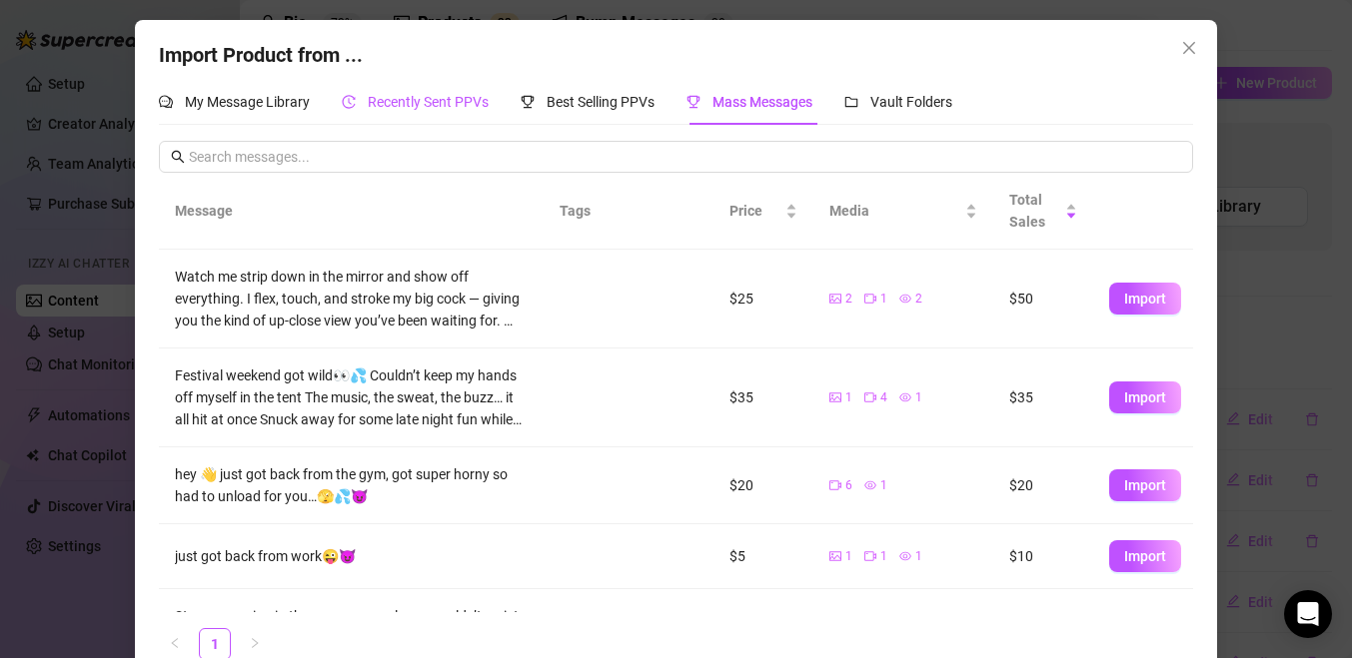
click at [477, 96] on span "Recently Sent PPVs" at bounding box center [428, 102] width 121 height 16
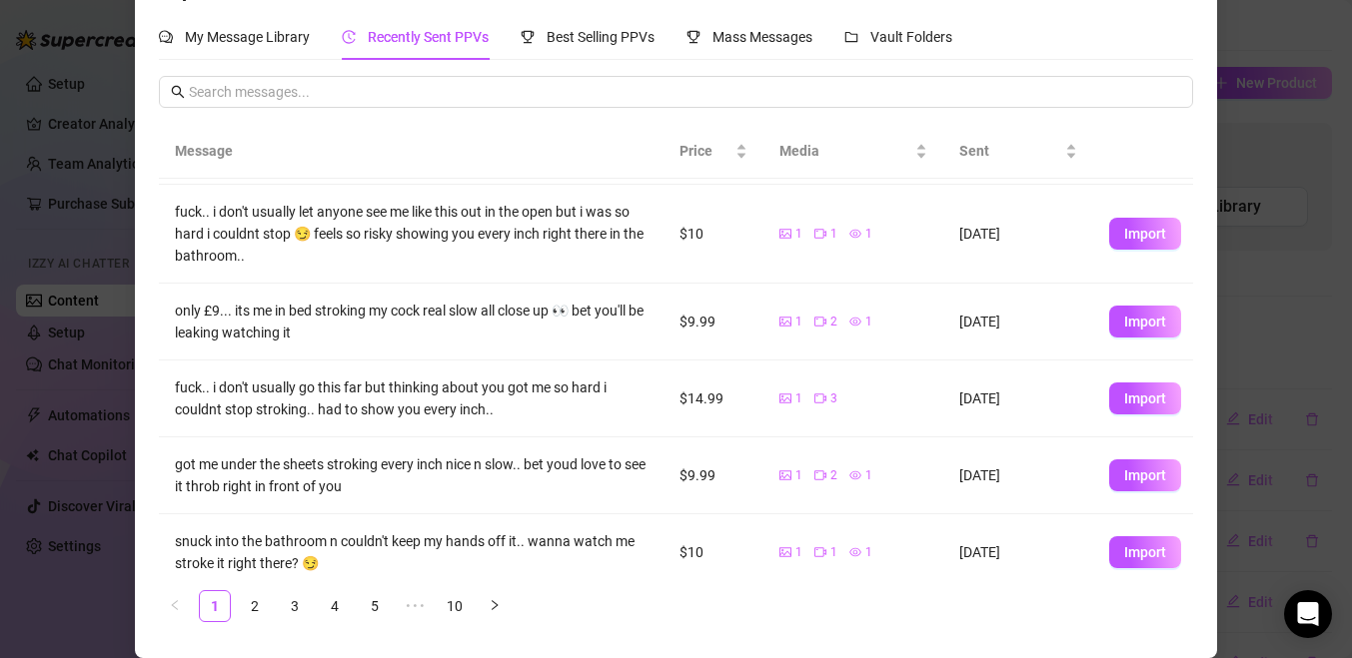
scroll to position [406, 0]
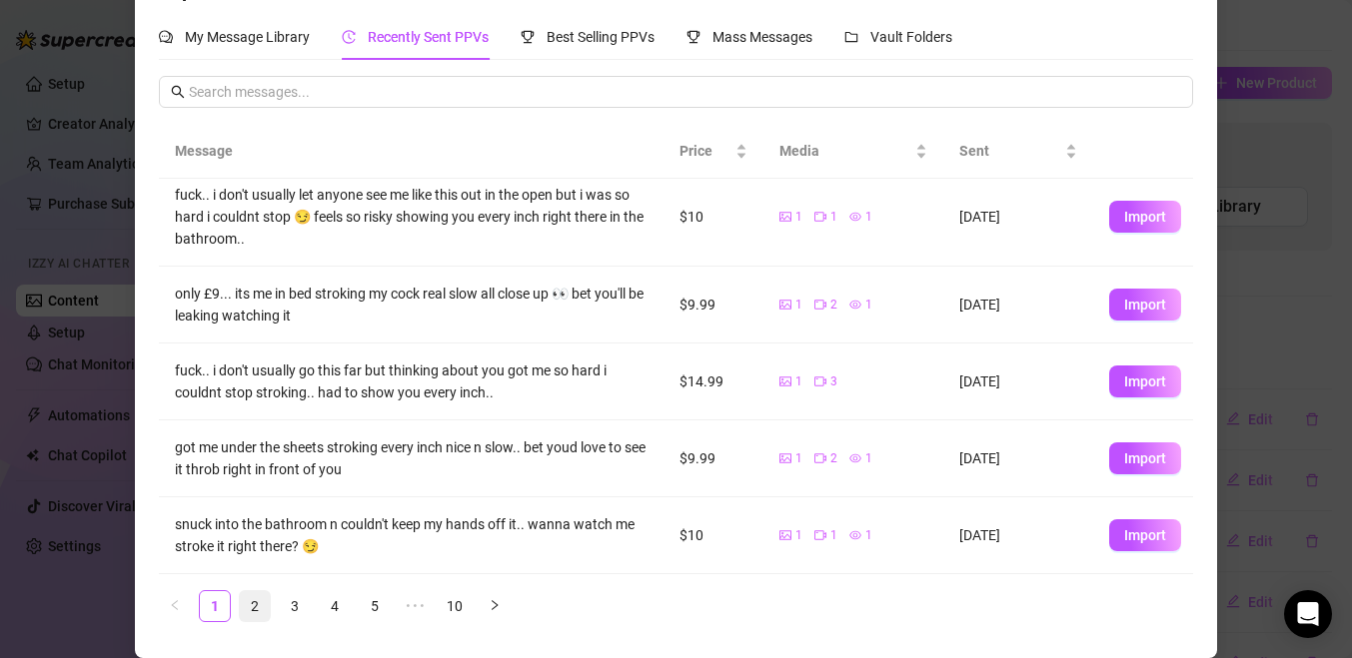
click at [256, 601] on link "2" at bounding box center [255, 606] width 30 height 30
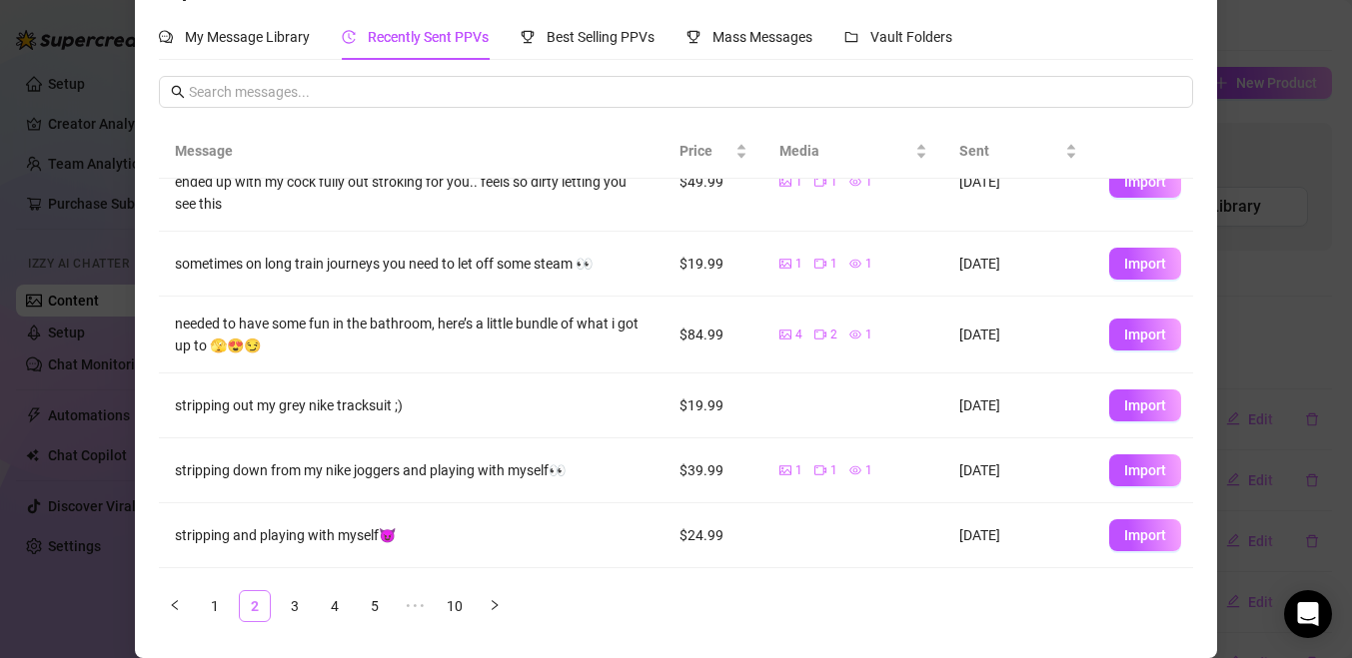
scroll to position [0, 0]
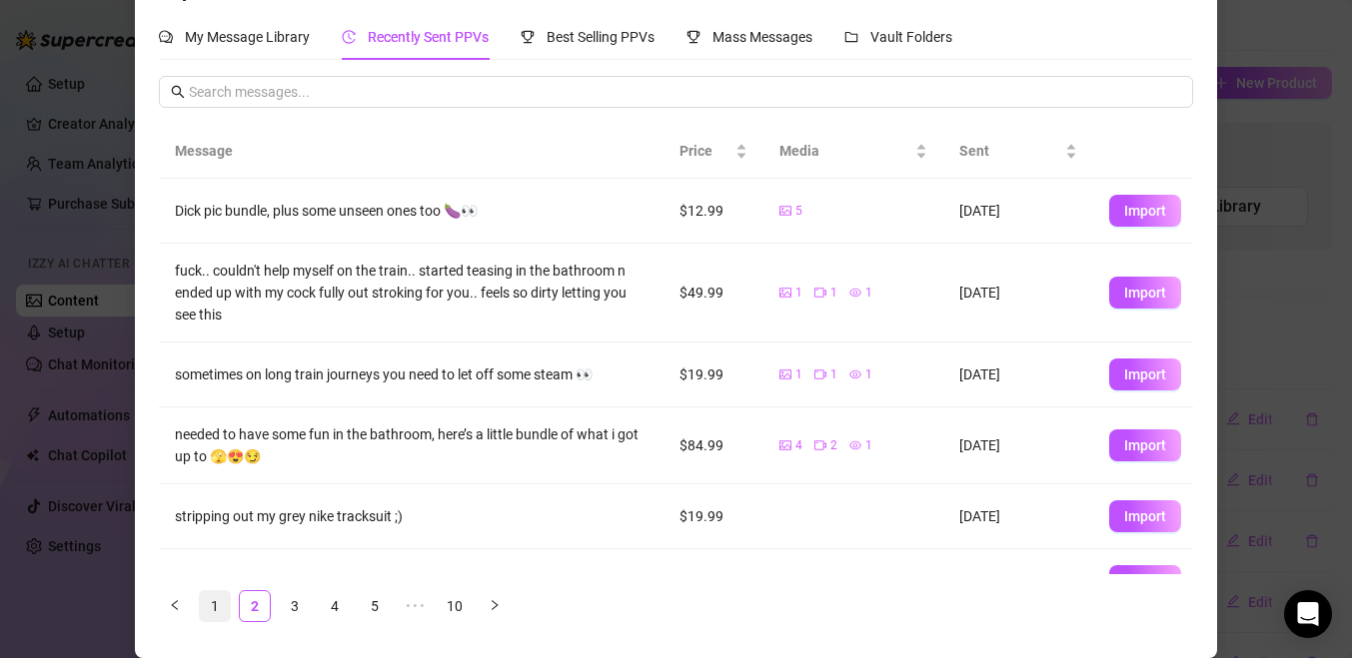
click at [226, 606] on link "1" at bounding box center [215, 606] width 30 height 30
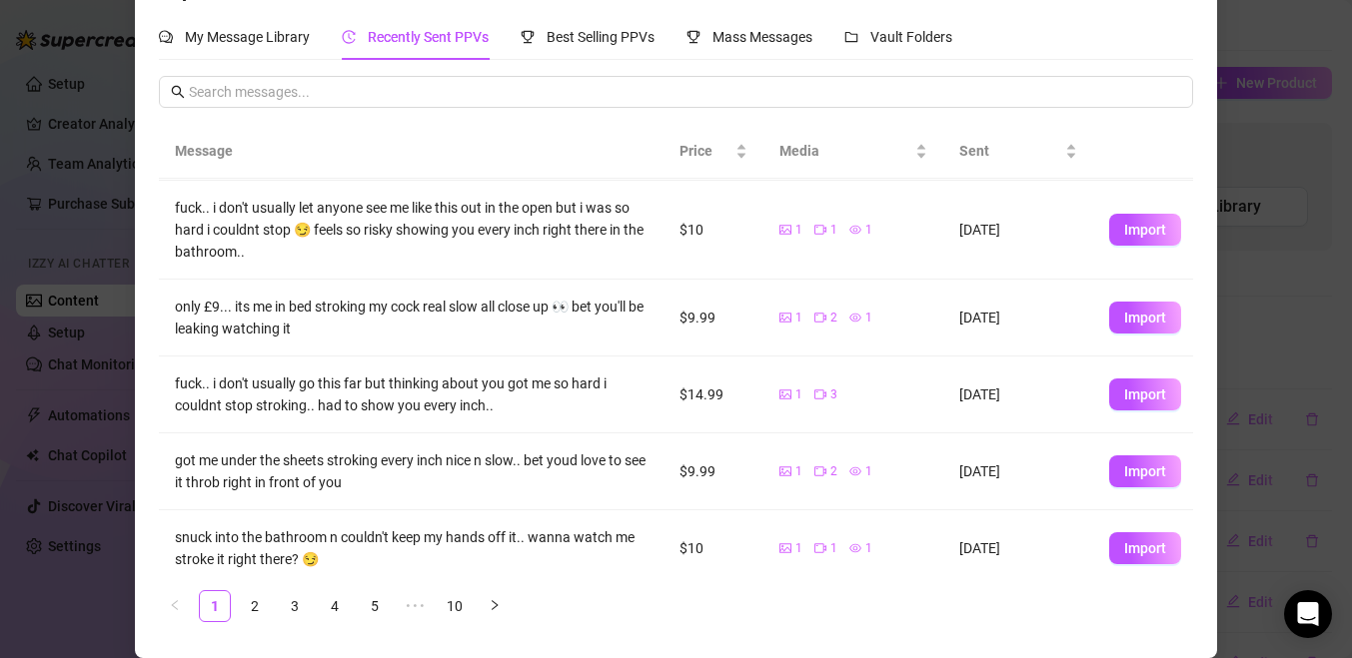
scroll to position [406, 0]
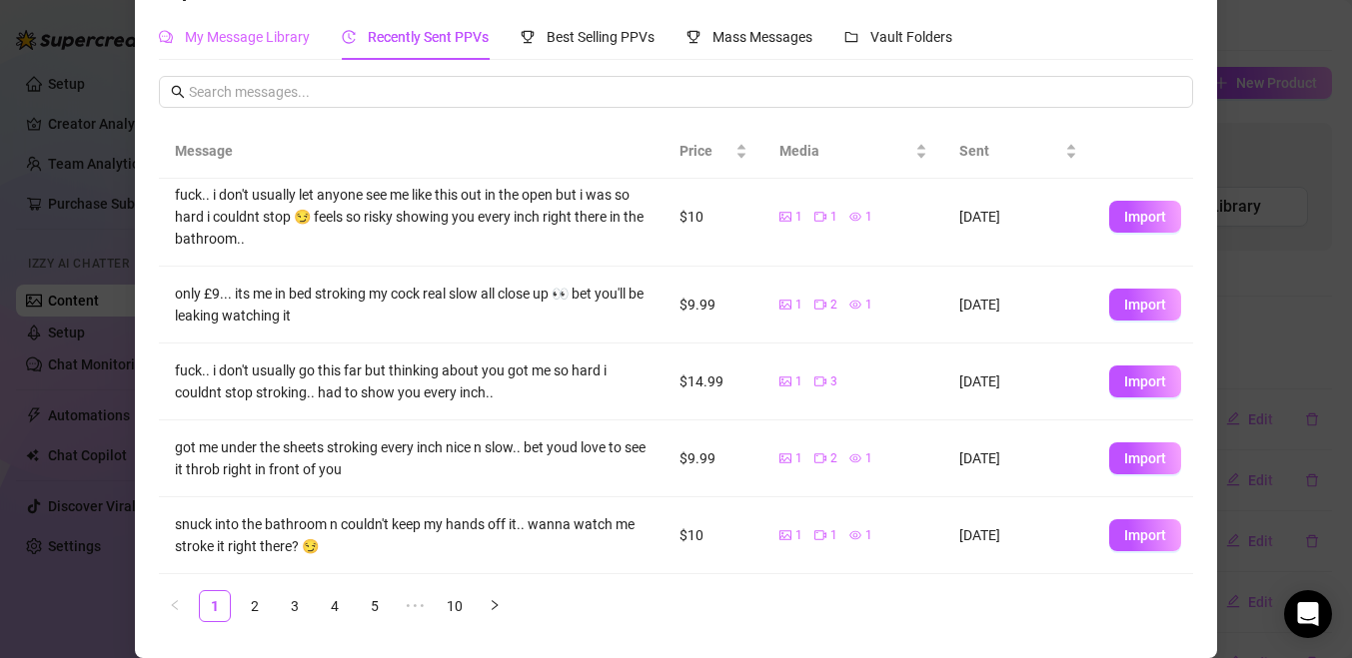
click at [275, 52] on div "My Message Library" at bounding box center [234, 37] width 151 height 46
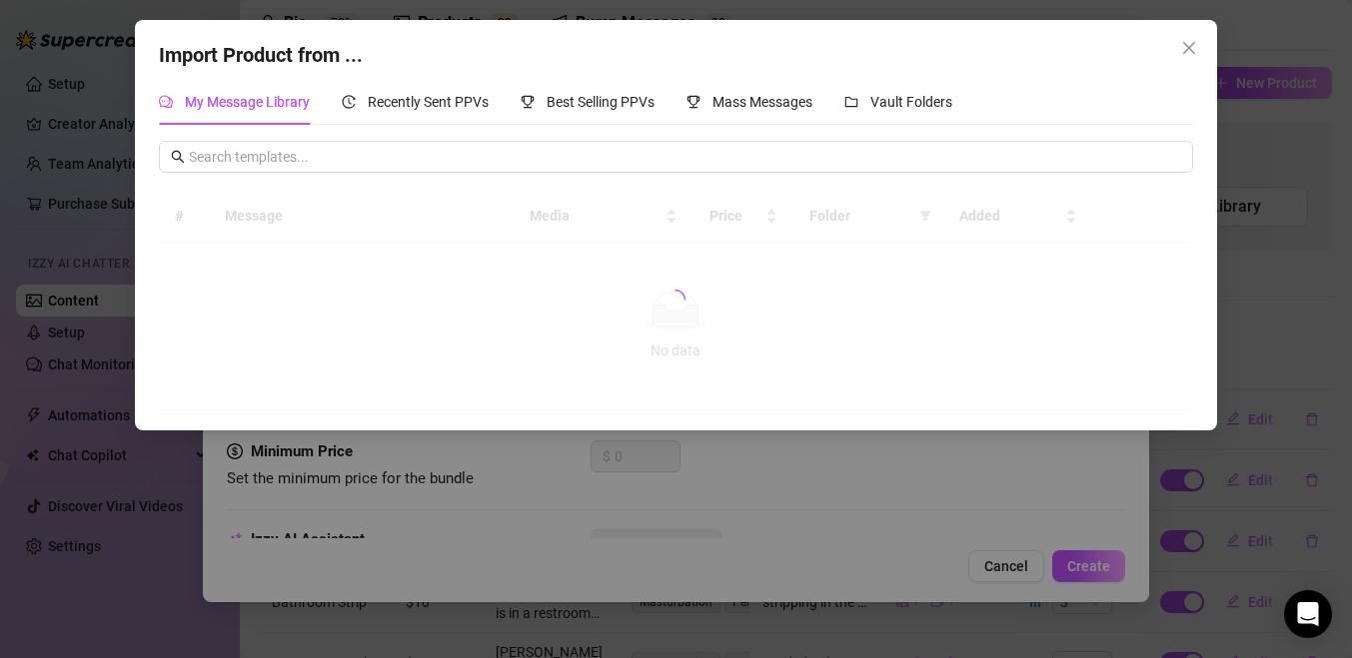
scroll to position [0, 0]
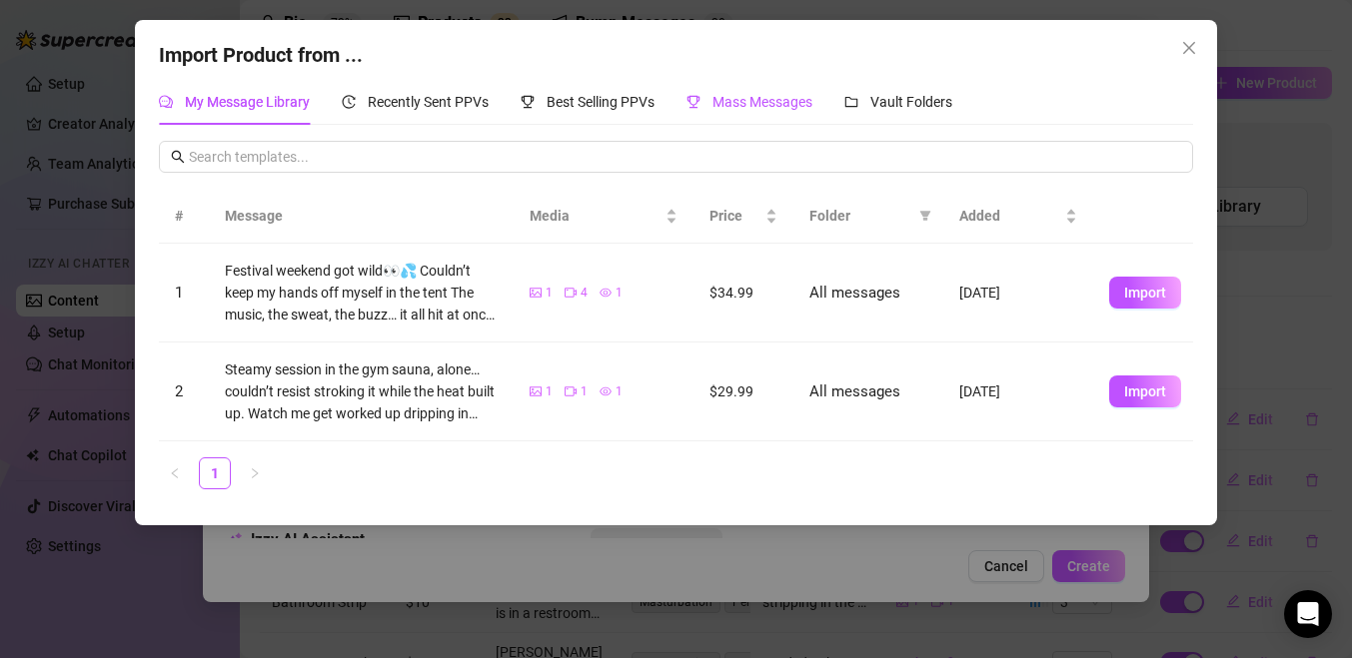
click at [732, 99] on span "Mass Messages" at bounding box center [762, 102] width 100 height 16
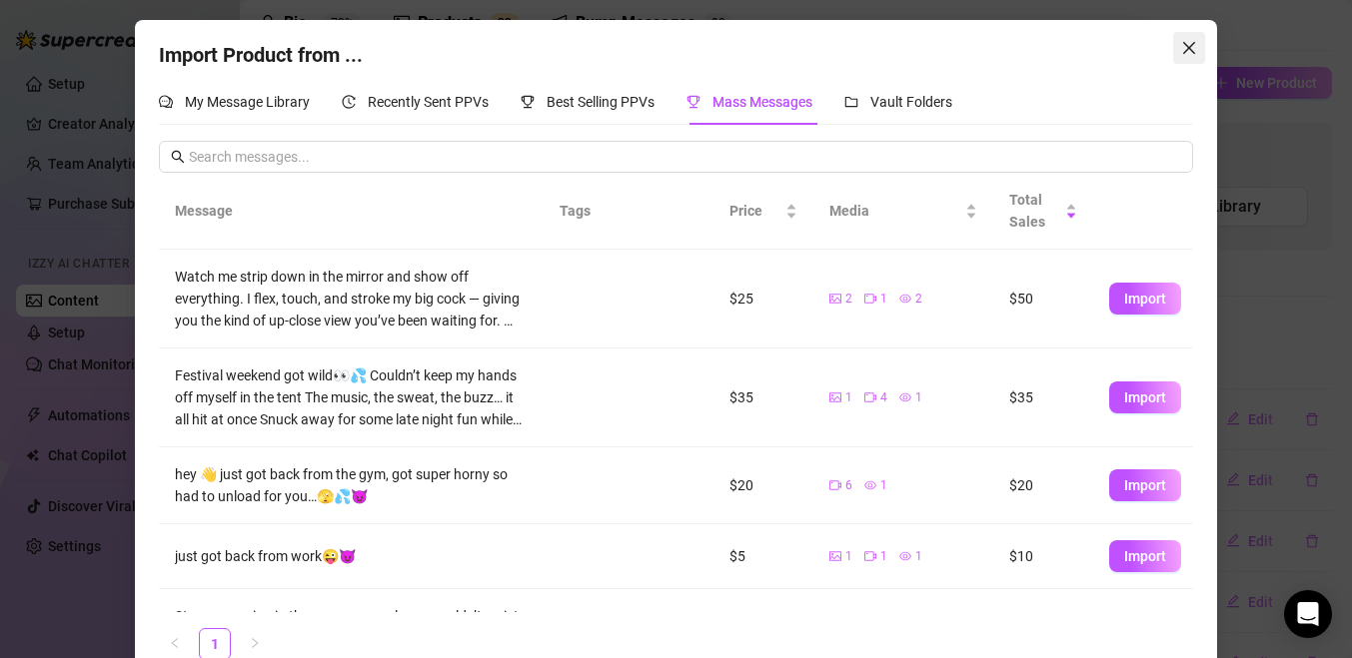
click at [1183, 52] on icon "close" at bounding box center [1189, 48] width 12 height 12
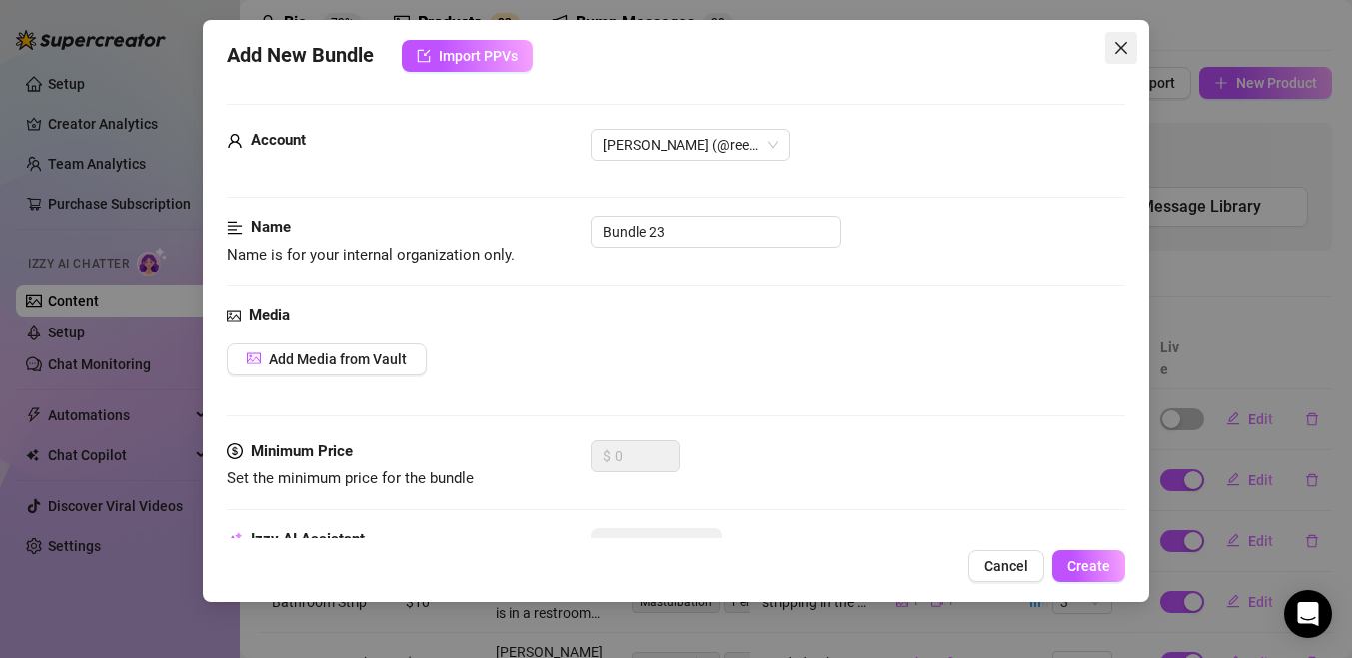
click at [1131, 45] on span "Close" at bounding box center [1121, 48] width 32 height 16
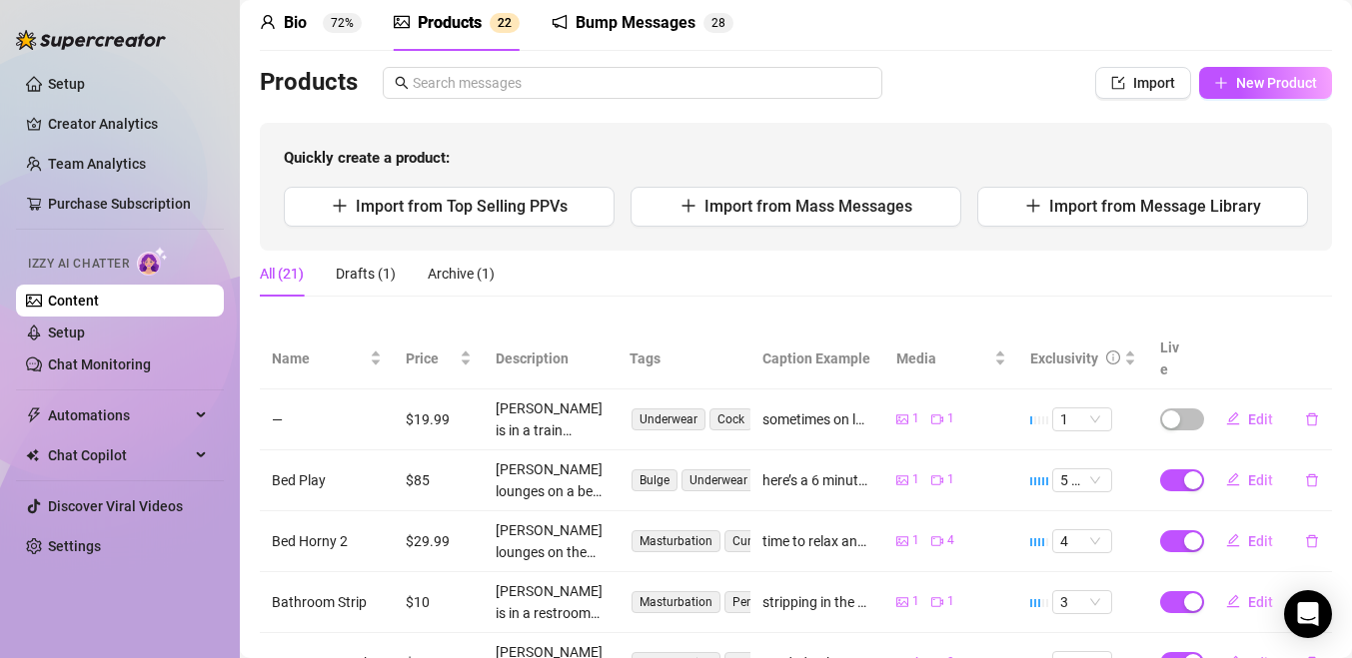
click at [1089, 226] on div "Quickly create a product: Import from Top Selling PPVs Import from Mass Message…" at bounding box center [796, 187] width 1072 height 128
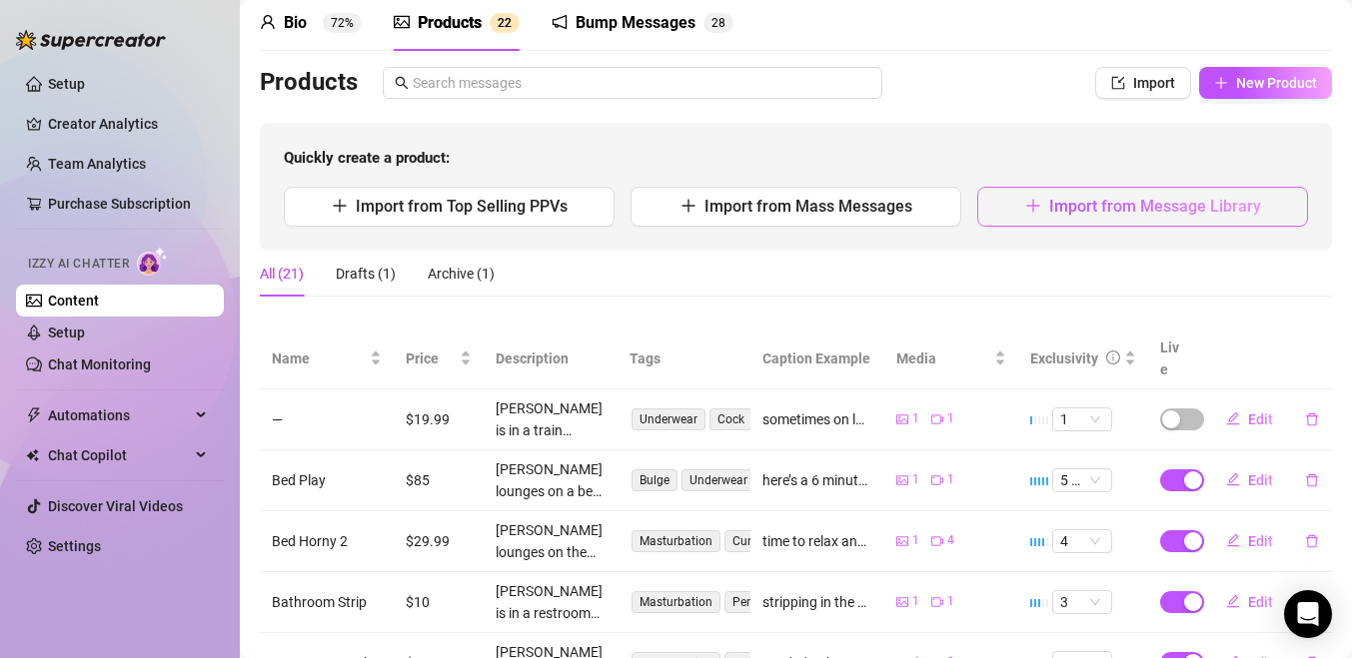
click at [1087, 213] on span "Import from Message Library" at bounding box center [1155, 206] width 212 height 19
type textarea "Type your message here..."
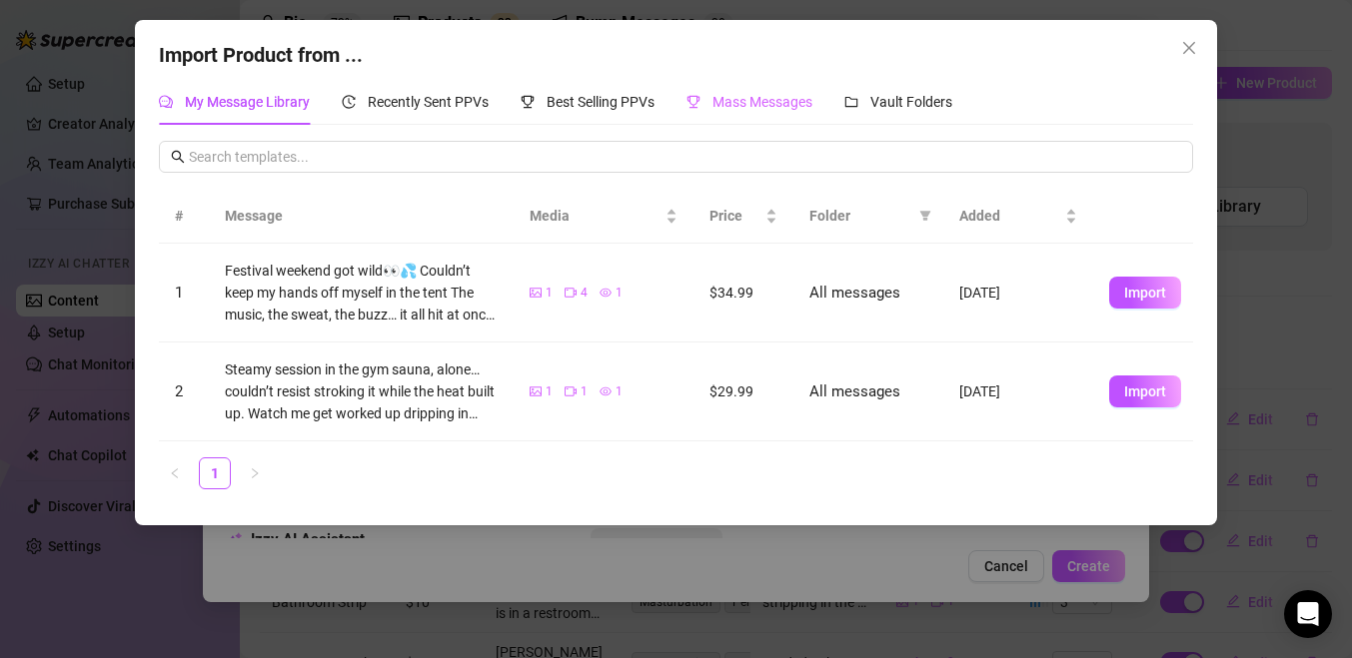
click at [780, 83] on div "Mass Messages" at bounding box center [749, 102] width 126 height 46
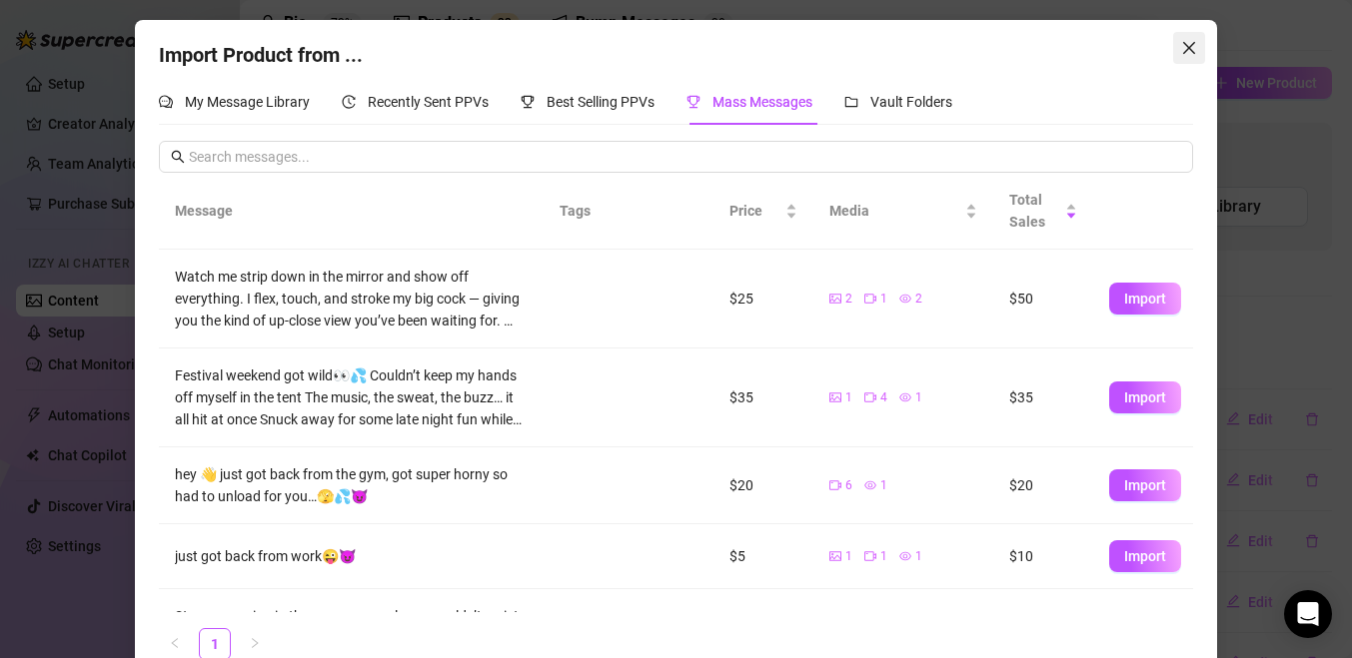
click at [1194, 52] on icon "close" at bounding box center [1189, 48] width 16 height 16
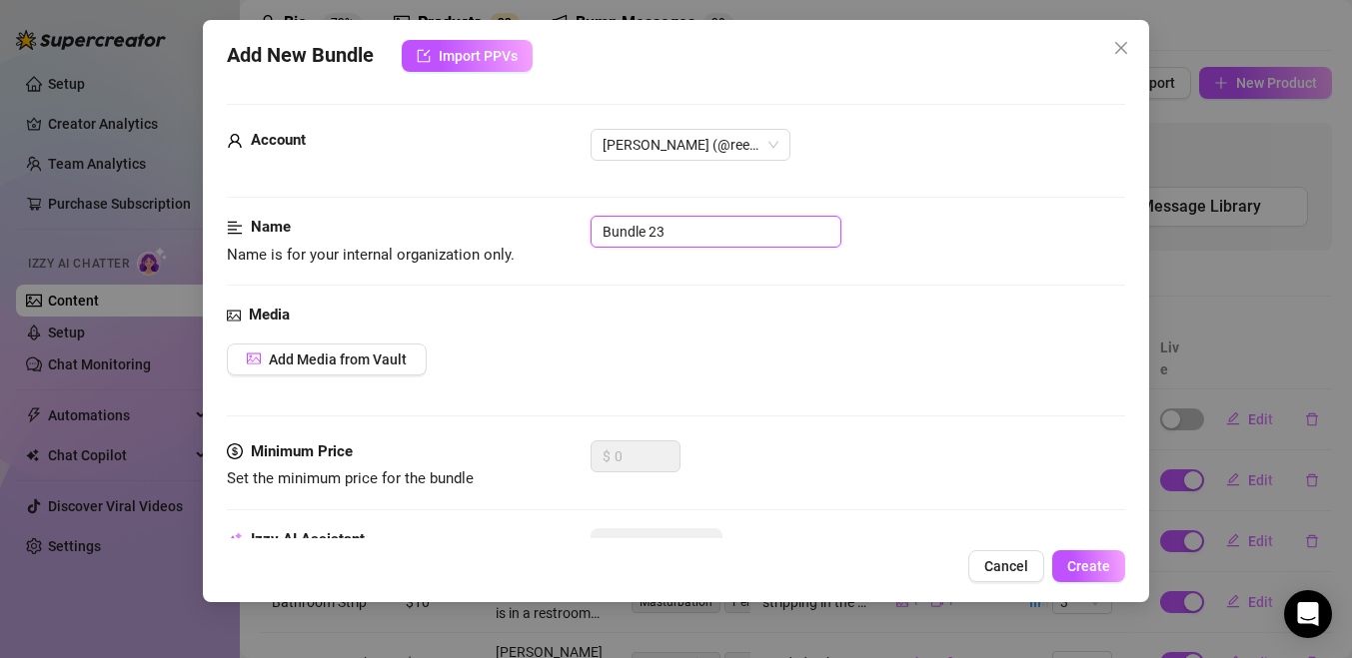
click at [677, 245] on input "Bundle 23" at bounding box center [715, 232] width 251 height 32
type input "B"
type input "W"
type input "After Work Office Wank + Cum"
click at [395, 358] on span "Add Media from Vault" at bounding box center [338, 360] width 138 height 16
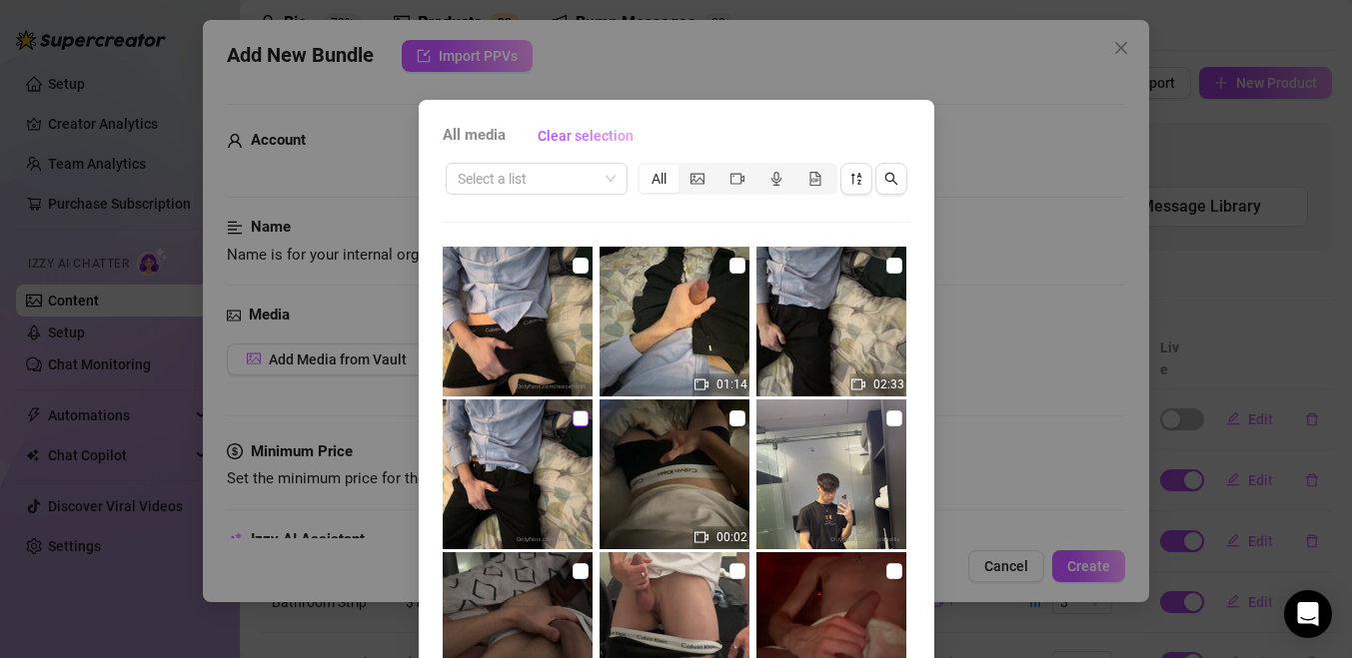
click at [580, 426] on input "checkbox" at bounding box center [580, 419] width 16 height 16
checkbox input "true"
click at [882, 268] on img at bounding box center [831, 322] width 150 height 150
click at [904, 269] on img at bounding box center [831, 322] width 150 height 150
click at [895, 269] on input "checkbox" at bounding box center [894, 266] width 16 height 16
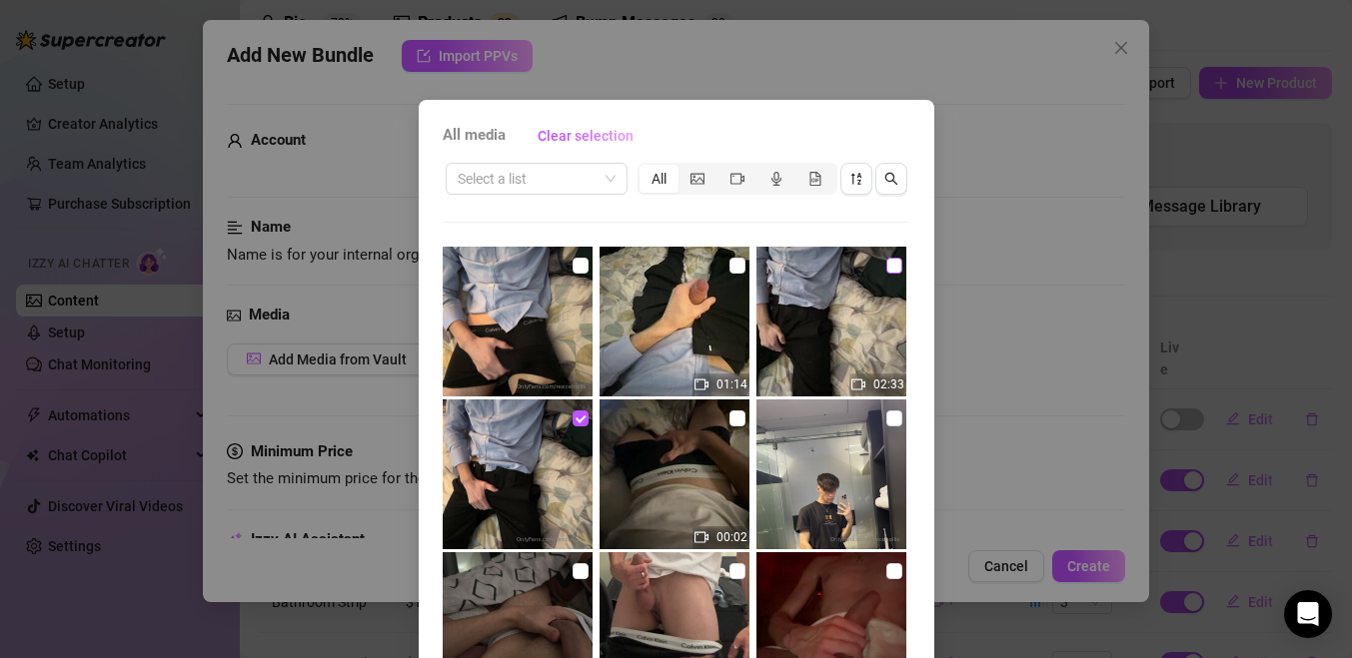
checkbox input "true"
click at [739, 263] on input "checkbox" at bounding box center [737, 266] width 16 height 16
checkbox input "true"
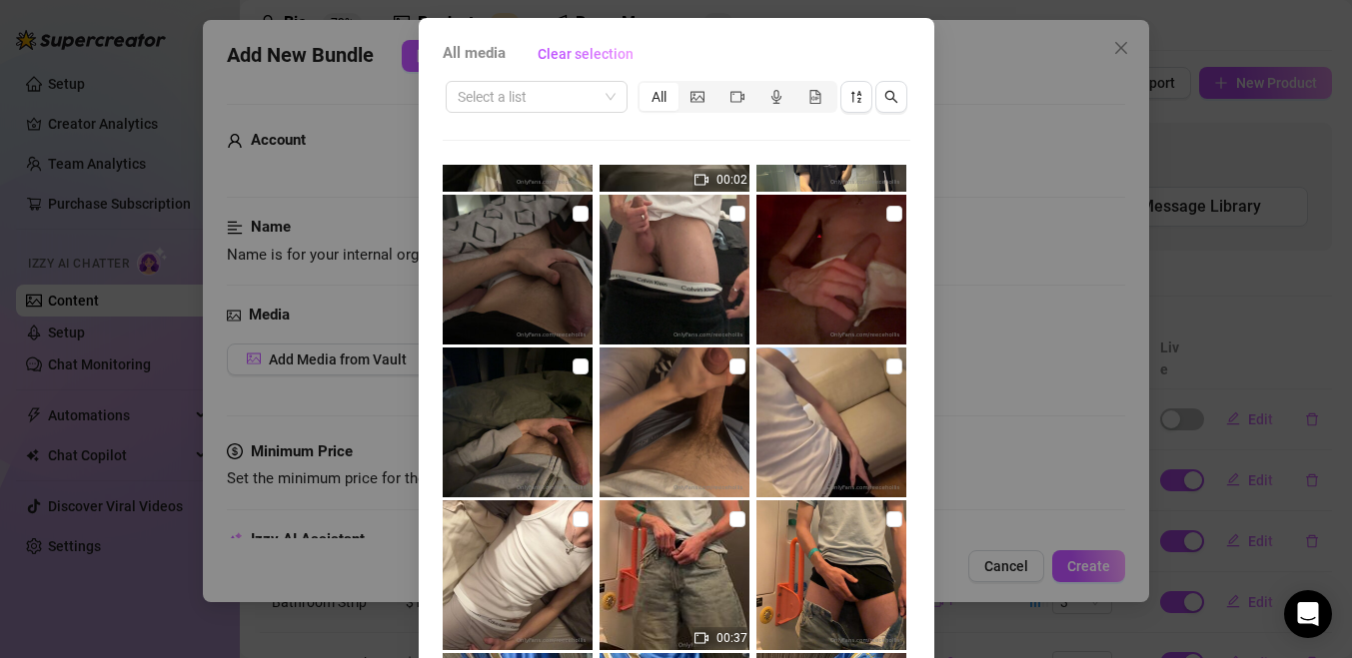
scroll to position [176, 0]
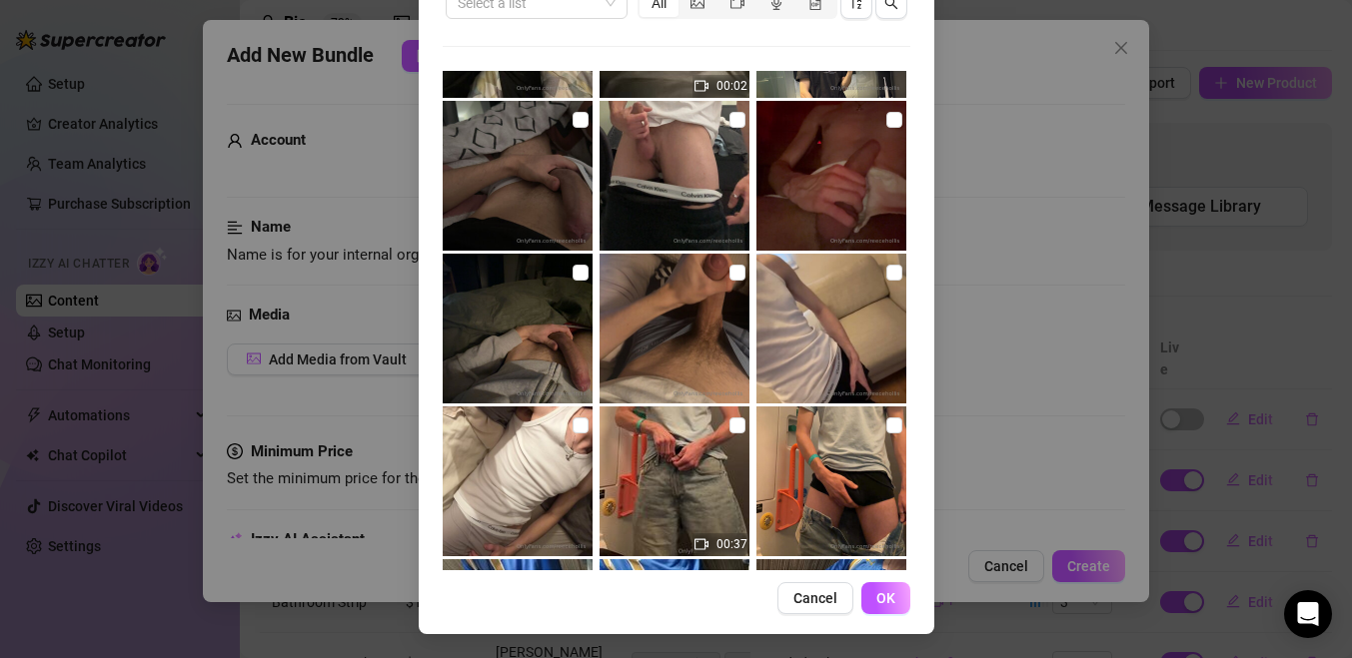
click at [919, 592] on div "All media Clear selection Select a list All 01:14 02:33 00:02 00:37 00:39 01:00…" at bounding box center [676, 279] width 515 height 710
click at [902, 591] on button "OK" at bounding box center [885, 598] width 49 height 32
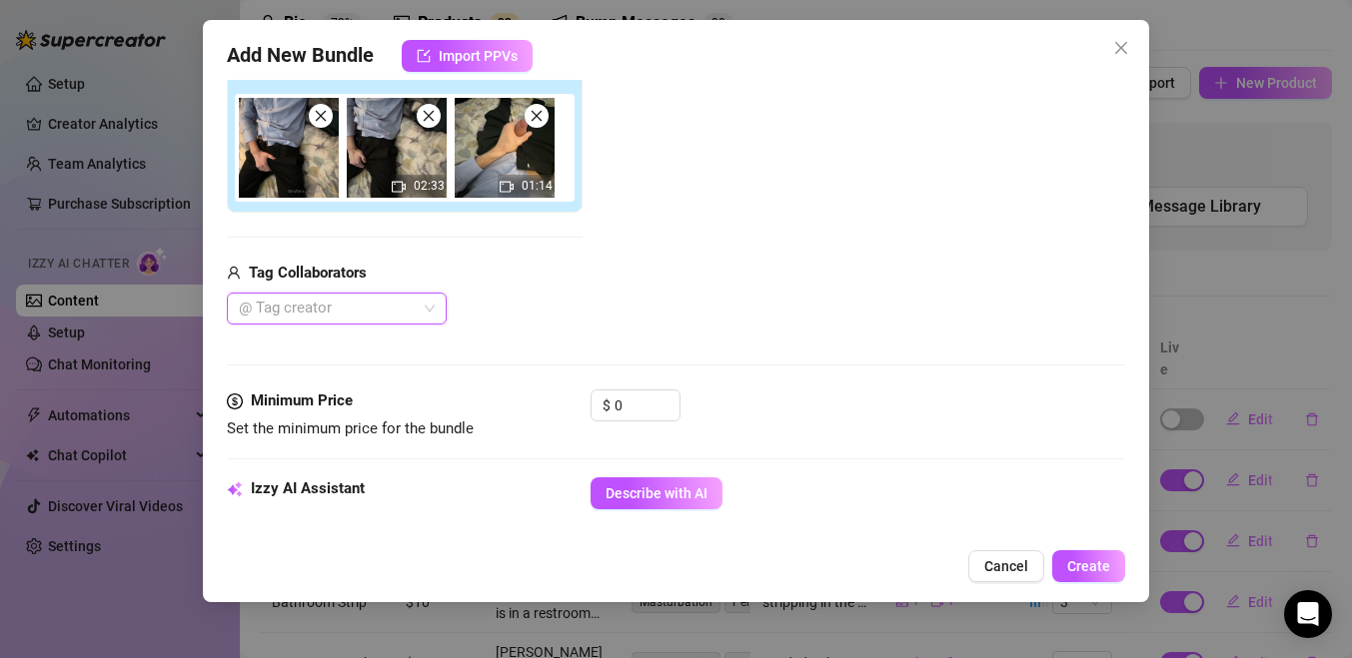
scroll to position [299, 0]
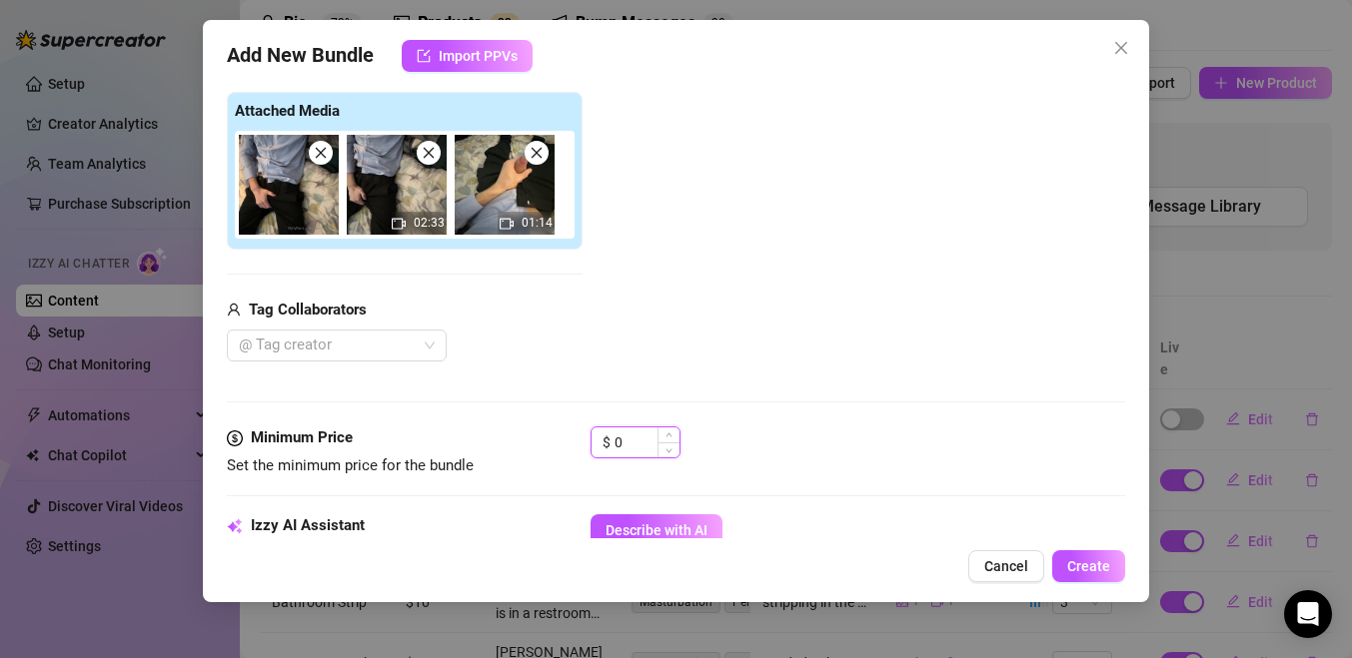
click at [625, 434] on input "0" at bounding box center [646, 443] width 65 height 30
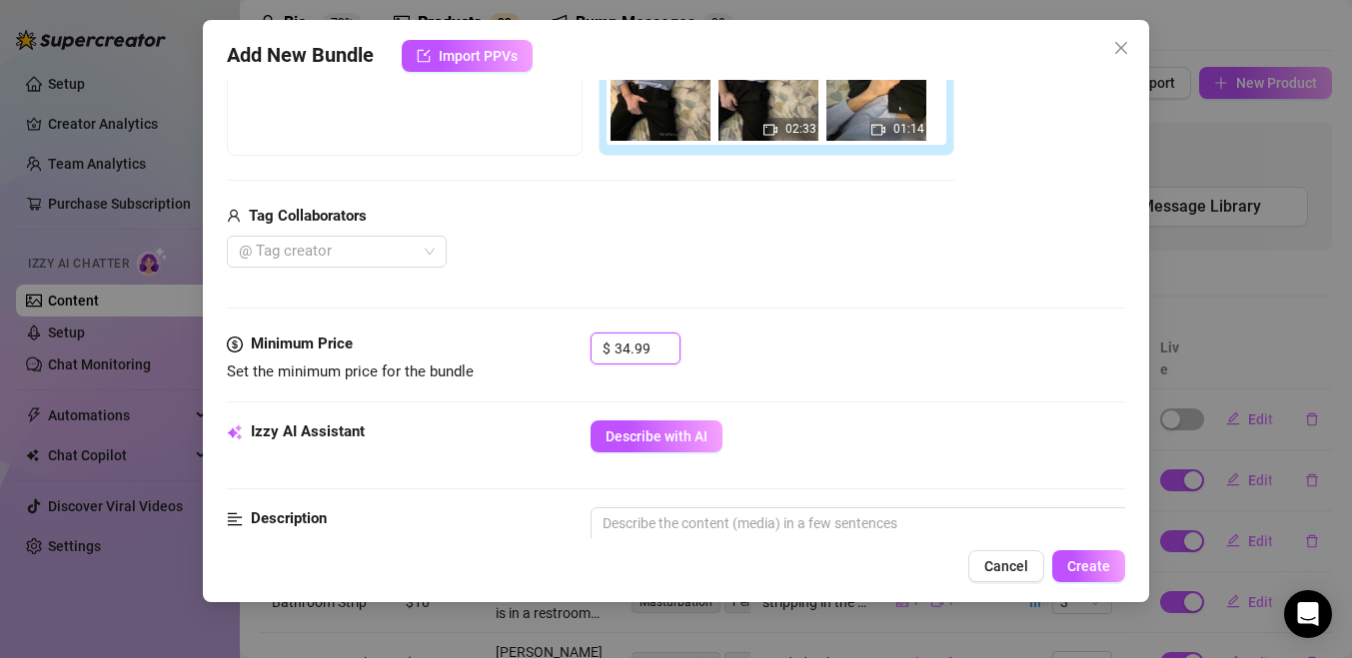
scroll to position [394, 0]
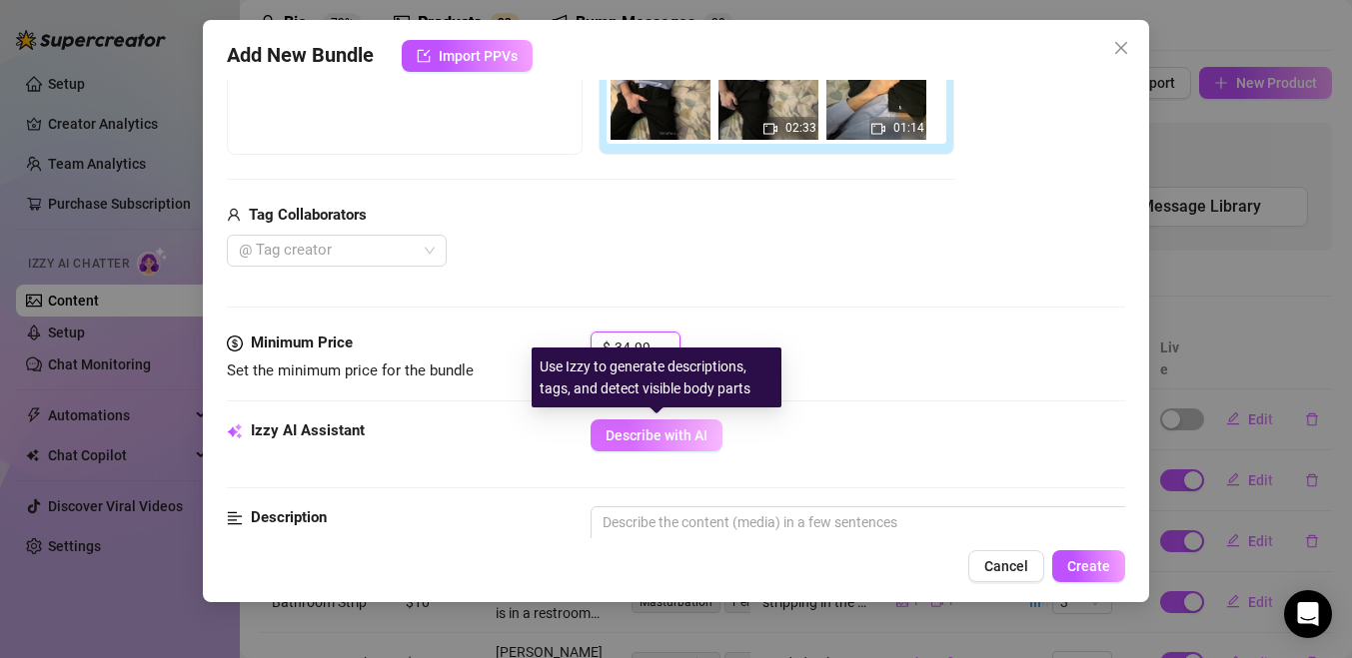
type input "34.99"
click at [635, 438] on span "Describe with AI" at bounding box center [656, 436] width 102 height 16
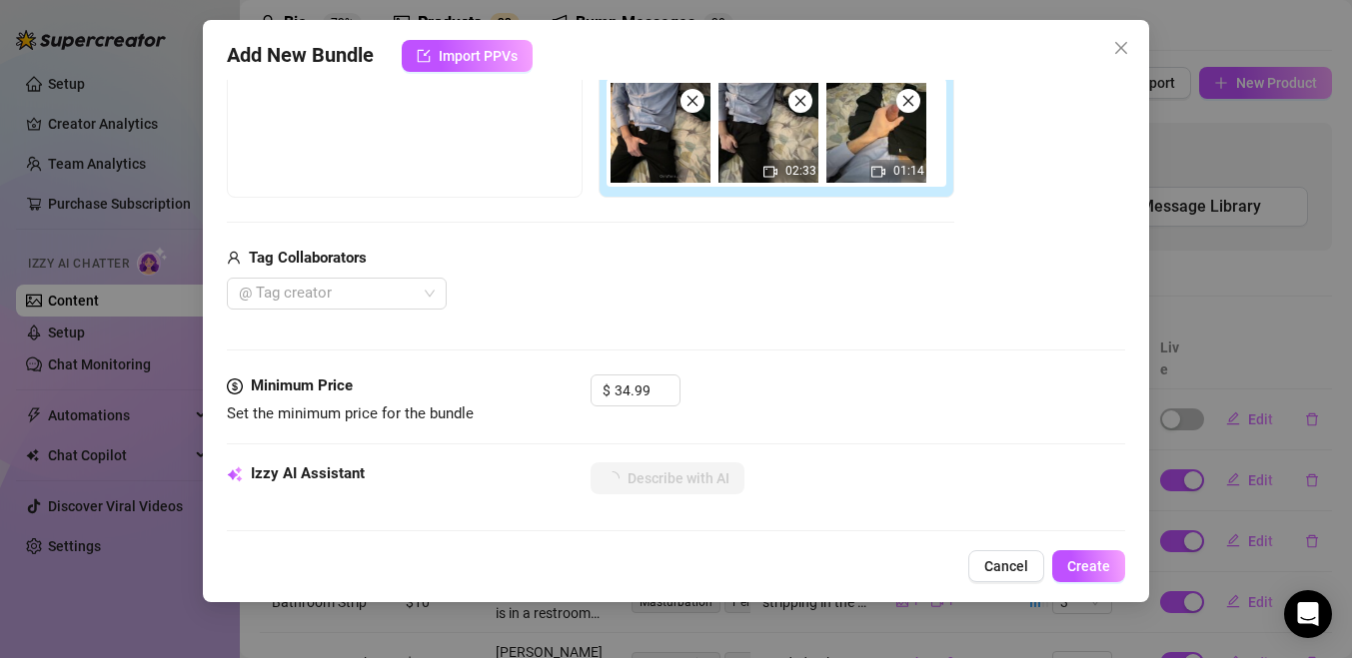
scroll to position [350, 0]
type textarea "[PERSON_NAME]"
type textarea "[PERSON_NAME] teases"
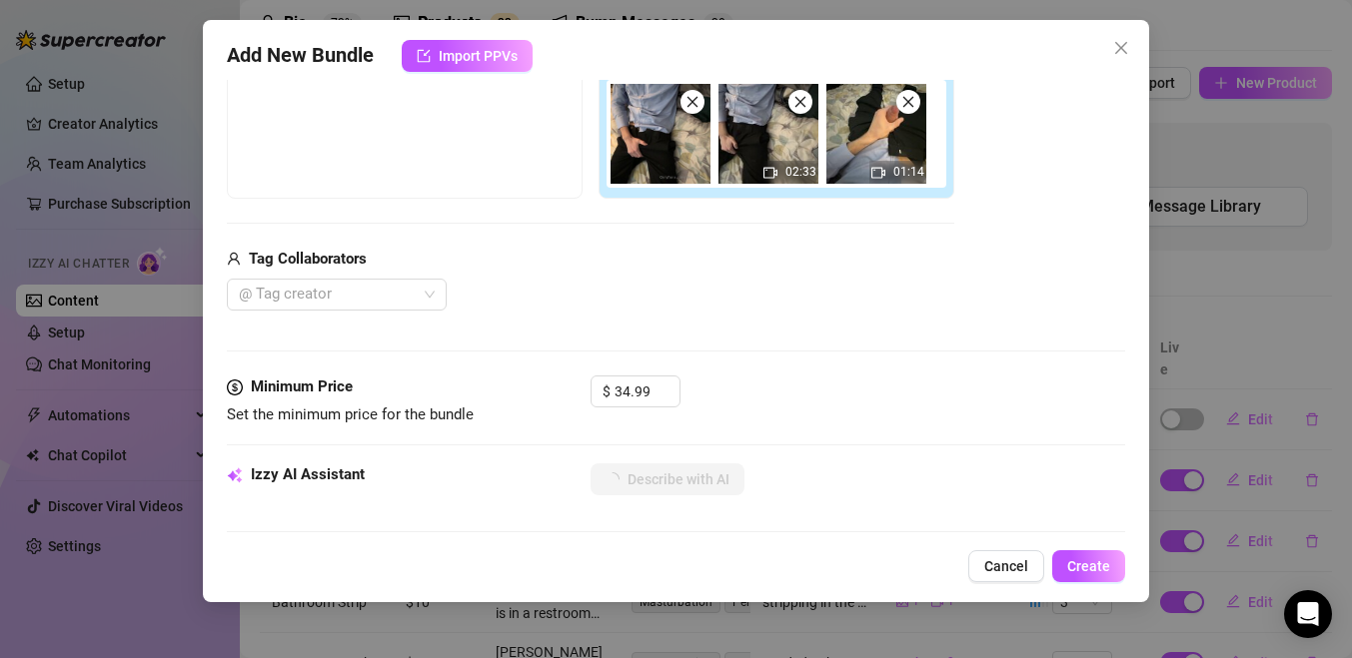
type textarea "[PERSON_NAME] teases in"
type textarea "[PERSON_NAME] teases in a"
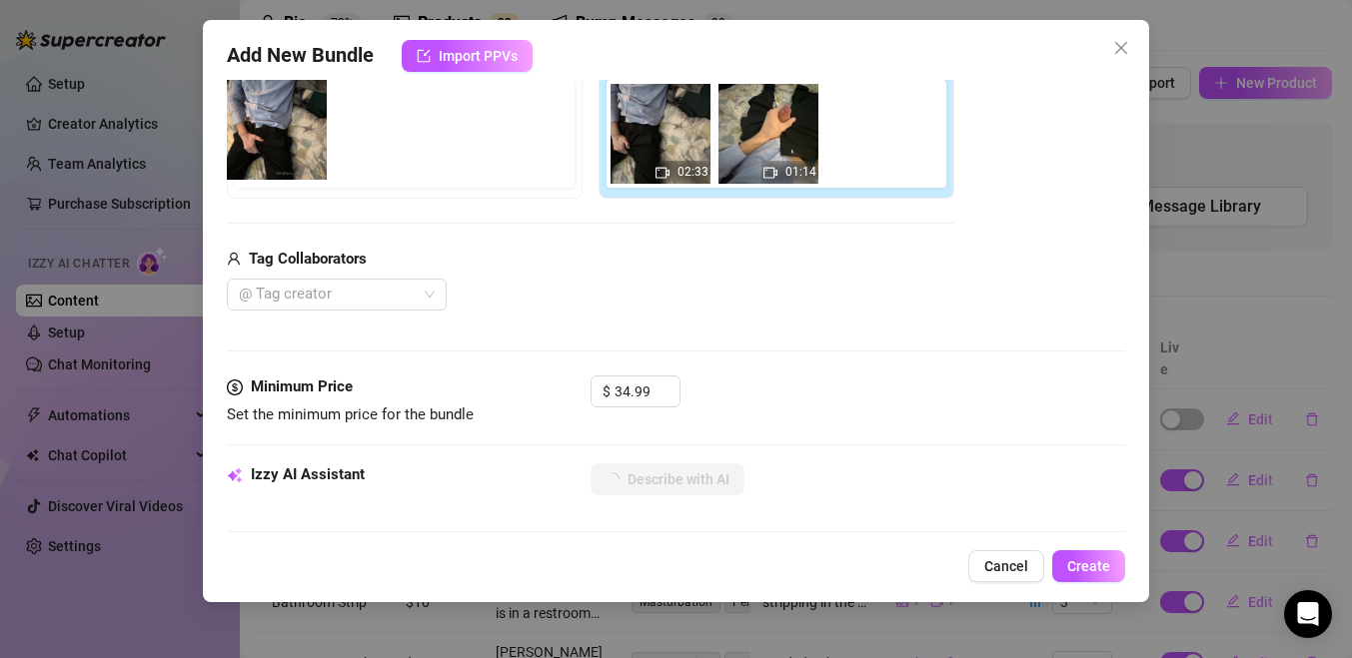
drag, startPoint x: 647, startPoint y: 168, endPoint x: 257, endPoint y: 166, distance: 390.6
click at [257, 165] on div "Free preview Pay to view 02:33 01:14" at bounding box center [590, 120] width 727 height 158
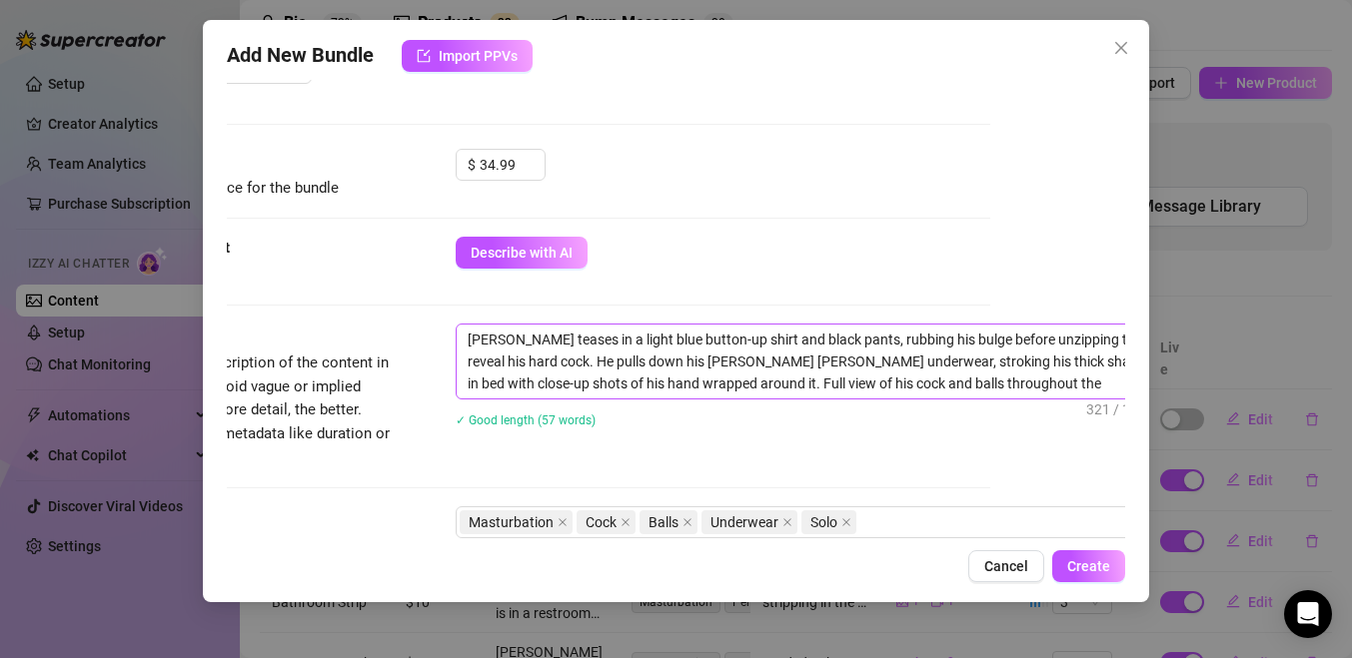
scroll to position [576, 151]
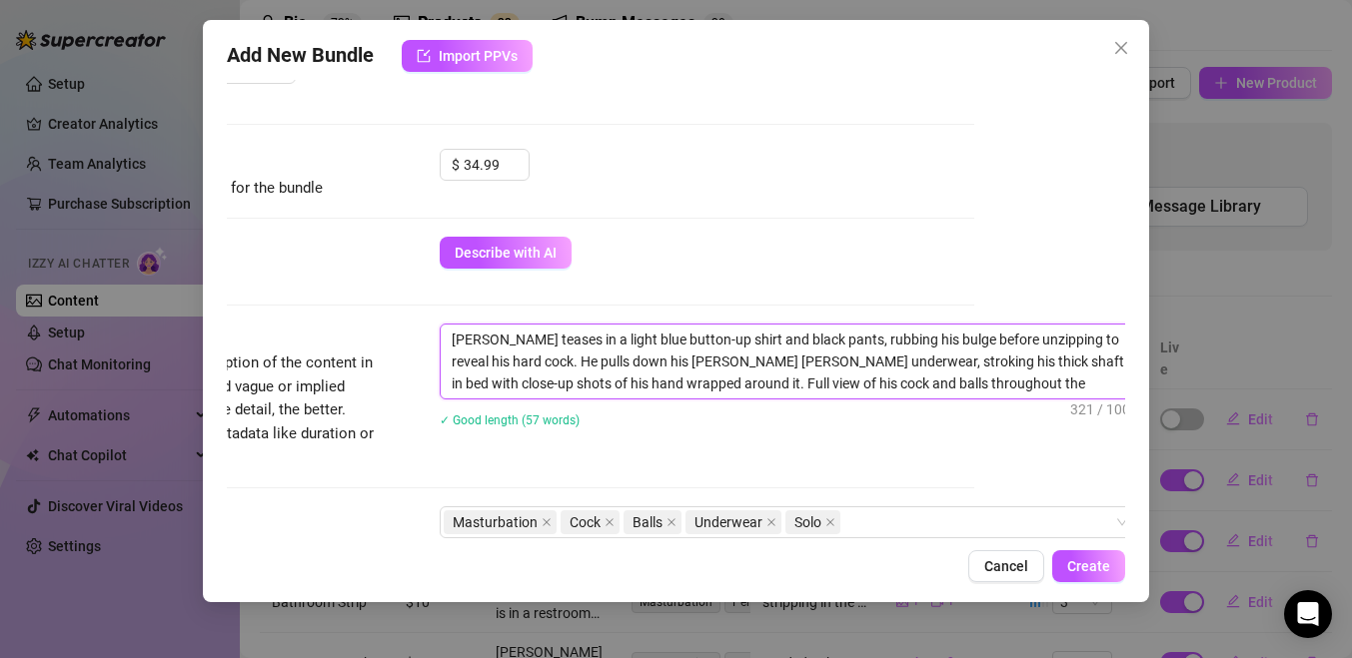
click at [1096, 396] on textarea "[PERSON_NAME] teases in a light blue button-up shirt and black pants, rubbing h…" at bounding box center [789, 362] width 697 height 74
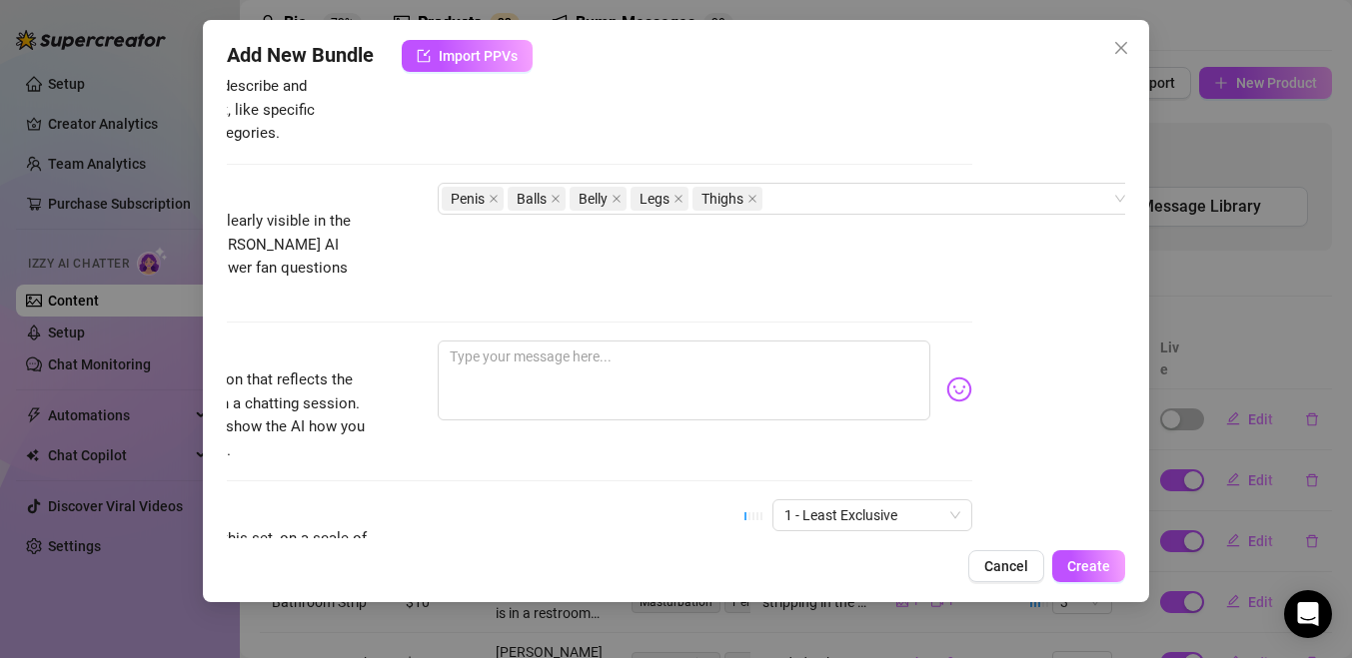
scroll to position [1074, 153]
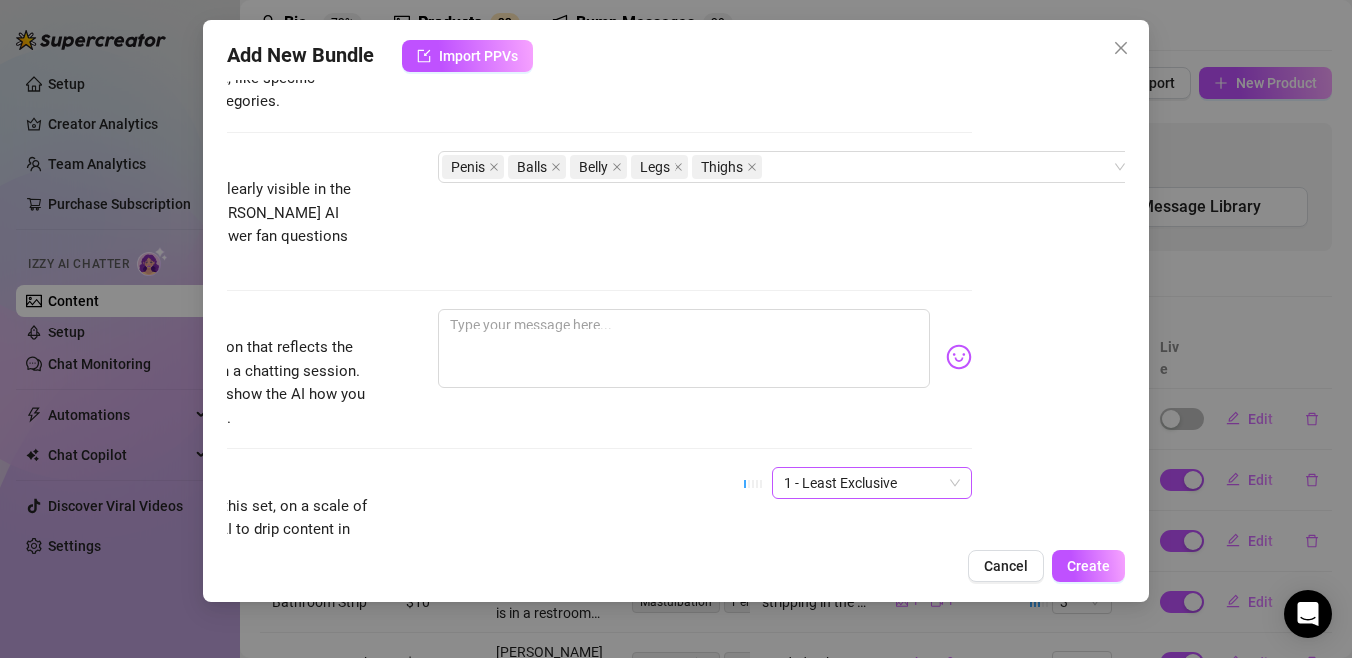
click at [886, 476] on div "1 - Least Exclusive" at bounding box center [872, 484] width 200 height 32
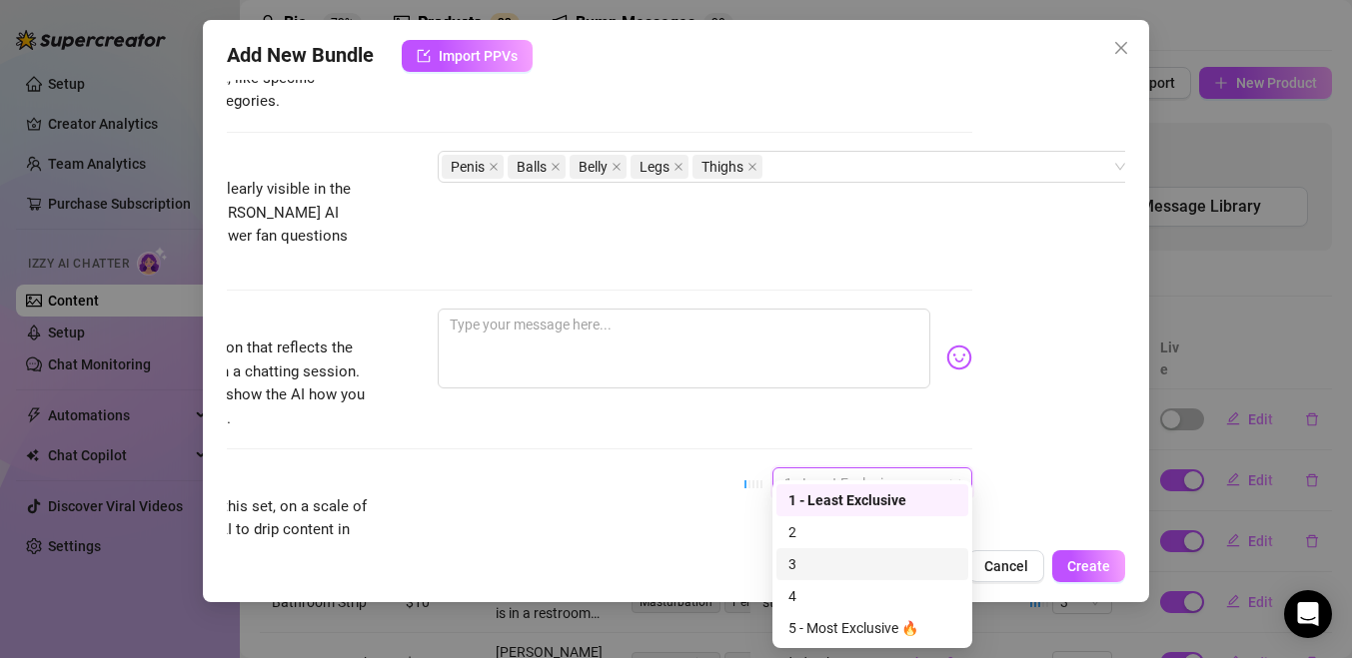
click at [841, 562] on div "3" at bounding box center [872, 564] width 168 height 22
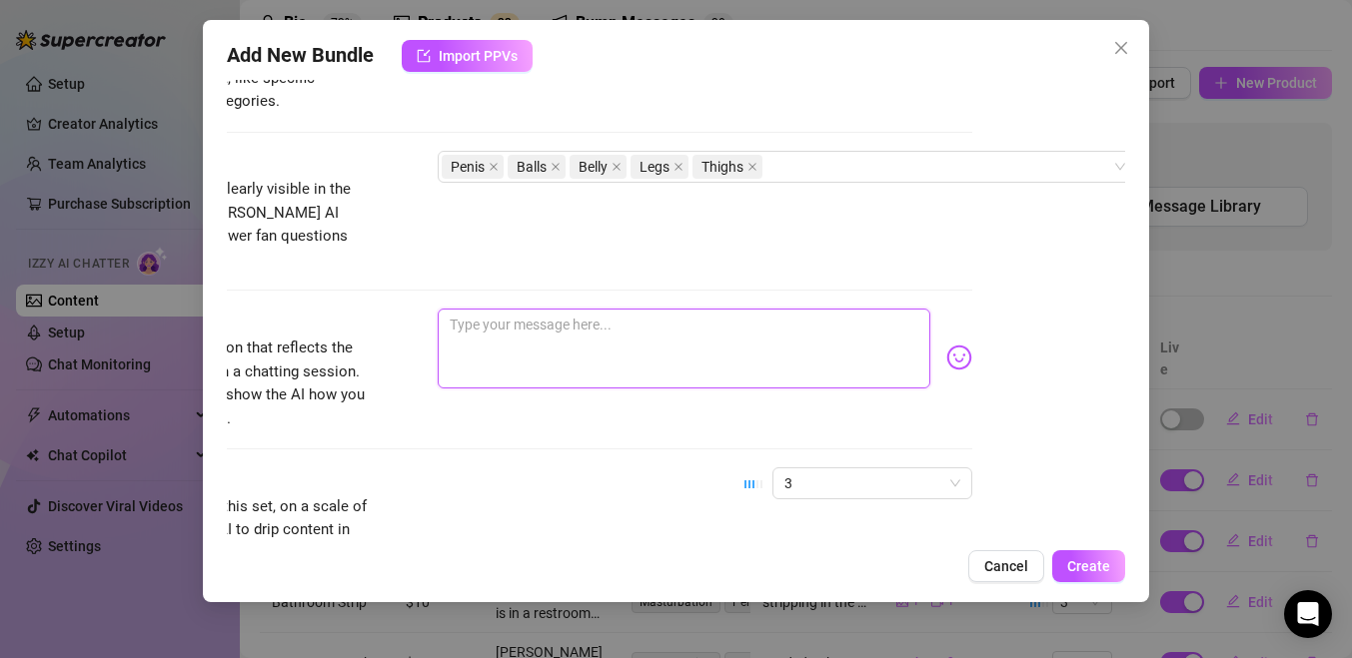
click at [613, 312] on textarea at bounding box center [684, 349] width 492 height 80
paste textarea "b"
paste textarea
drag, startPoint x: 459, startPoint y: 114, endPoint x: 192, endPoint y: -127, distance: 359.3
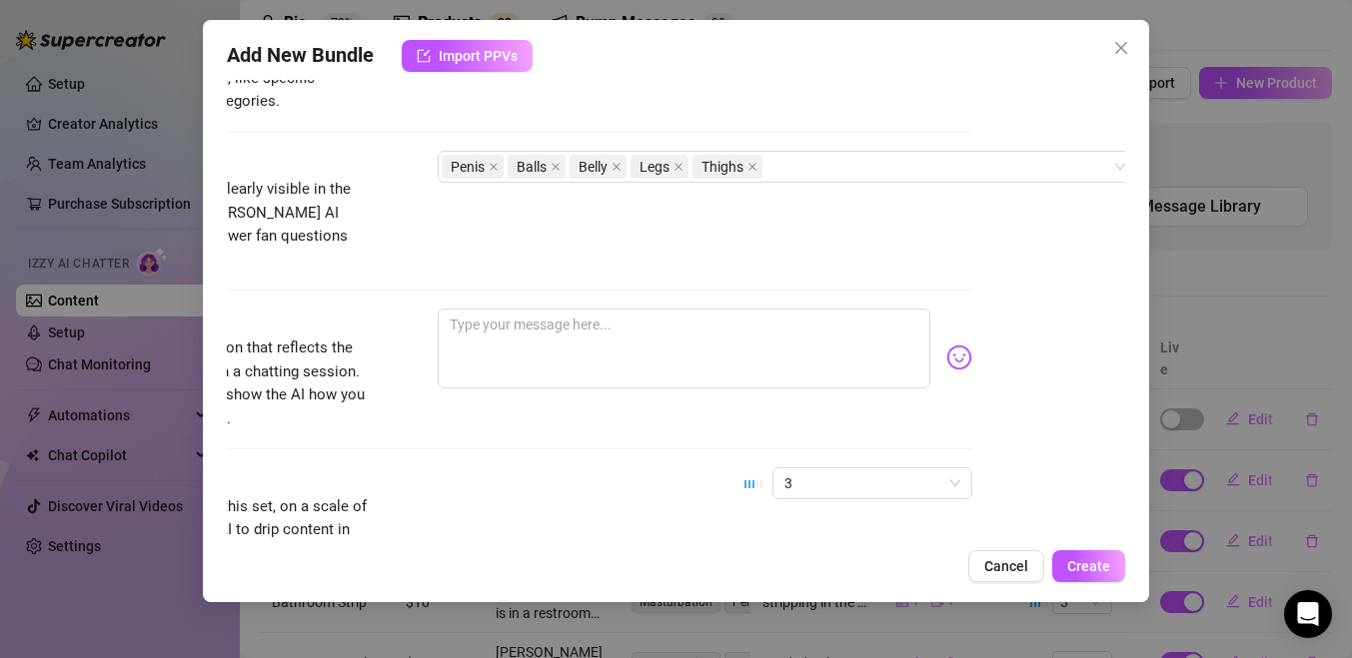
click at [192, 0] on html "Setup Creator Analytics Team Analytics Purchase Subscription Izzy AI Chatter Co…" at bounding box center [676, 329] width 1352 height 658
click at [471, 309] on textarea at bounding box center [684, 349] width 492 height 80
paste textarea "Just got back from the office and couldn’t resist… stripped down on the bed in …"
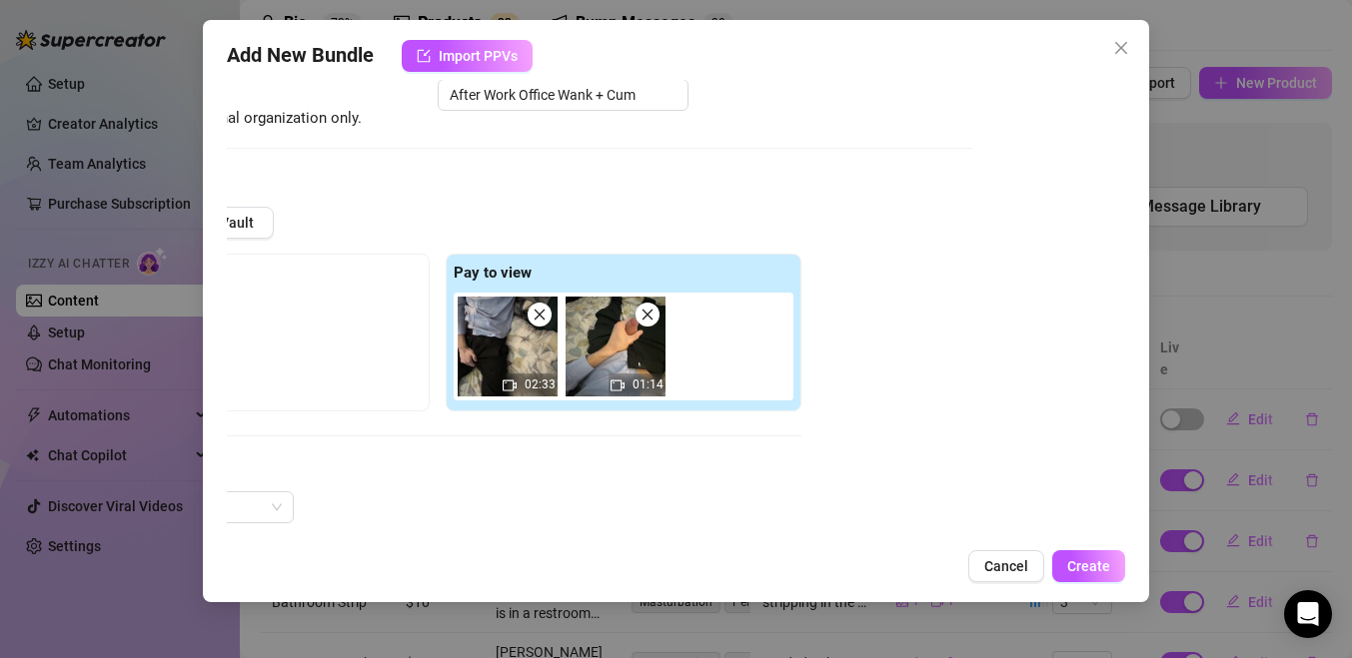
scroll to position [130, 153]
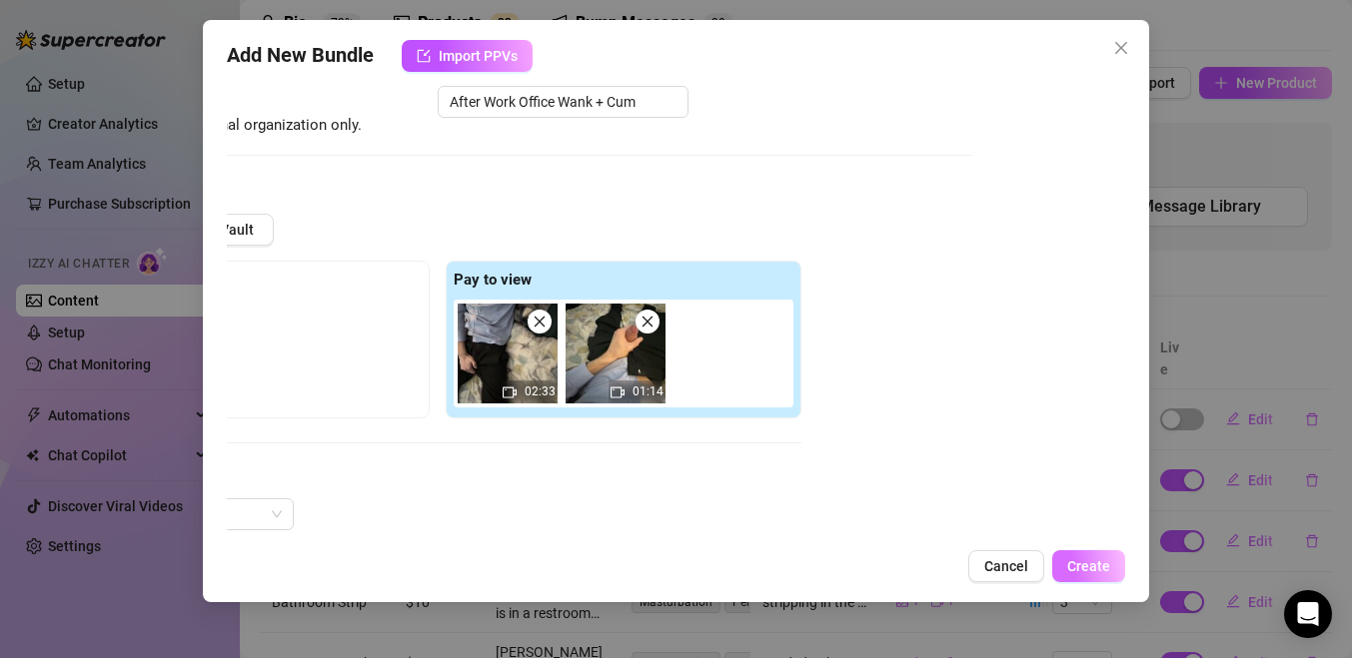
click at [1100, 575] on button "Create" at bounding box center [1088, 566] width 73 height 32
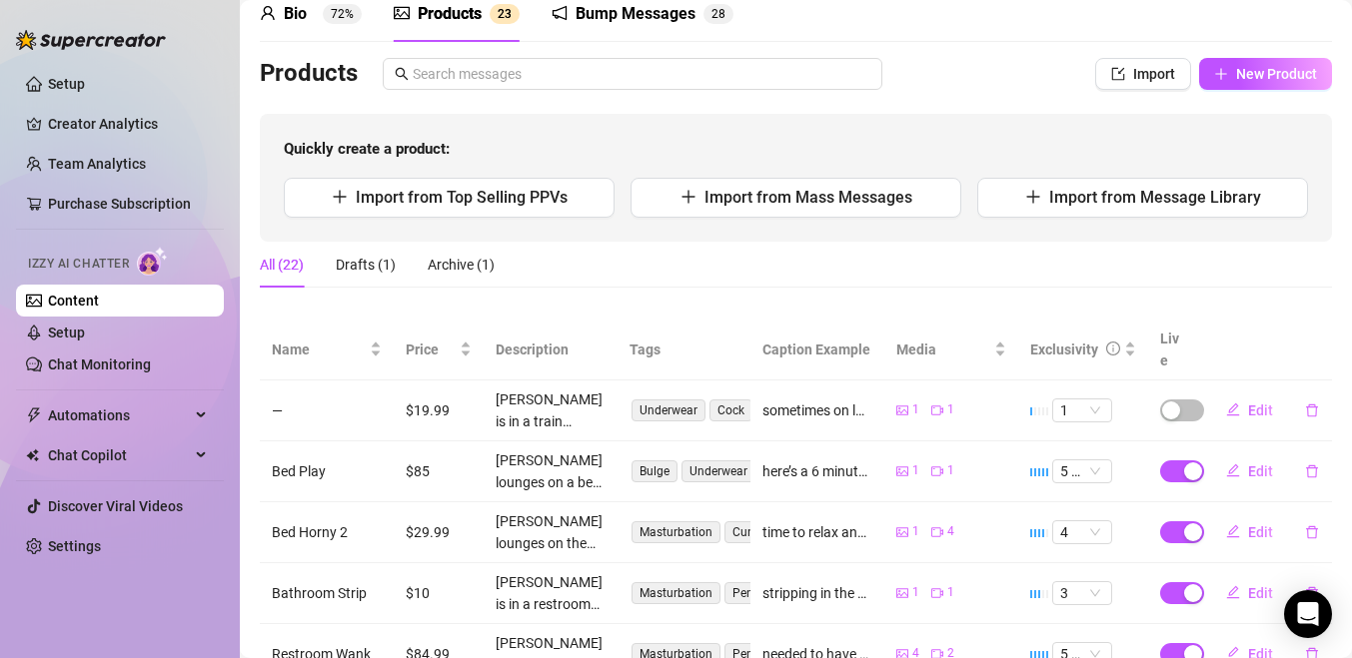
scroll to position [26, 0]
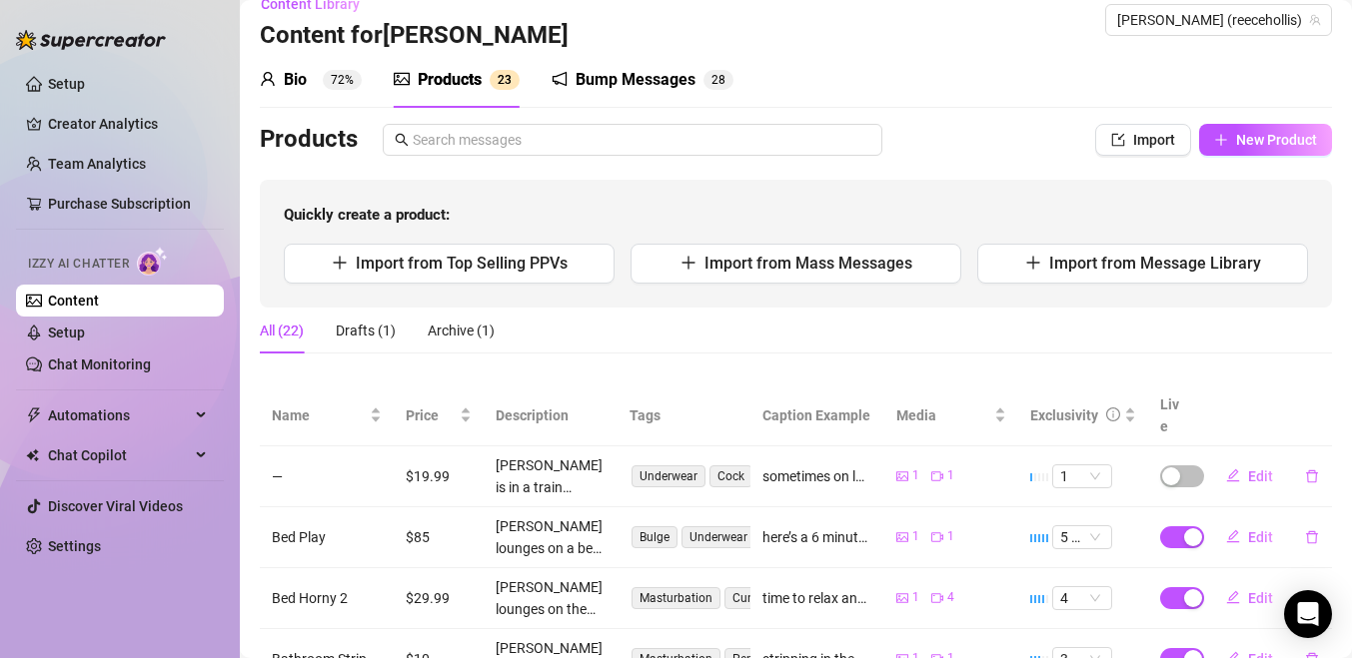
click at [322, 84] on div "Bio 72%" at bounding box center [311, 80] width 102 height 24
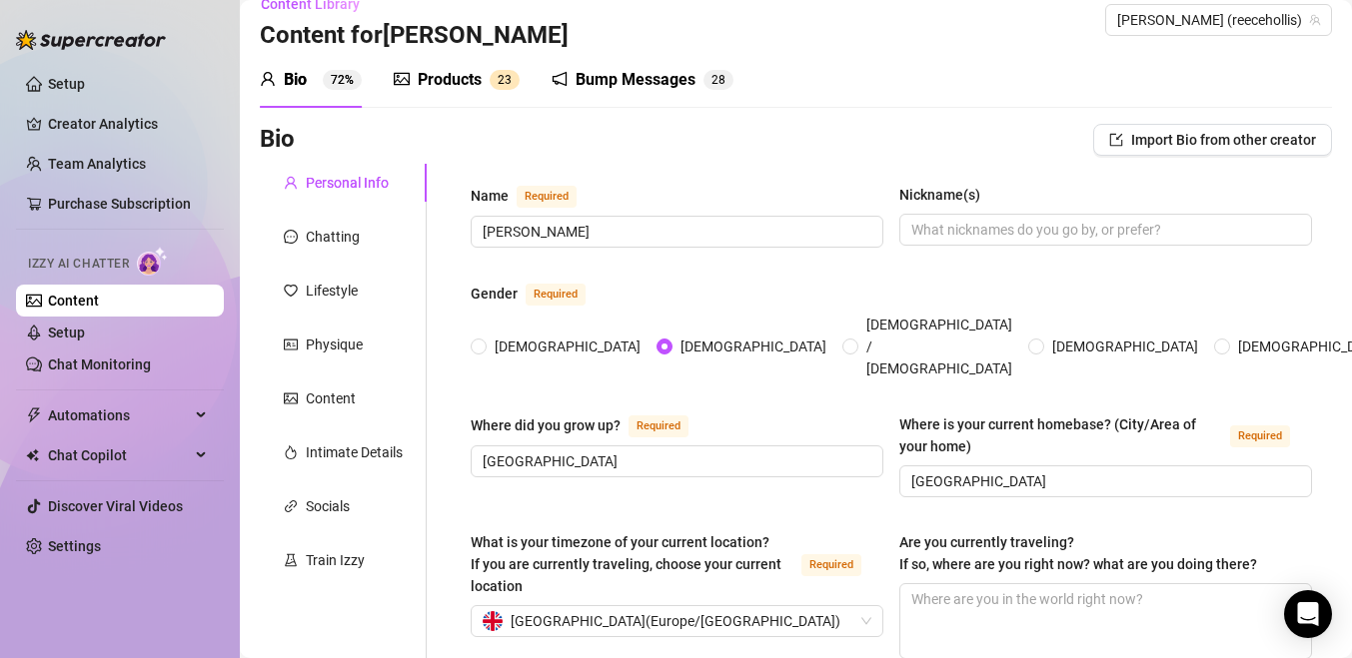
scroll to position [0, 0]
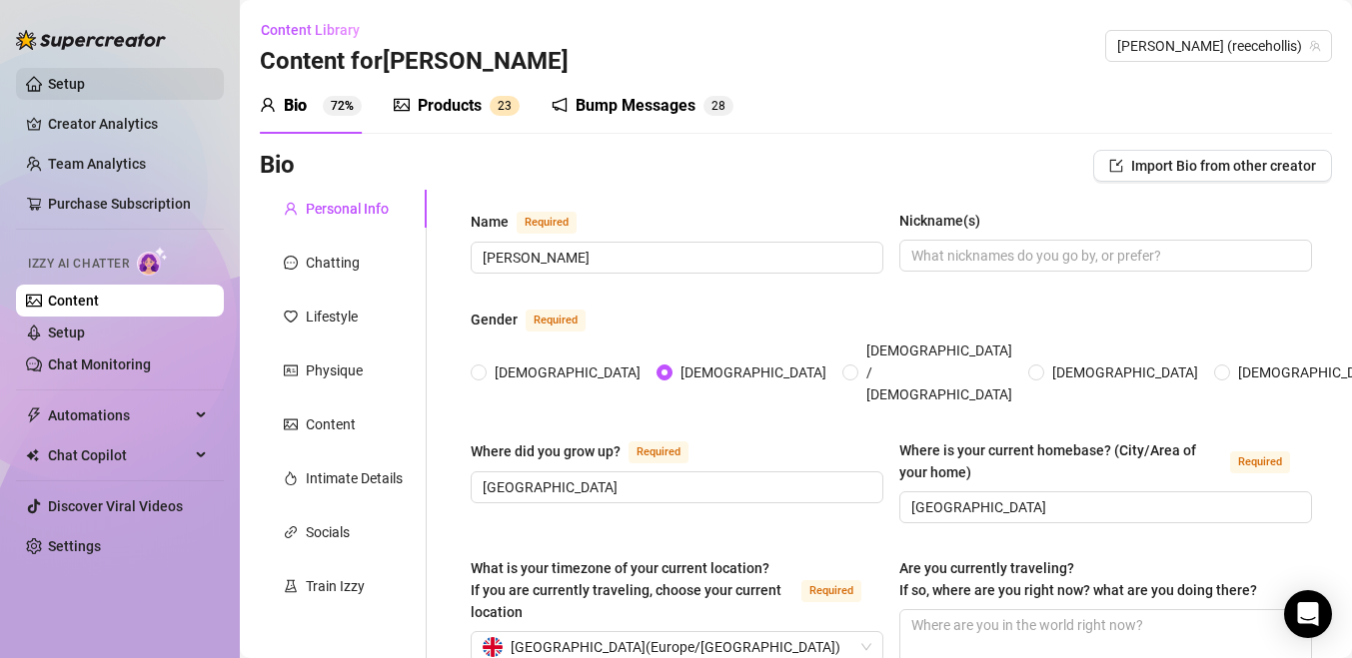
click at [85, 77] on link "Setup" at bounding box center [66, 84] width 37 height 16
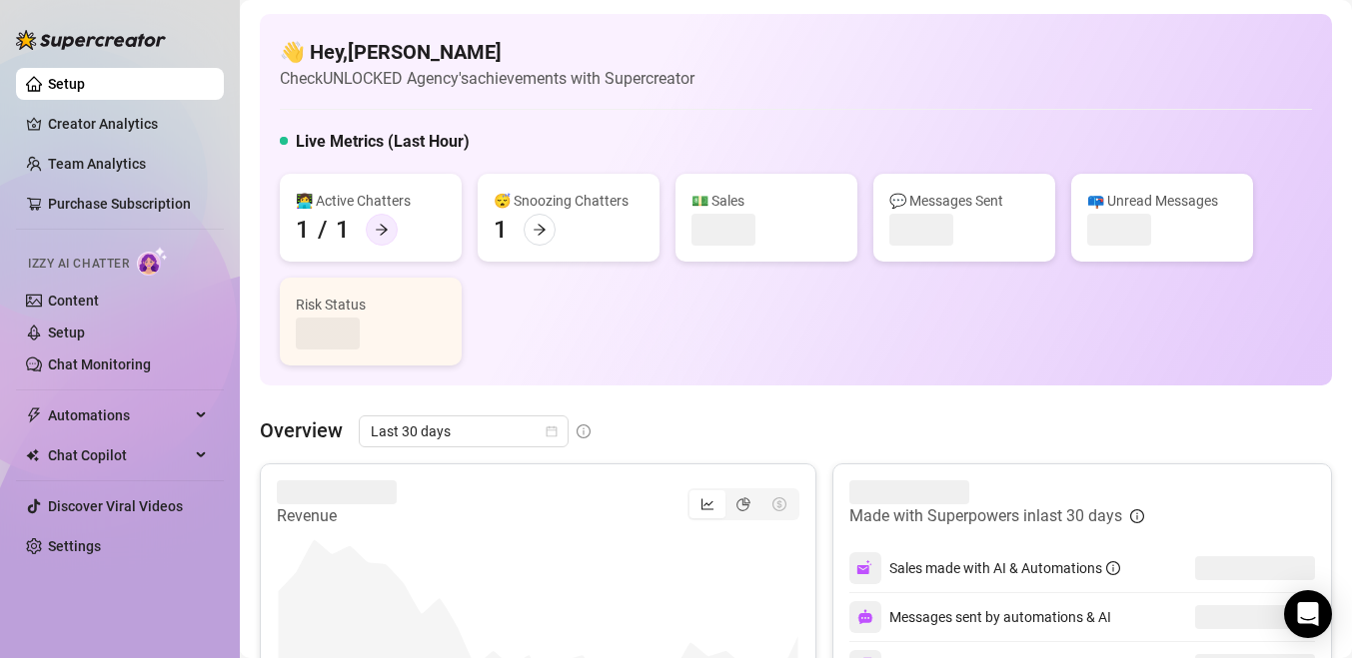
click at [390, 232] on div at bounding box center [382, 230] width 32 height 32
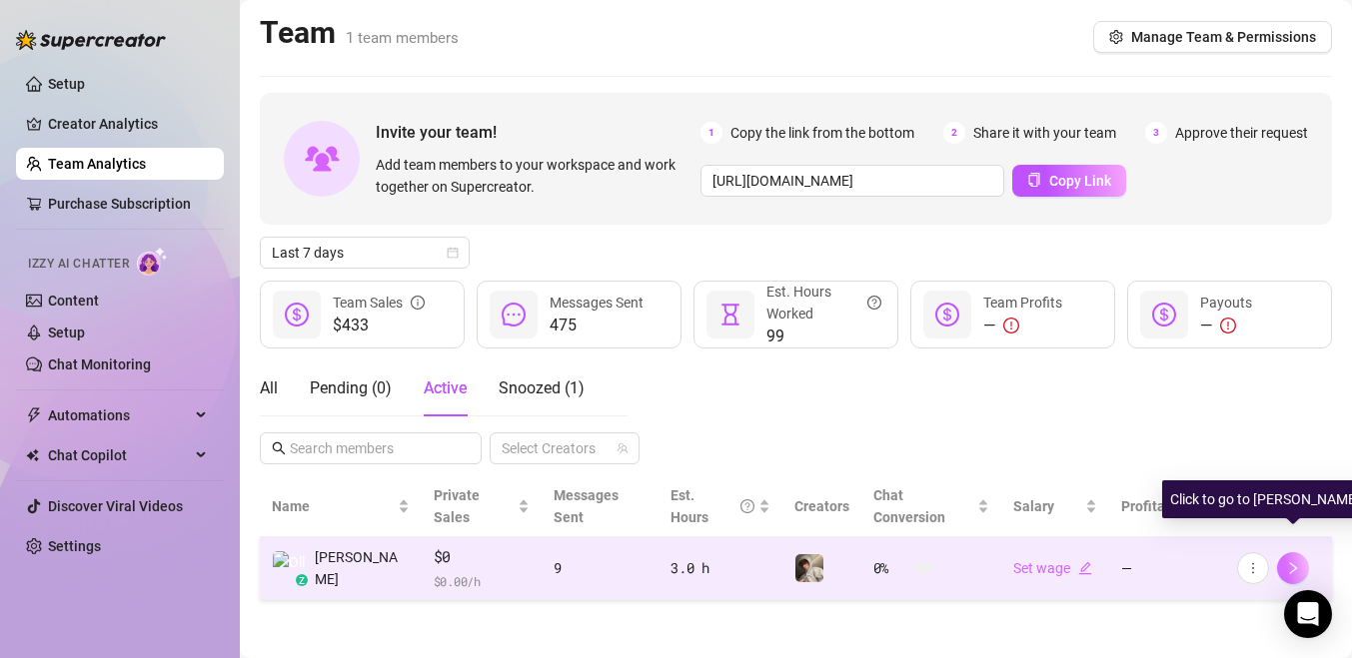
click at [1291, 561] on icon "right" at bounding box center [1293, 568] width 14 height 14
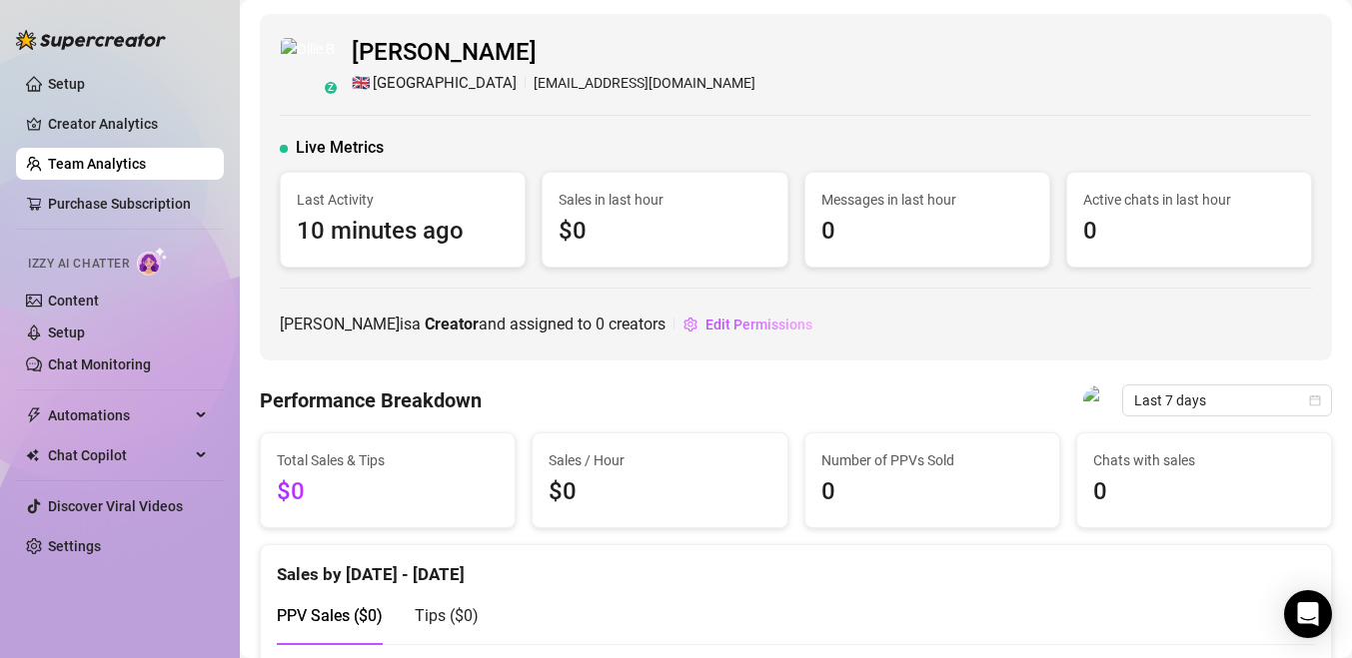
click at [373, 80] on span "[GEOGRAPHIC_DATA]" at bounding box center [445, 84] width 144 height 24
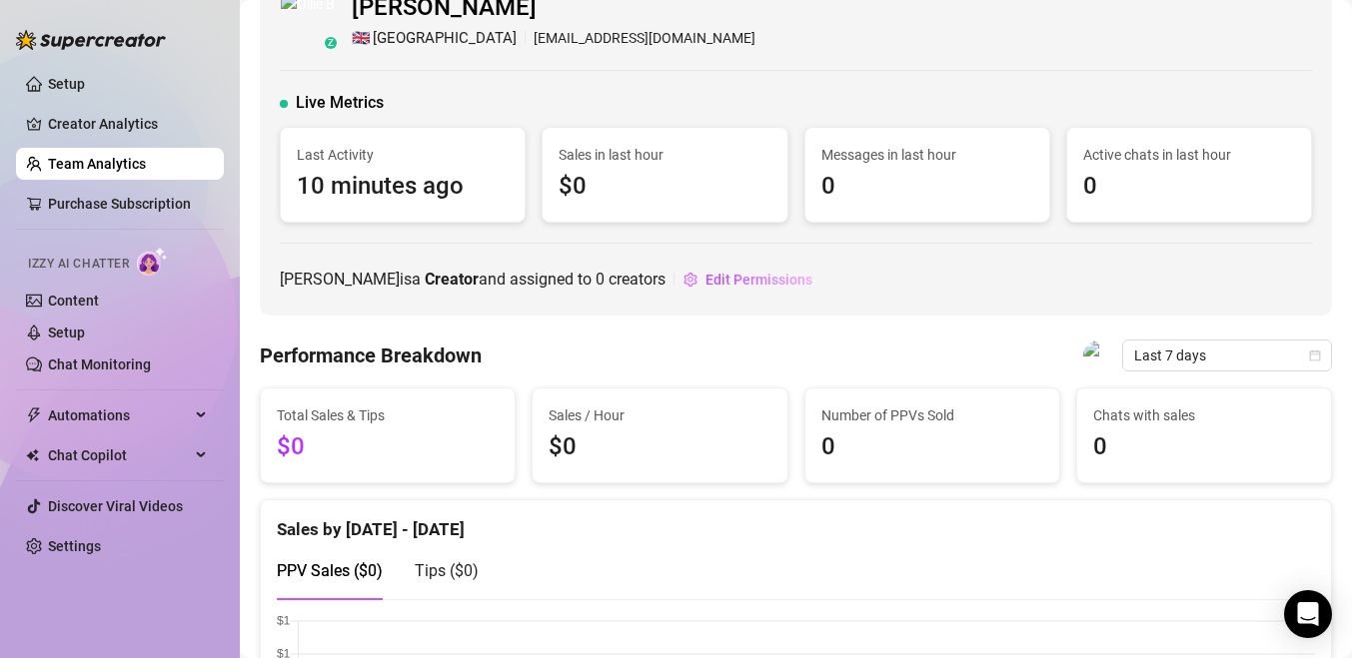
scroll to position [46, 0]
click at [121, 122] on link "Creator Analytics" at bounding box center [128, 124] width 160 height 32
